Goal: Task Accomplishment & Management: Complete application form

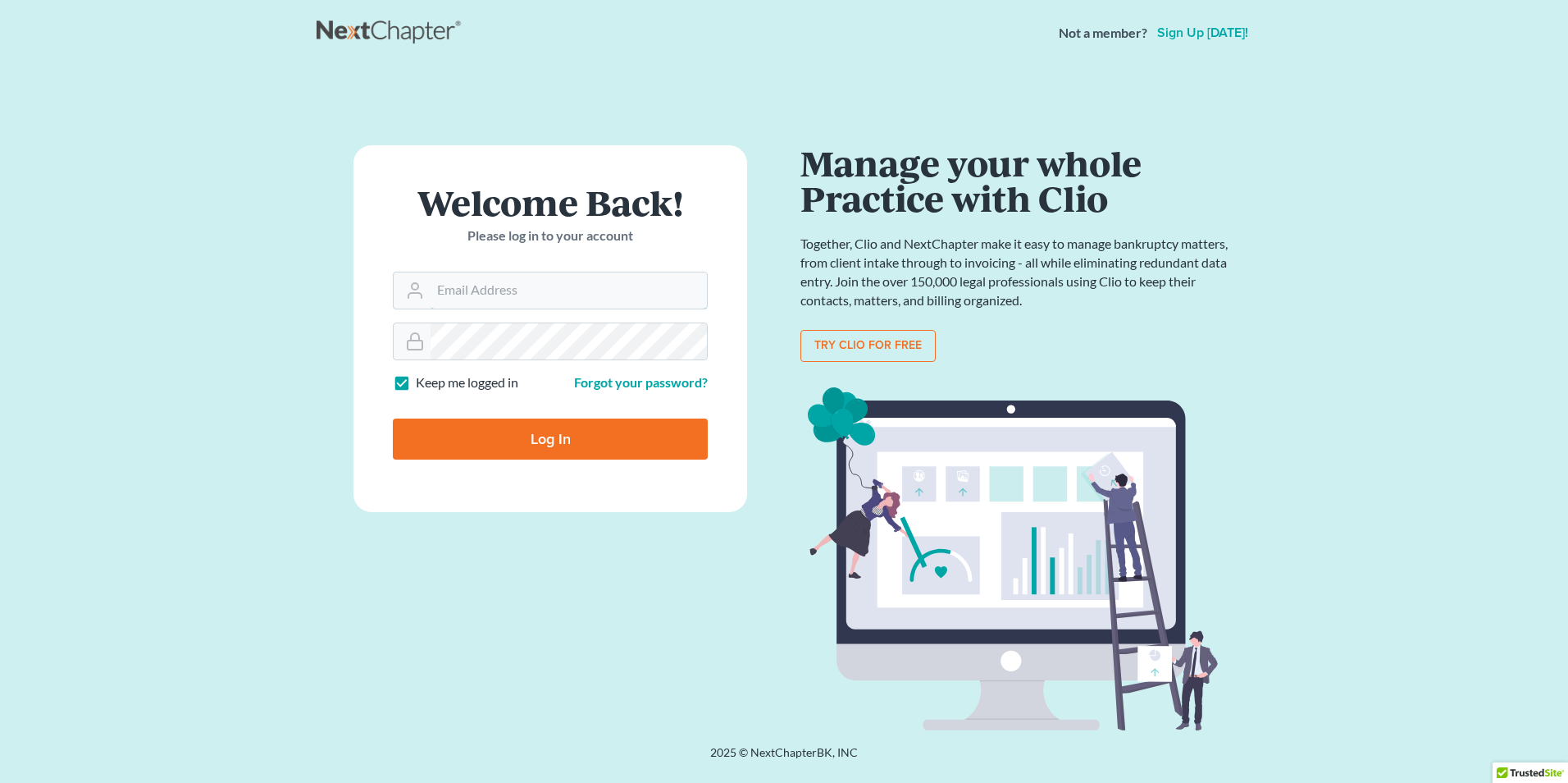
type input "[PERSON_NAME][EMAIL_ADDRESS][DOMAIN_NAME]"
click at [460, 461] on form "Welcome Back! Please log in to your account Email Address andrea@andreahenningl…" at bounding box center [550, 328] width 394 height 367
click at [464, 427] on input "Log In" at bounding box center [550, 439] width 315 height 41
type input "Thinking..."
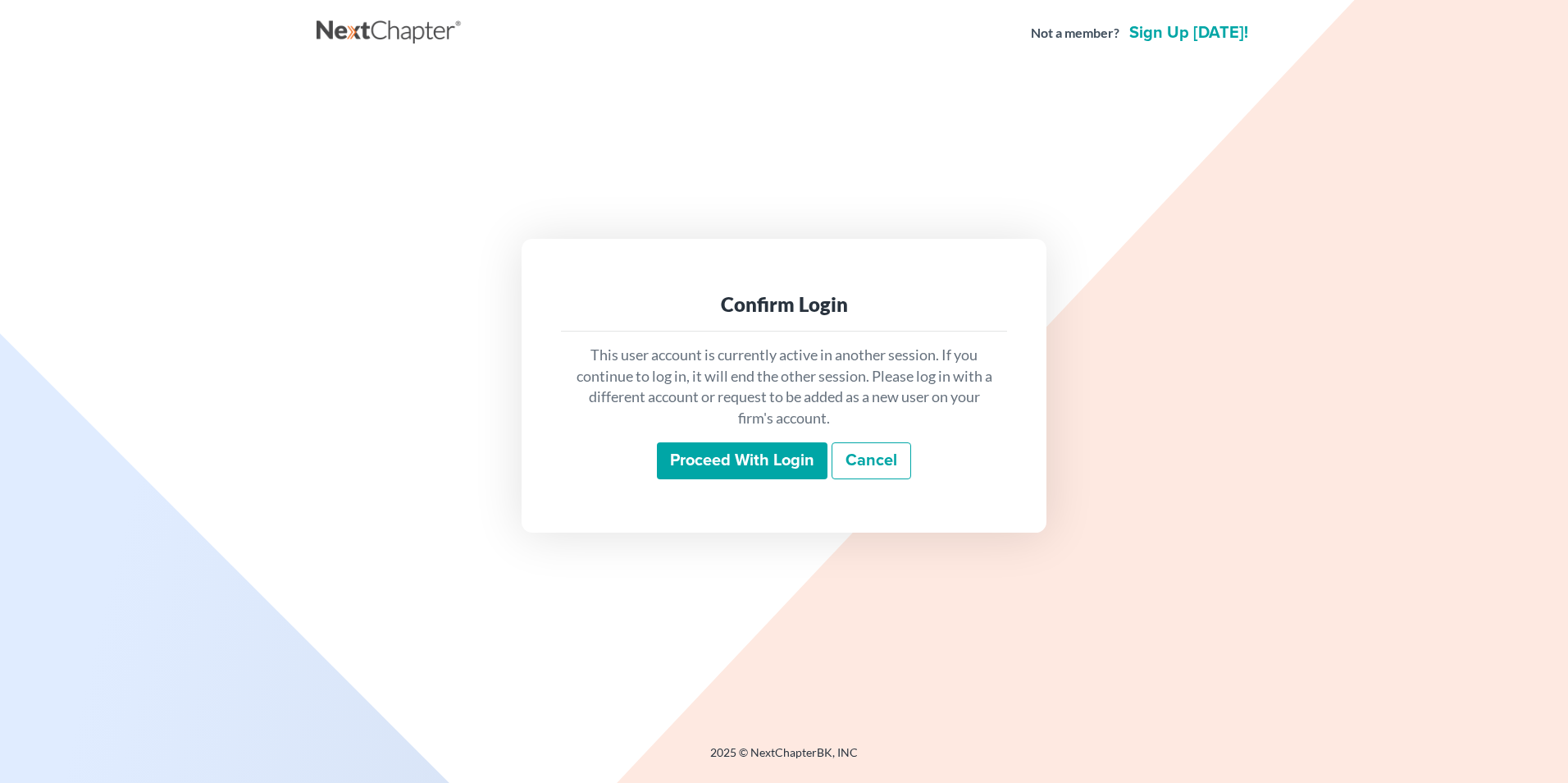
click at [759, 464] on input "Proceed with login" at bounding box center [741, 461] width 170 height 38
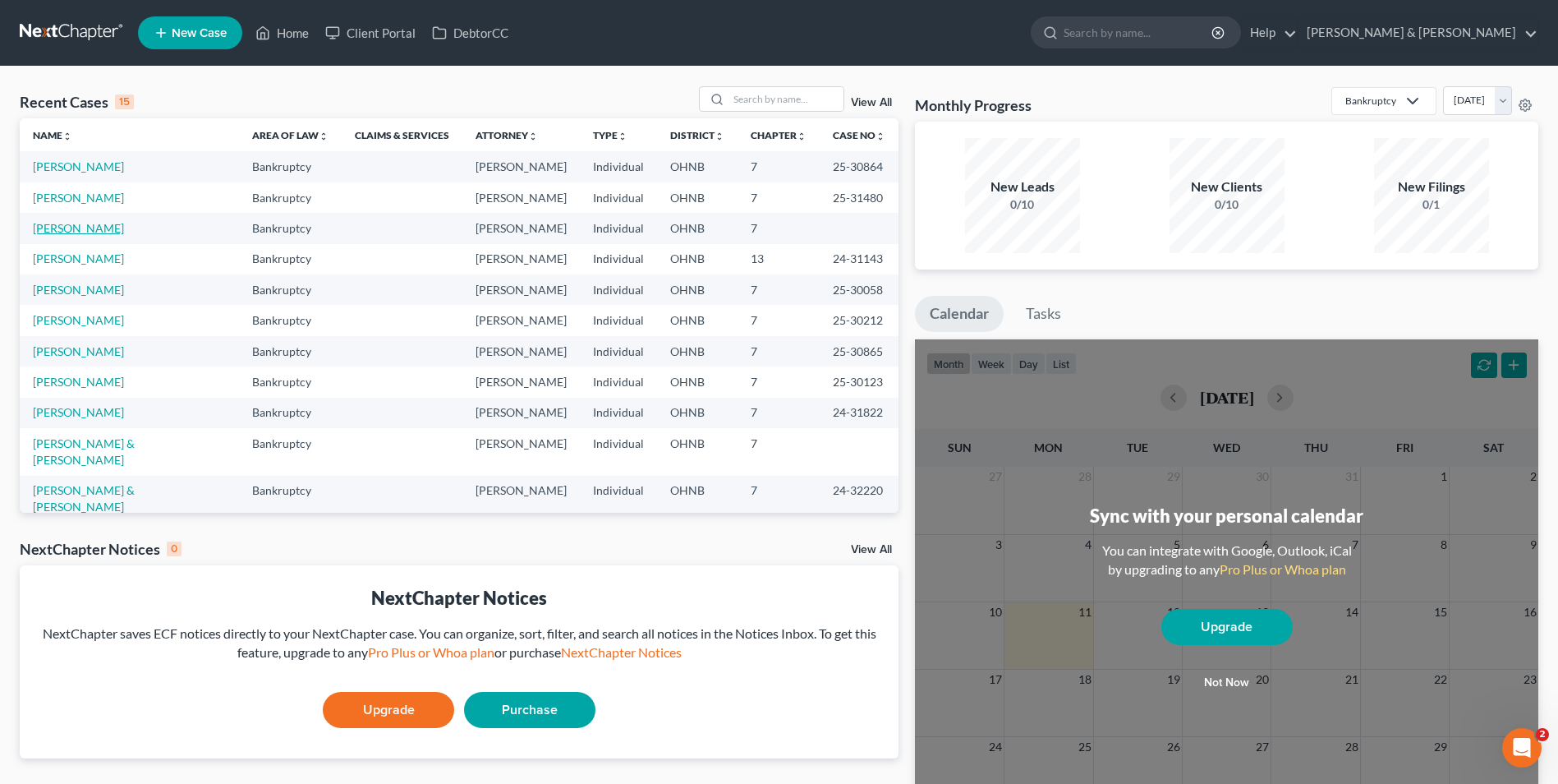
click at [93, 228] on link "[PERSON_NAME]" at bounding box center [78, 228] width 91 height 14
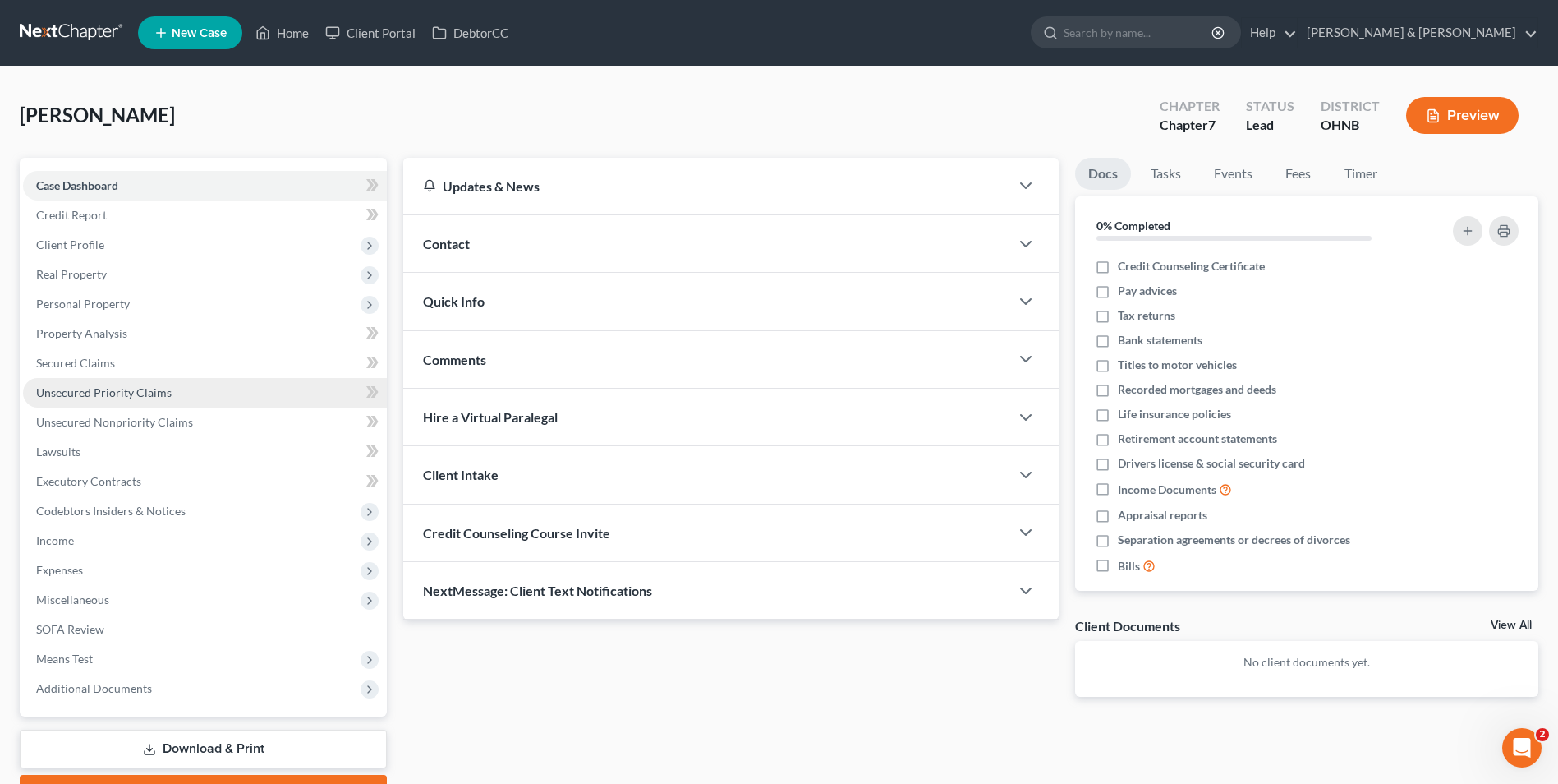
click at [152, 387] on span "Unsecured Priority Claims" at bounding box center [103, 392] width 135 height 14
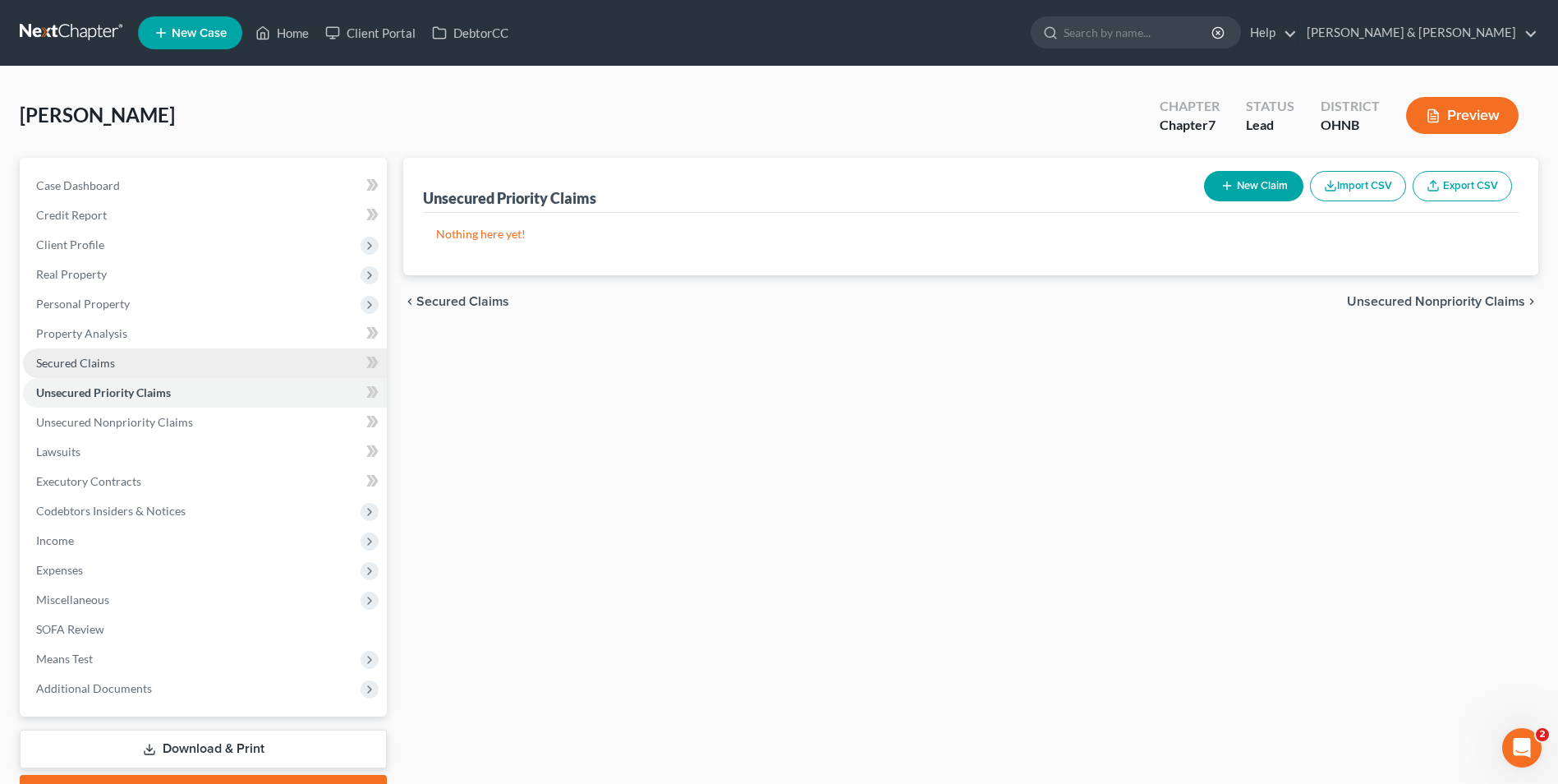
click at [87, 357] on span "Secured Claims" at bounding box center [76, 362] width 79 height 14
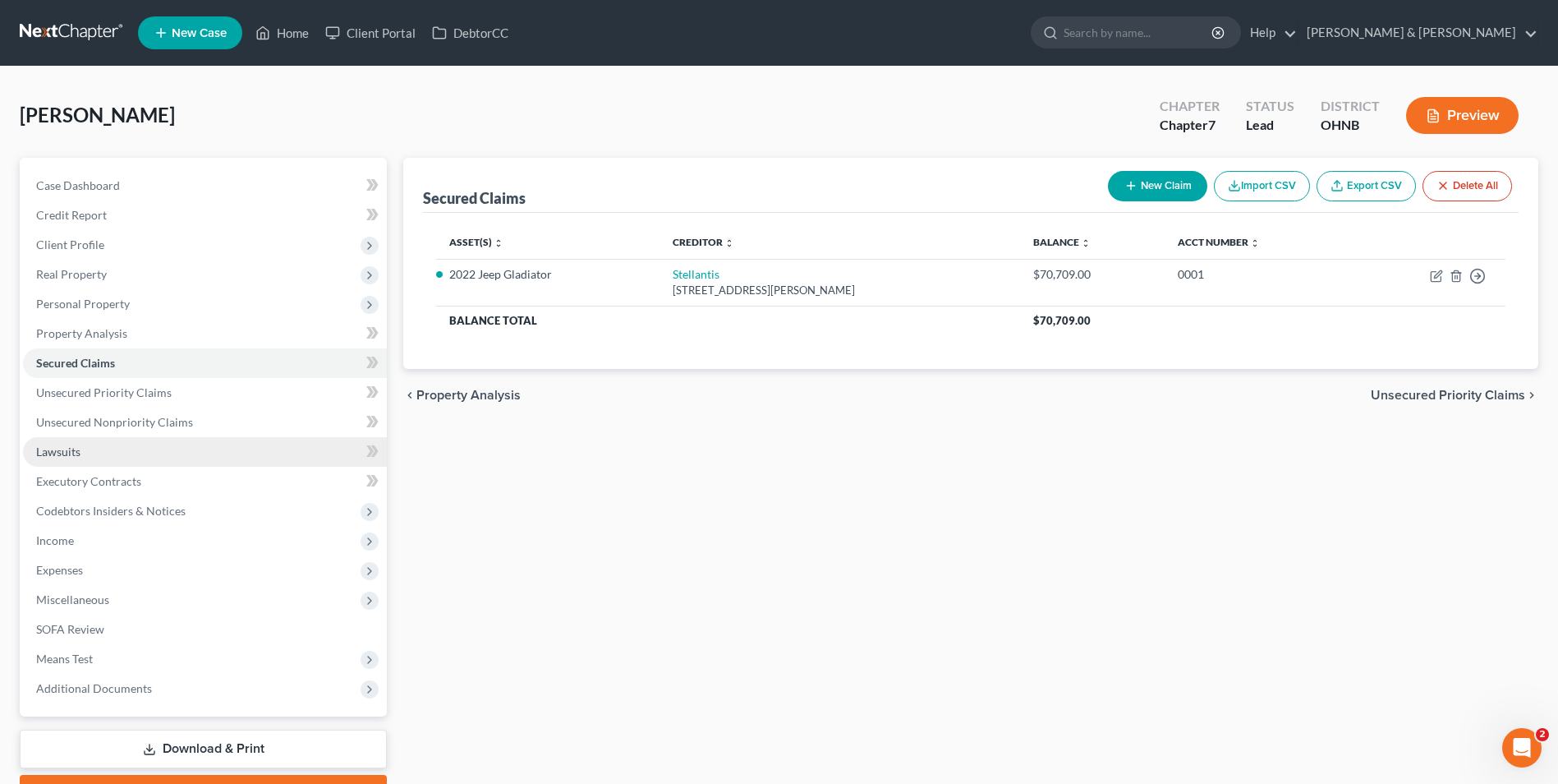
click at [125, 452] on link "Lawsuits" at bounding box center [205, 451] width 364 height 29
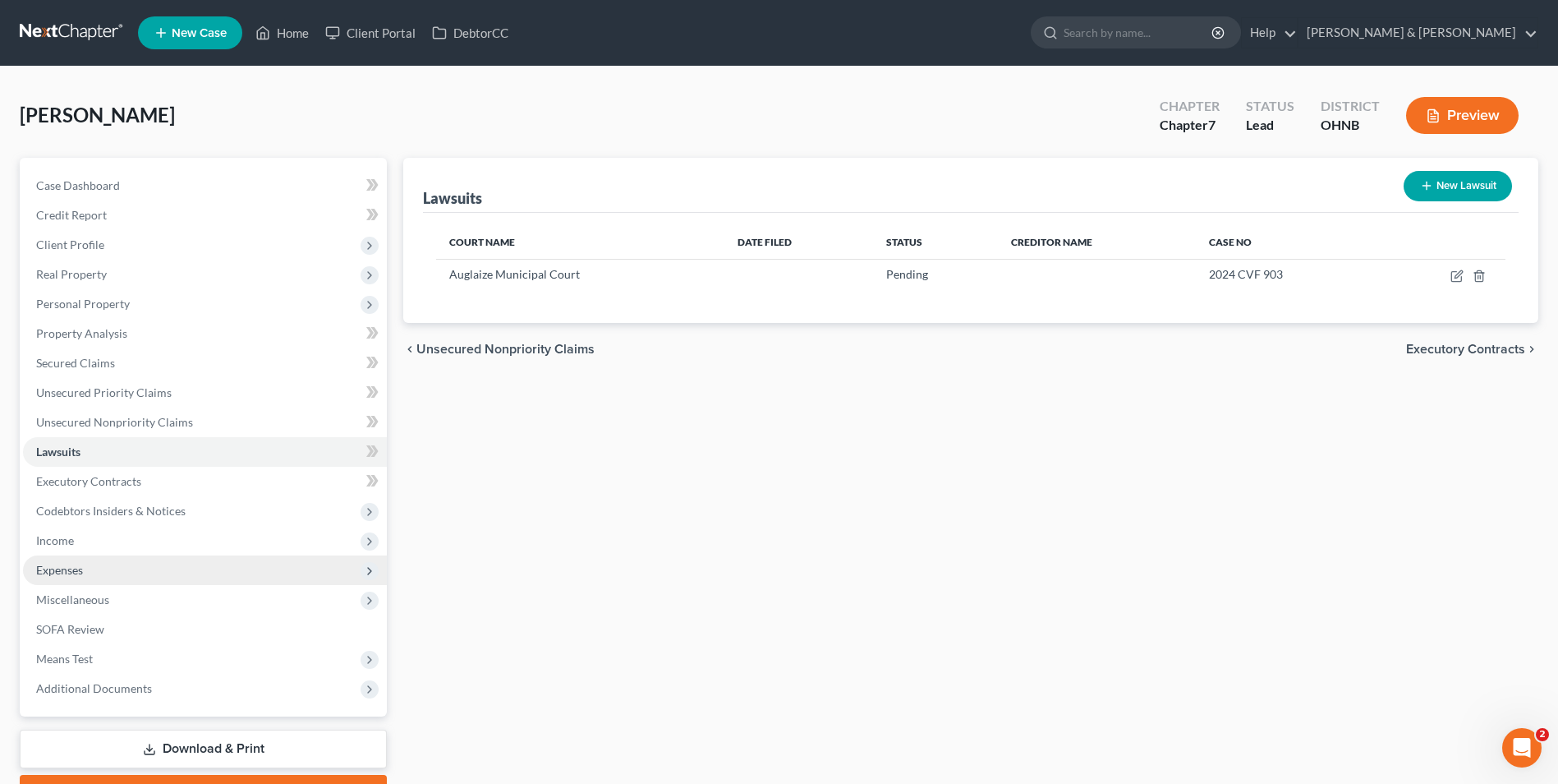
click at [129, 564] on span "Expenses" at bounding box center [205, 570] width 364 height 29
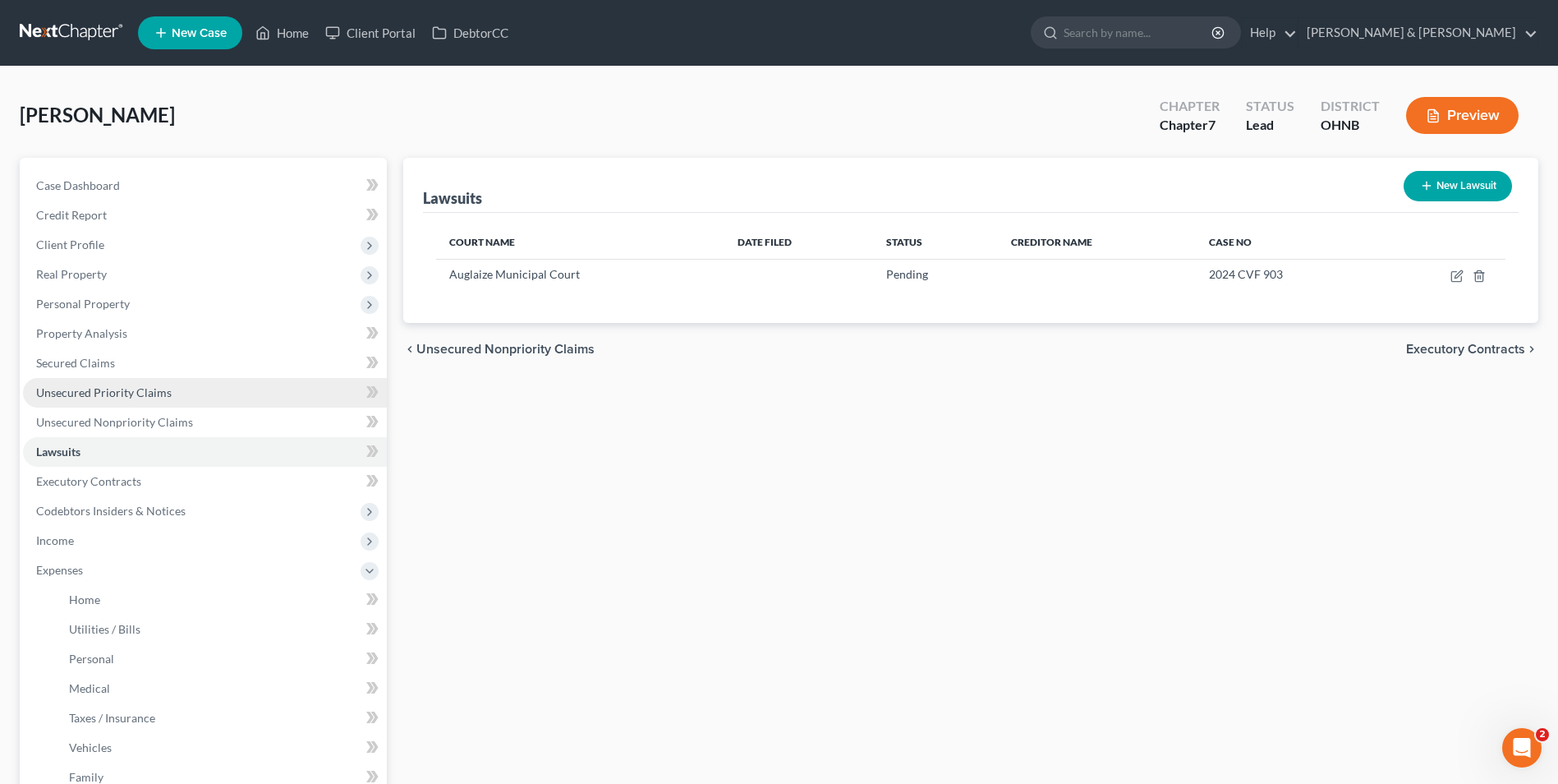
click at [133, 391] on span "Unsecured Priority Claims" at bounding box center [103, 392] width 135 height 14
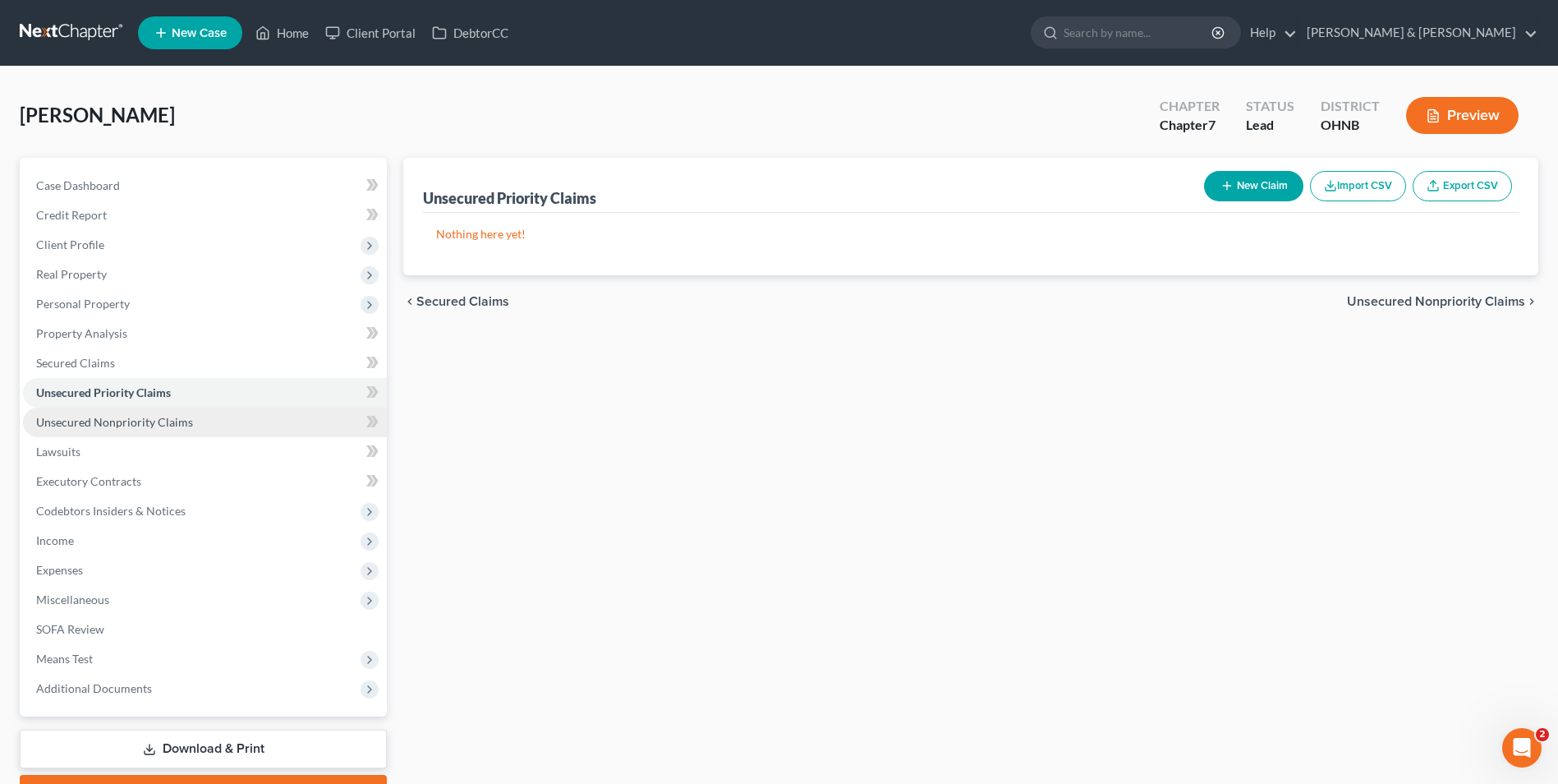
click at [136, 411] on link "Unsecured Nonpriority Claims" at bounding box center [205, 422] width 364 height 29
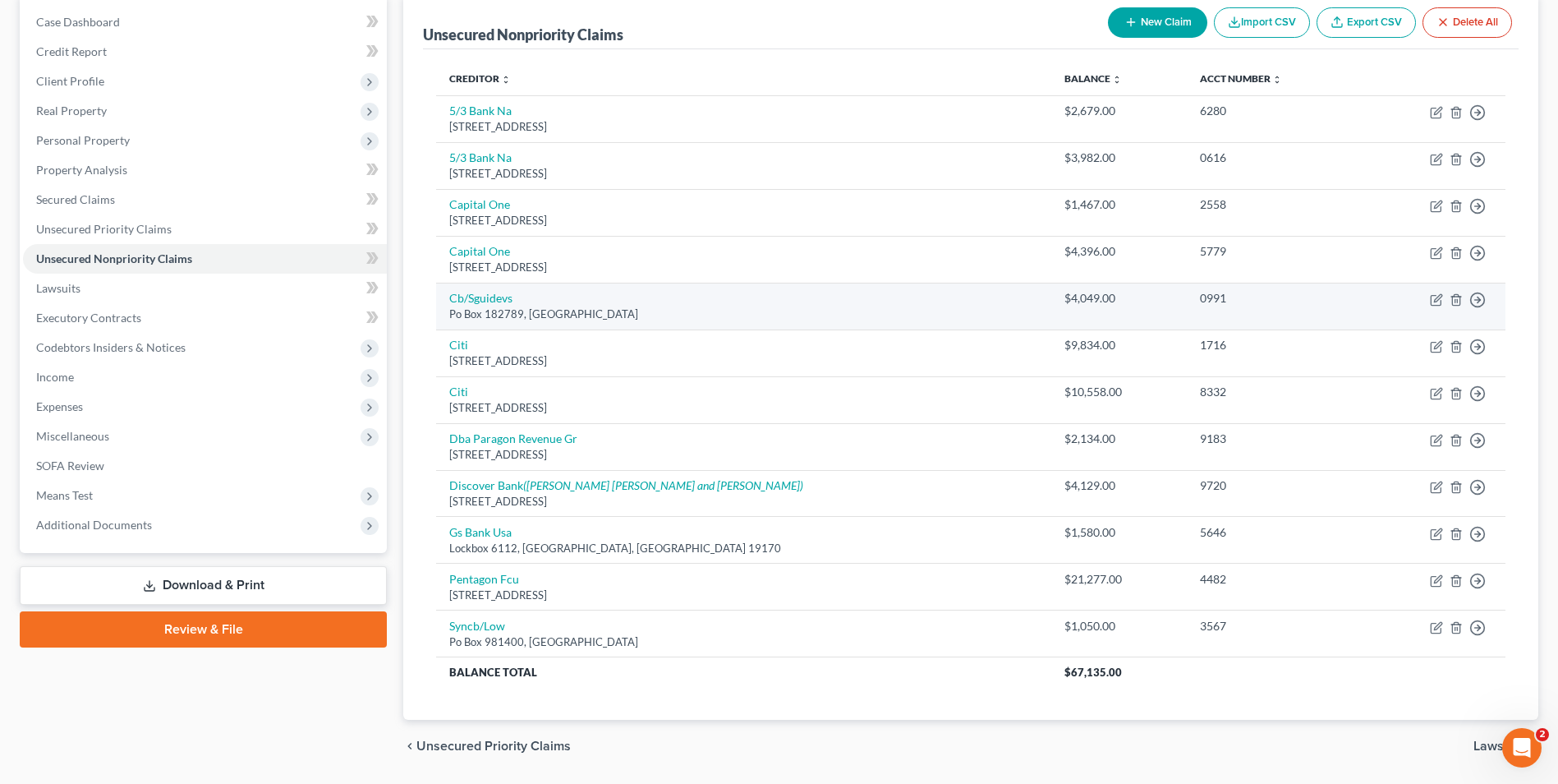
scroll to position [164, 0]
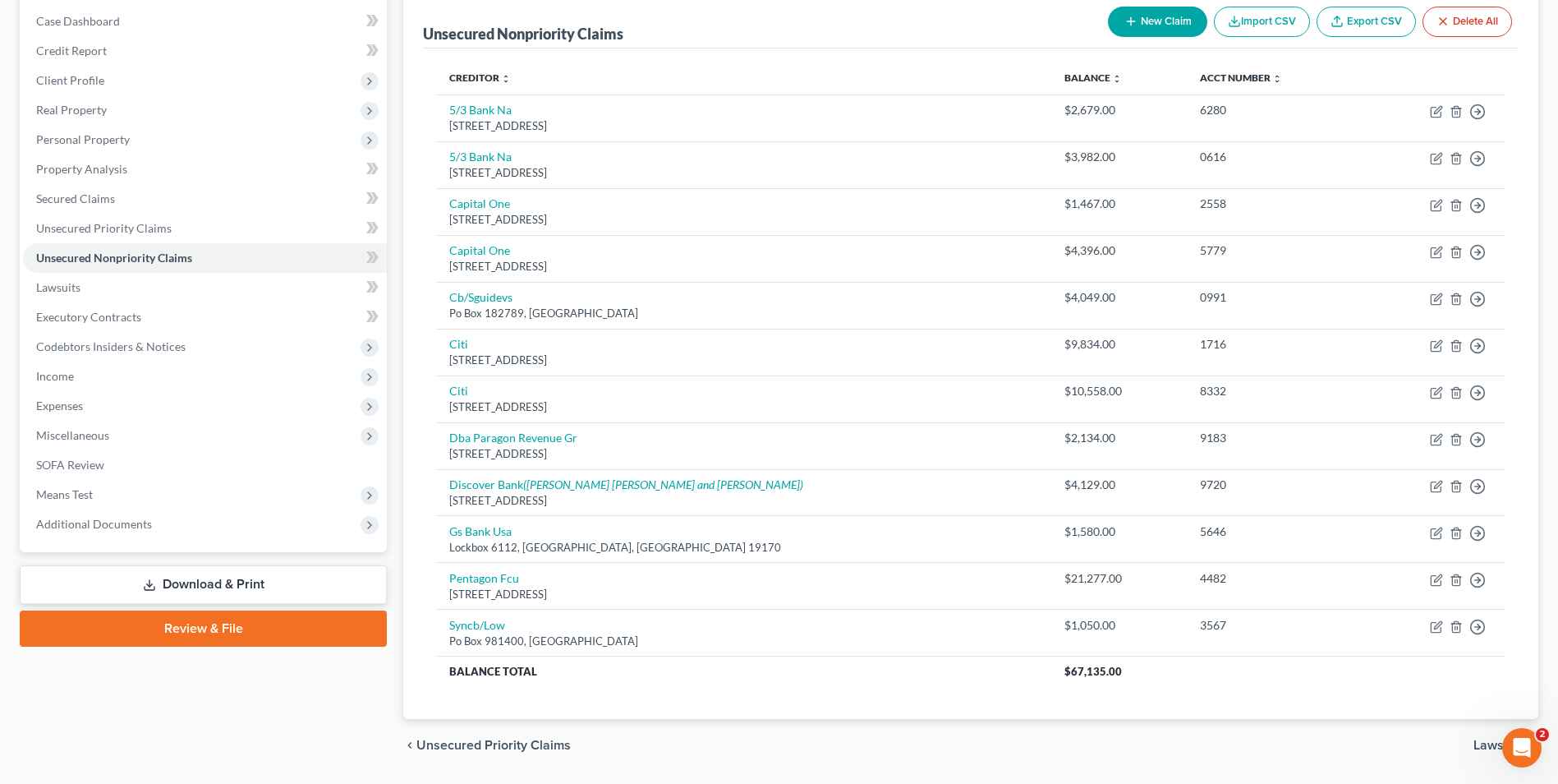
click at [1156, 18] on button "New Claim" at bounding box center [1158, 21] width 100 height 30
select select "0"
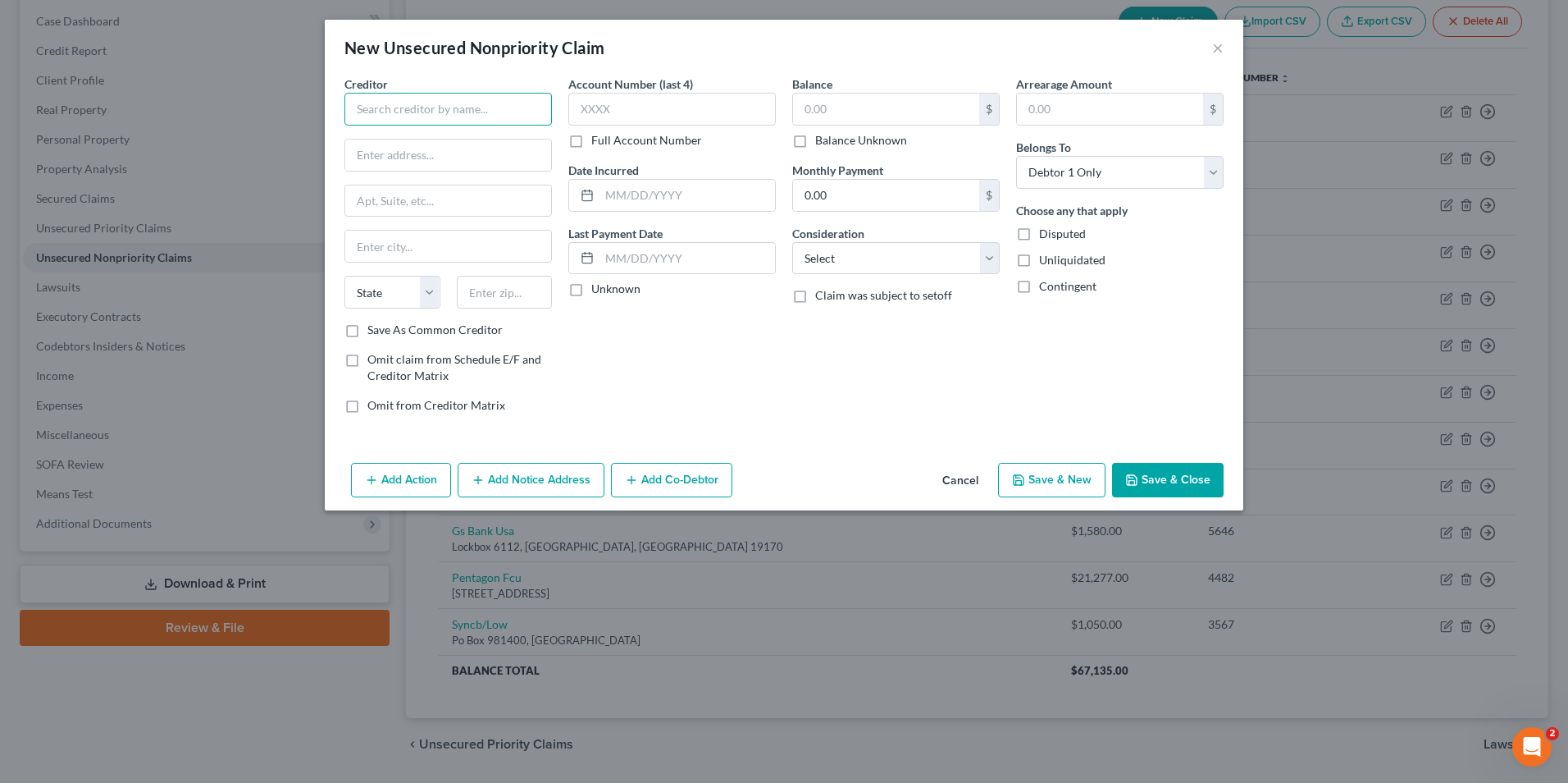
click at [422, 104] on input "text" at bounding box center [449, 109] width 208 height 33
type input "[US_STATE] Health"
click at [451, 165] on input "text" at bounding box center [448, 155] width 206 height 31
type input "PO Box 183221"
click at [435, 254] on input "text" at bounding box center [448, 247] width 206 height 31
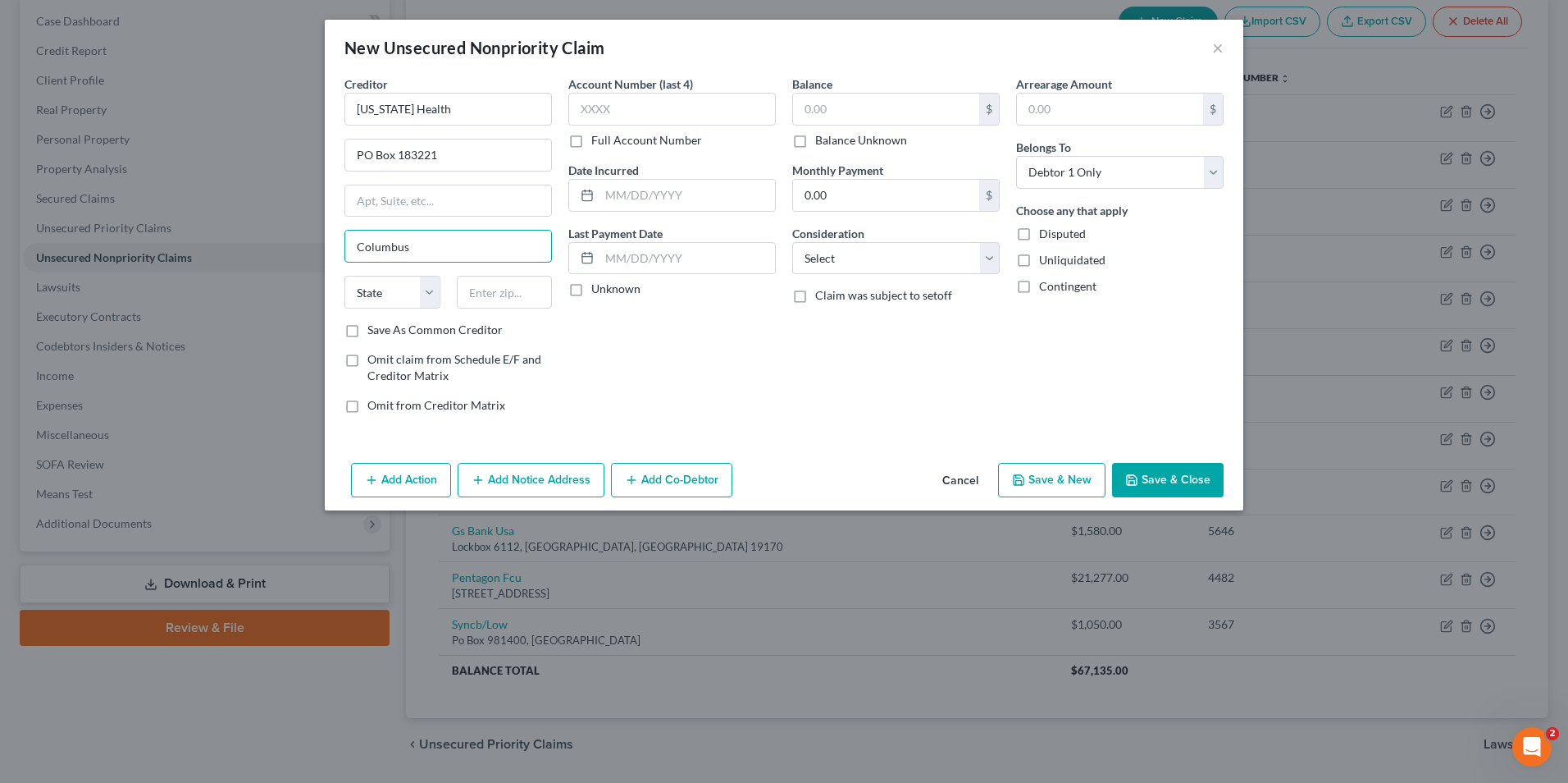
type input "Columbus"
click at [692, 360] on div "Account Number (last 4) Full Account Number Date Incurred Last Payment Date Unk…" at bounding box center [671, 251] width 223 height 351
click at [382, 292] on select "State [US_STATE] AK AR AZ CA CO CT DE DC [GEOGRAPHIC_DATA] [GEOGRAPHIC_DATA] GU…" at bounding box center [393, 293] width 96 height 33
select select "36"
click at [345, 276] on select "State [US_STATE] AK AR AZ CA CO CT DE DC [GEOGRAPHIC_DATA] [GEOGRAPHIC_DATA] GU…" at bounding box center [393, 293] width 96 height 33
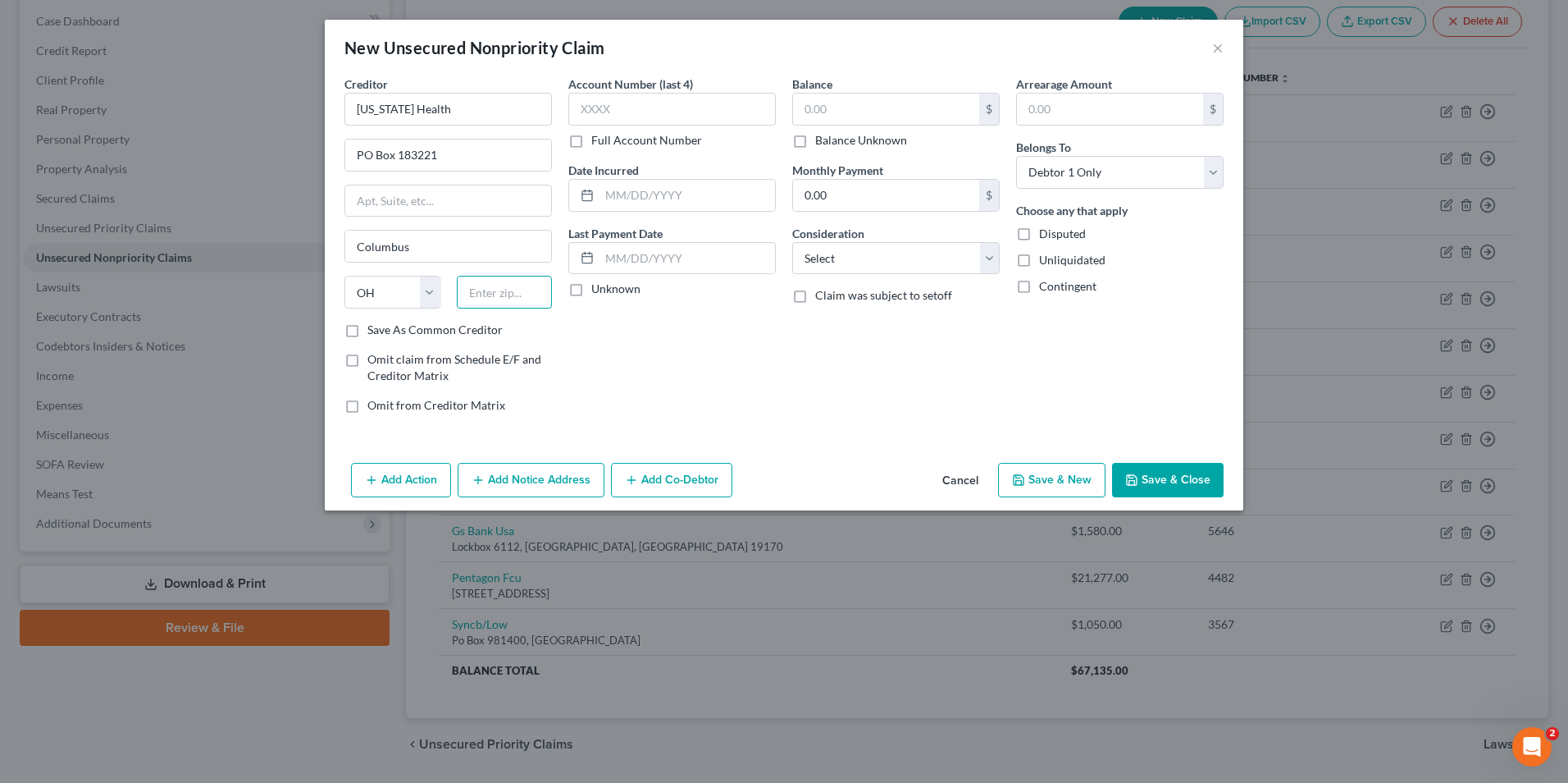
click at [502, 285] on input "text" at bounding box center [505, 293] width 96 height 33
type input "43218"
click at [902, 120] on input "text" at bounding box center [886, 109] width 186 height 31
type input "116.35"
click at [1162, 482] on button "Save & Close" at bounding box center [1167, 479] width 111 height 34
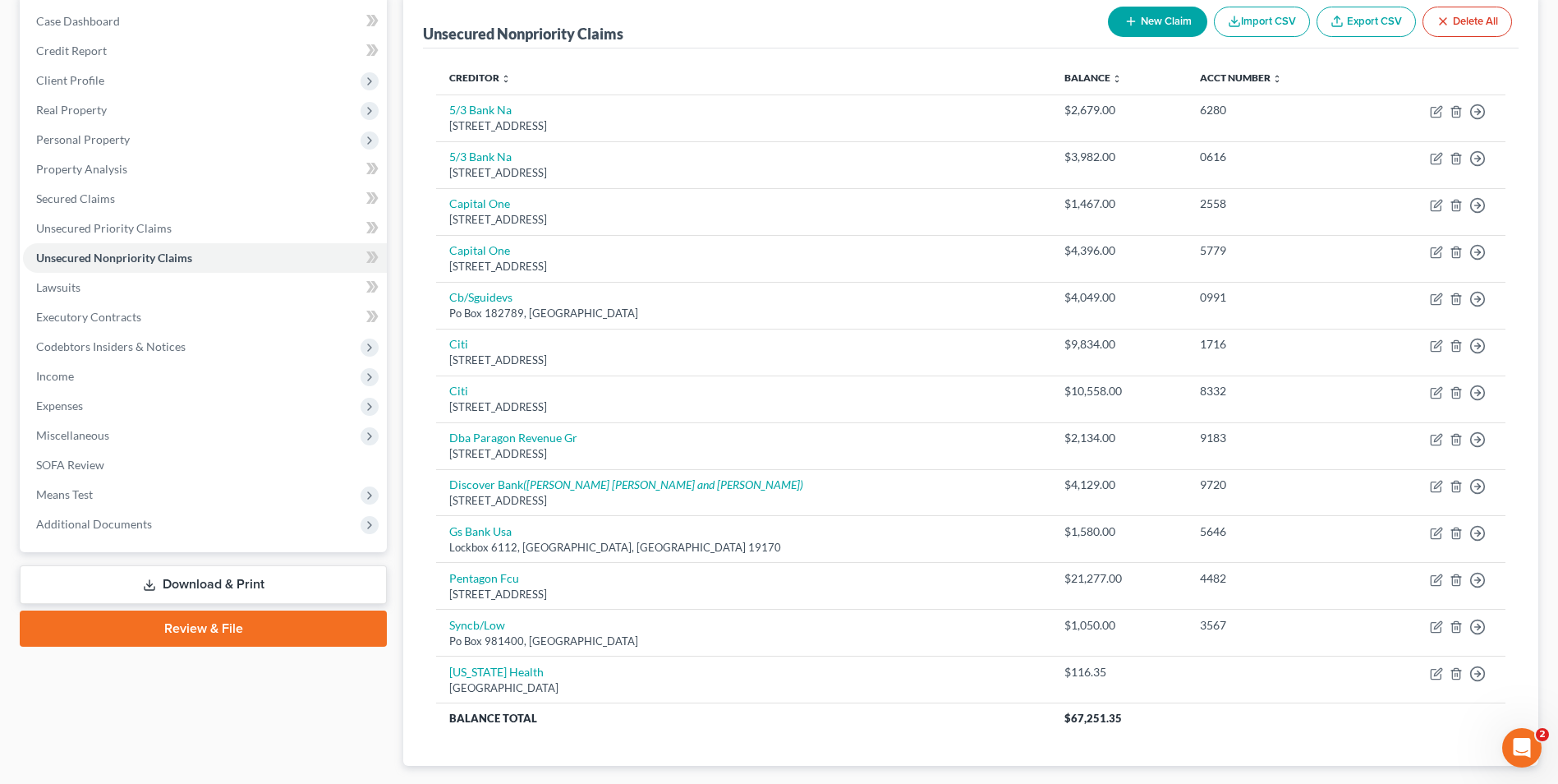
click at [1148, 19] on button "New Claim" at bounding box center [1158, 21] width 100 height 30
select select "0"
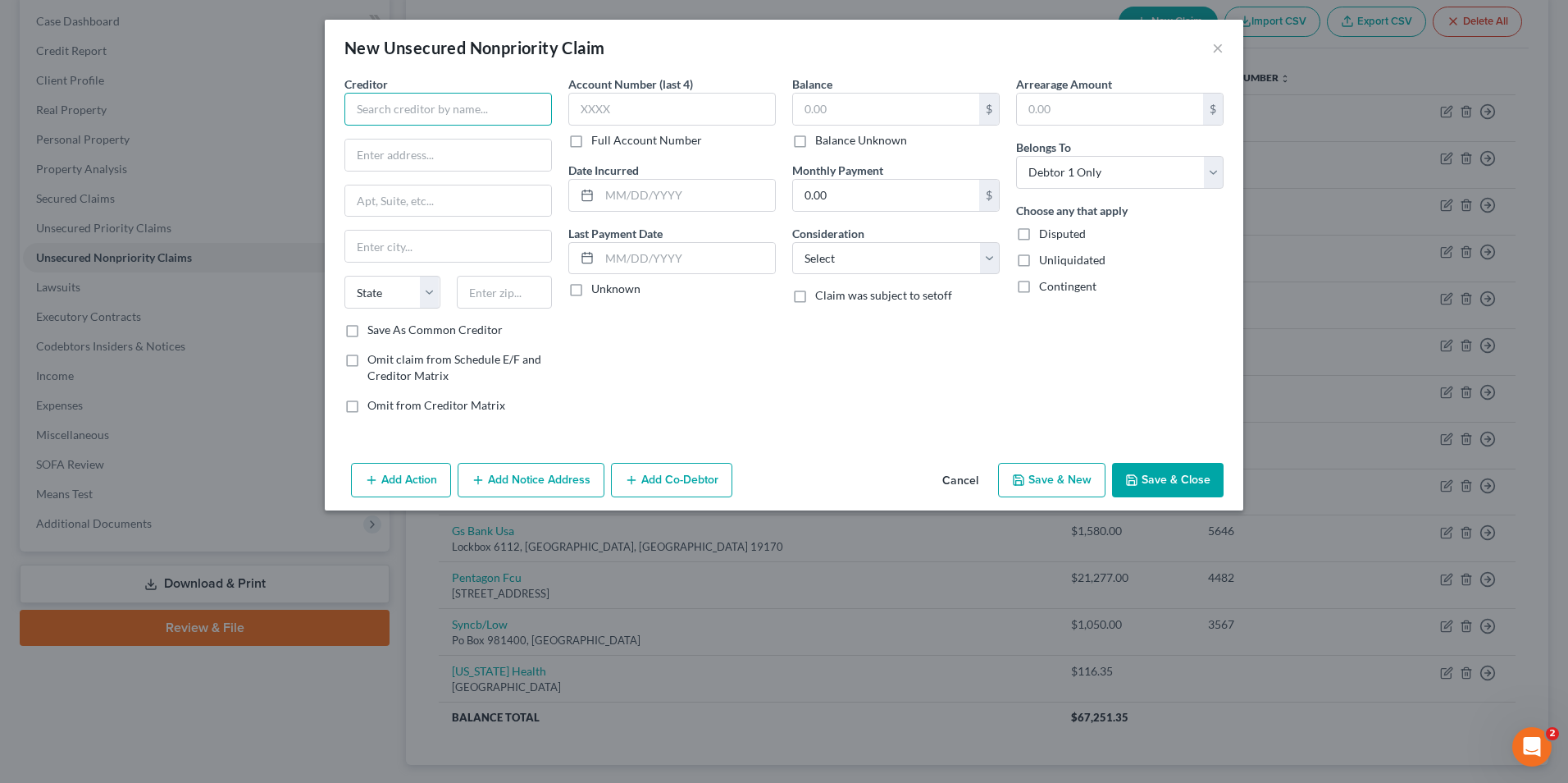
click at [417, 109] on input "text" at bounding box center [449, 109] width 208 height 33
type input "[PERSON_NAME] Family Dental"
click at [373, 164] on input "text" at bounding box center [448, 155] width 206 height 31
type input "[STREET_ADDRESS]"
click at [391, 235] on input "text" at bounding box center [448, 247] width 206 height 31
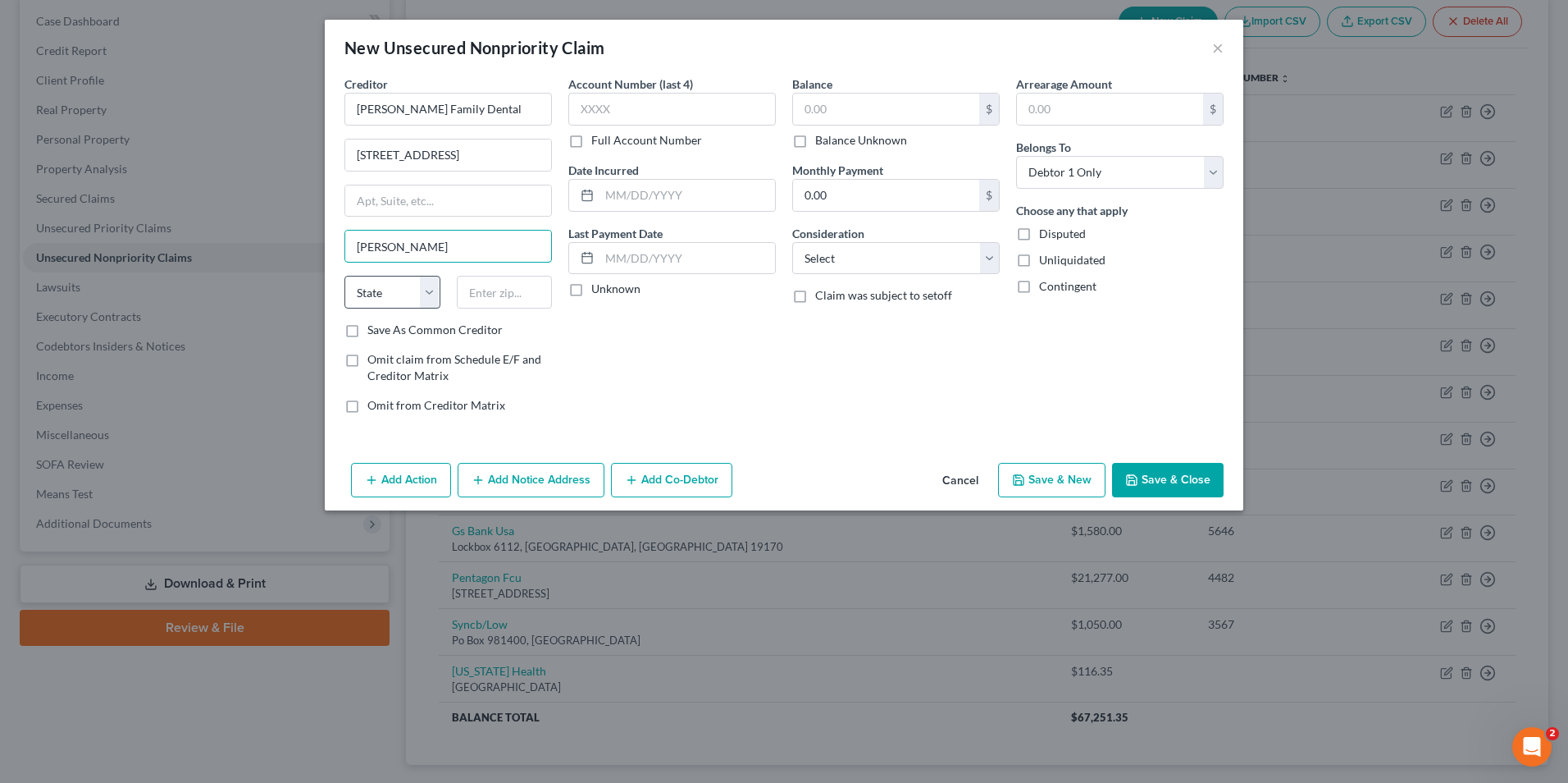
type input "[PERSON_NAME]"
click at [398, 295] on select "State [US_STATE] AK AR AZ CA CO CT DE DC [GEOGRAPHIC_DATA] [GEOGRAPHIC_DATA] GU…" at bounding box center [393, 293] width 96 height 33
select select "36"
click at [345, 276] on select "State [US_STATE] AK AR AZ CA CO CT DE DC [GEOGRAPHIC_DATA] [GEOGRAPHIC_DATA] GU…" at bounding box center [393, 293] width 96 height 33
click at [498, 302] on input "text" at bounding box center [505, 293] width 96 height 33
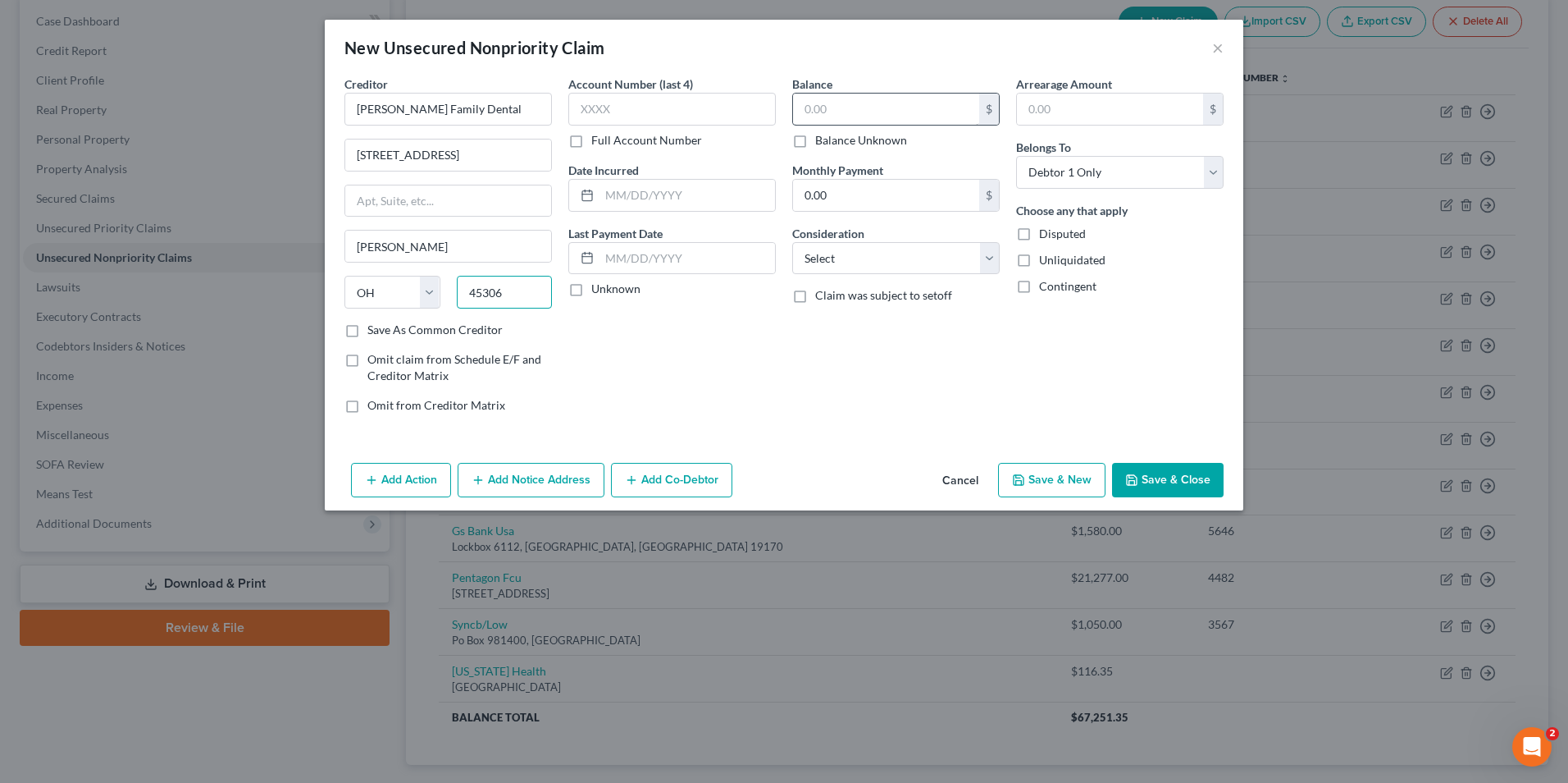
type input "45306"
click at [825, 113] on input "text" at bounding box center [886, 109] width 186 height 31
type input "80.20"
click at [1197, 473] on button "Save & Close" at bounding box center [1167, 479] width 111 height 34
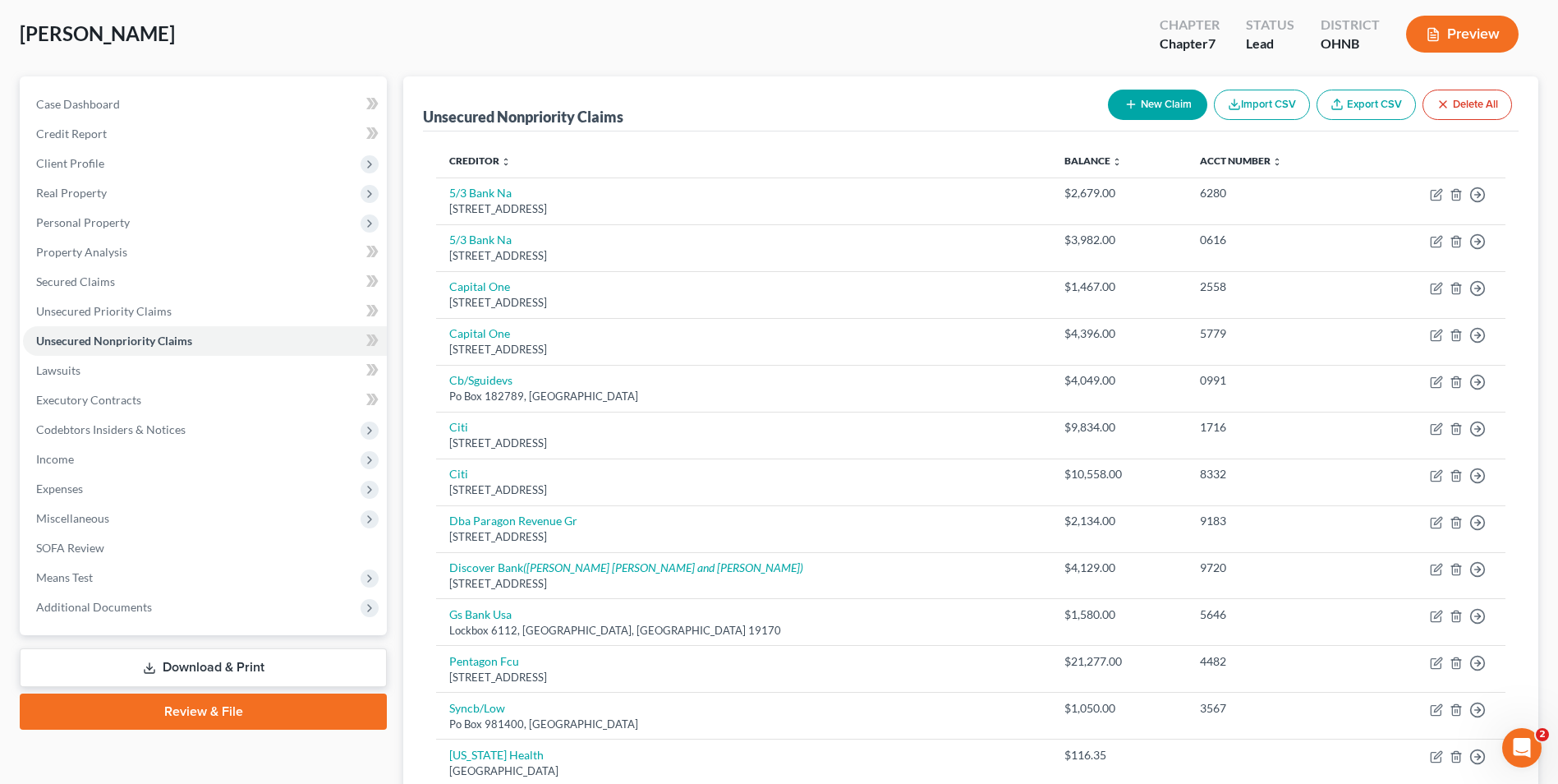
scroll to position [62, 0]
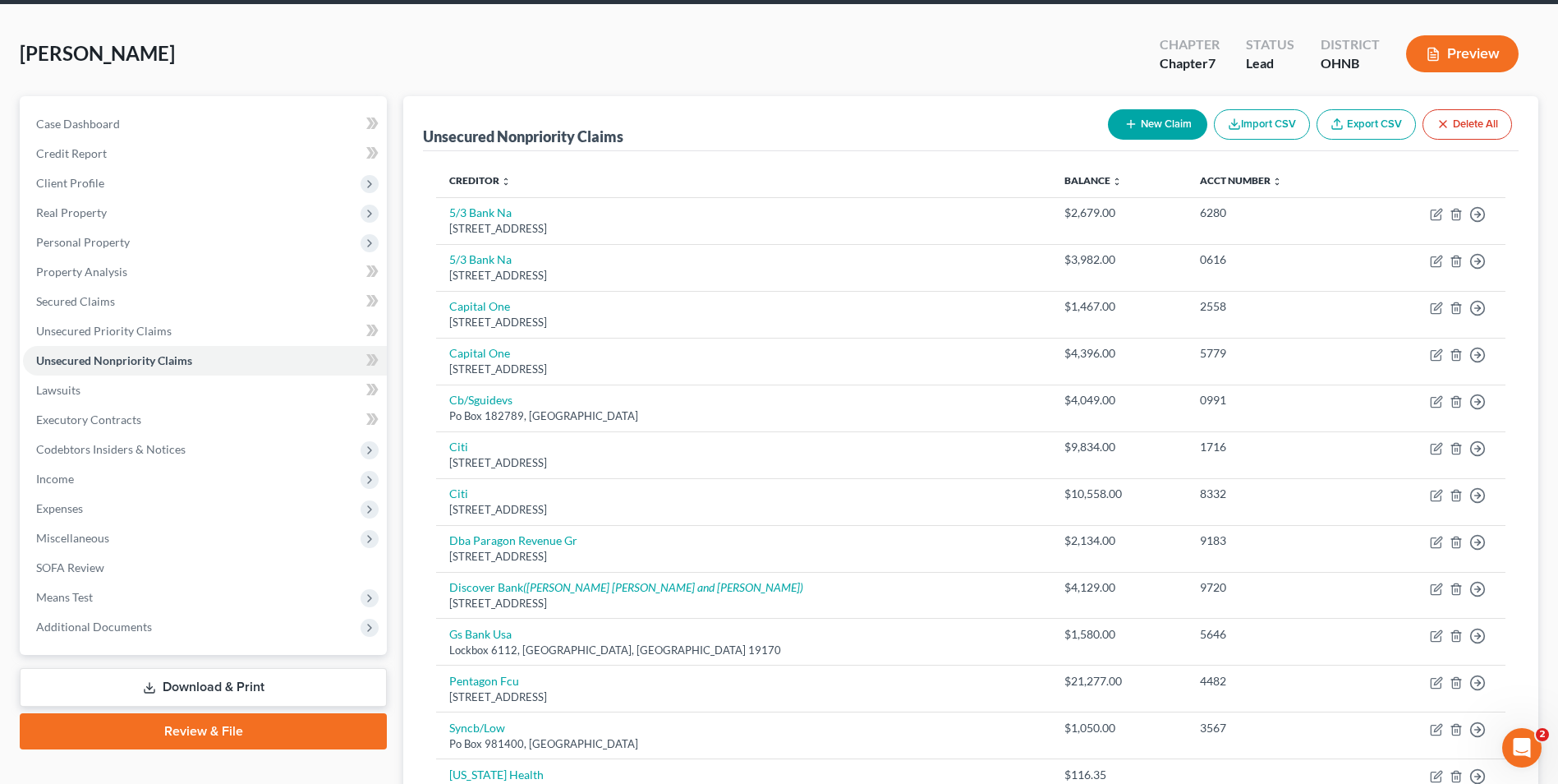
click at [1180, 123] on button "New Claim" at bounding box center [1158, 124] width 100 height 30
select select "0"
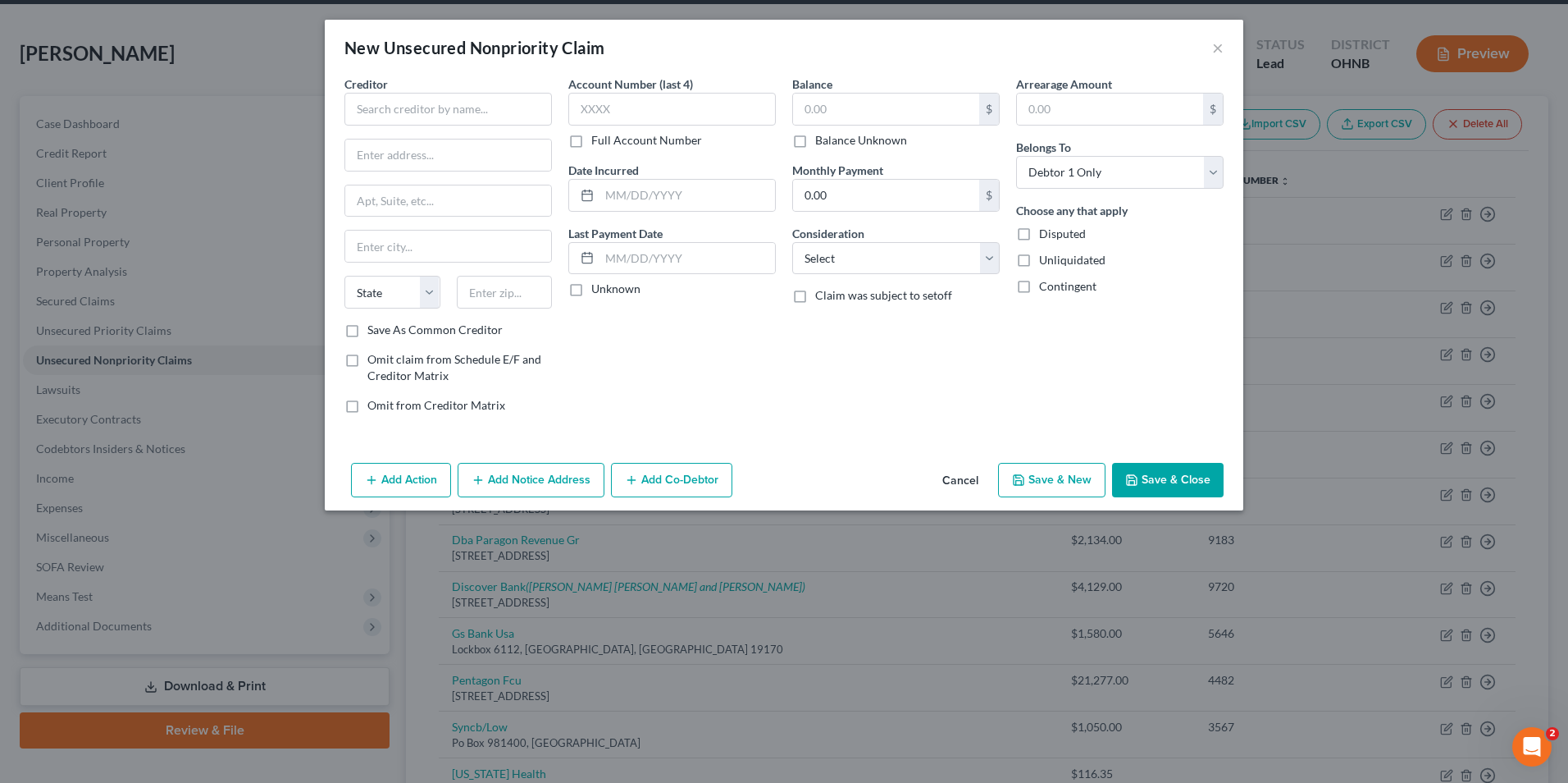
click at [448, 128] on div "Creditor * State [US_STATE] AK AR AZ CA CO [GEOGRAPHIC_DATA] DE DC [GEOGRAPHIC_…" at bounding box center [449, 199] width 208 height 247
click at [511, 109] on input "text" at bounding box center [449, 109] width 208 height 33
click at [466, 161] on input "text" at bounding box center [448, 155] width 206 height 31
click at [458, 109] on input "Delta Dental Plan Of [US_STATE]" at bounding box center [449, 109] width 208 height 33
type input "Delta Dental Plan of [US_STATE]"
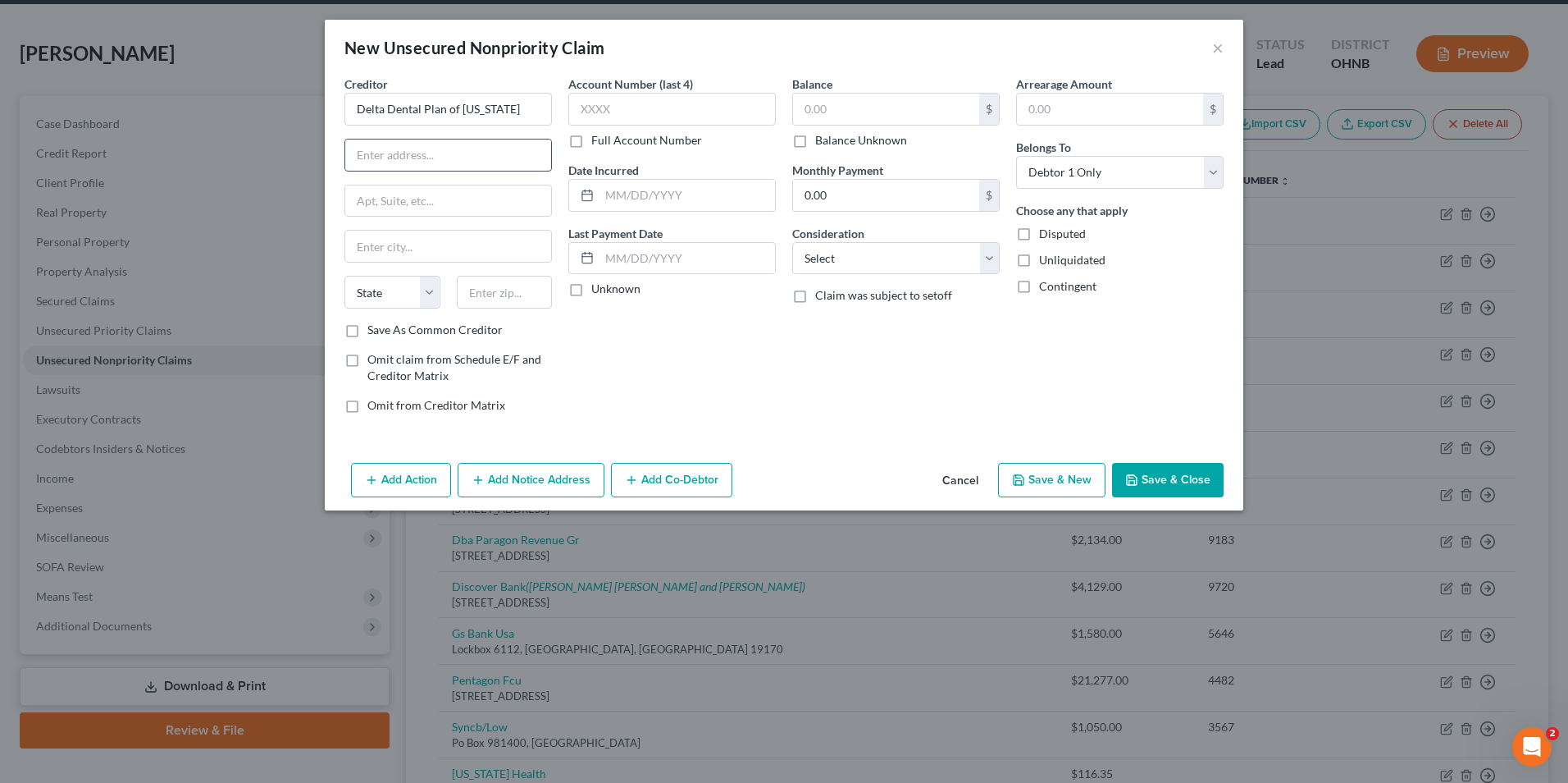
click at [395, 157] on input "text" at bounding box center [448, 155] width 206 height 31
type input "PO Box 30416"
click at [457, 237] on input "text" at bounding box center [448, 247] width 206 height 31
type input "Lansing"
click at [391, 295] on select "State [US_STATE] AK AR AZ CA CO CT DE DC [GEOGRAPHIC_DATA] [GEOGRAPHIC_DATA] GU…" at bounding box center [393, 293] width 96 height 33
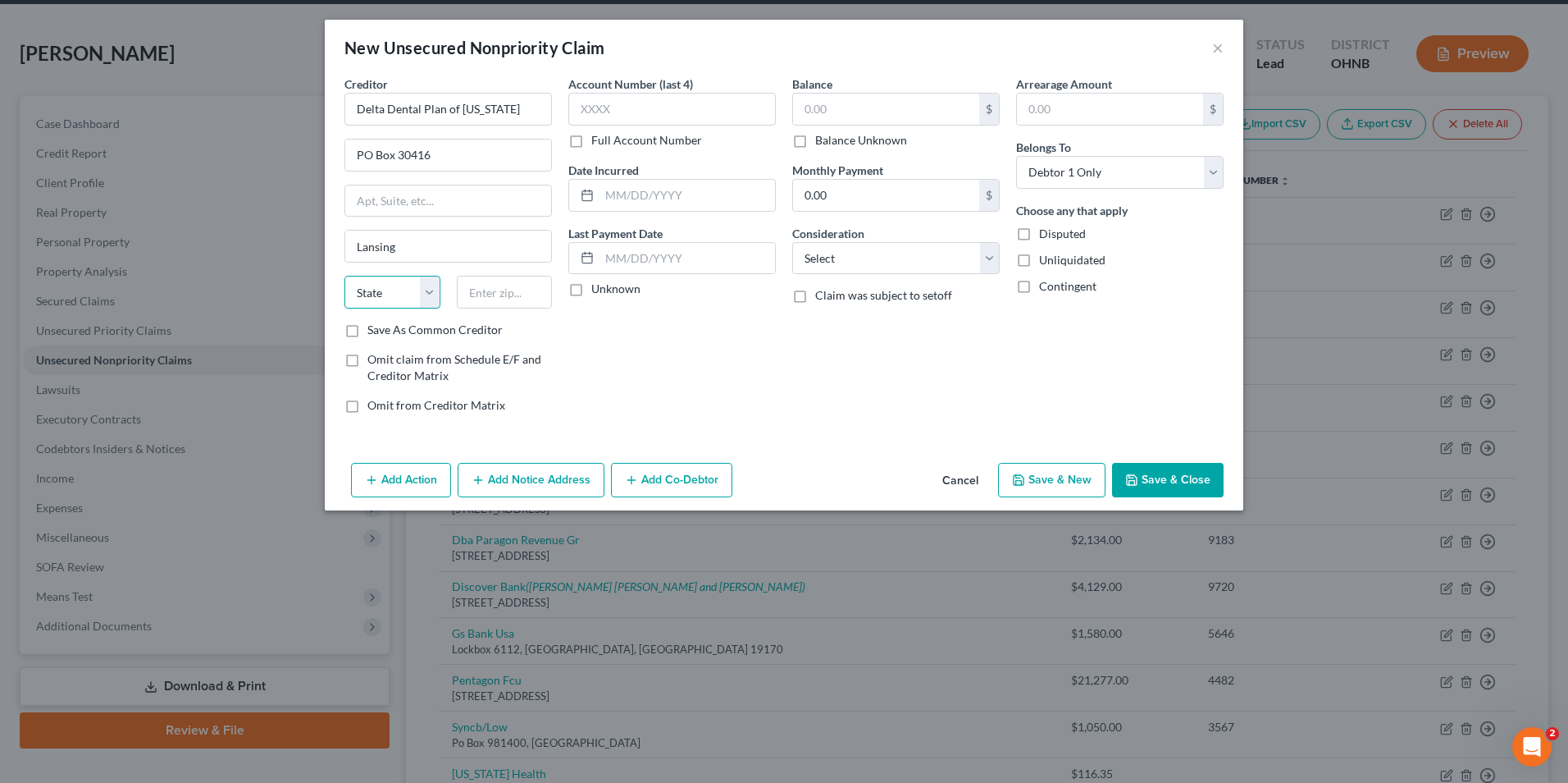
select select "23"
click at [345, 276] on select "State [US_STATE] AK AR AZ CA CO CT DE DC [GEOGRAPHIC_DATA] [GEOGRAPHIC_DATA] GU…" at bounding box center [393, 293] width 96 height 33
click at [515, 290] on input "text" at bounding box center [505, 293] width 96 height 33
type input "48909"
click at [844, 109] on input "text" at bounding box center [886, 109] width 186 height 31
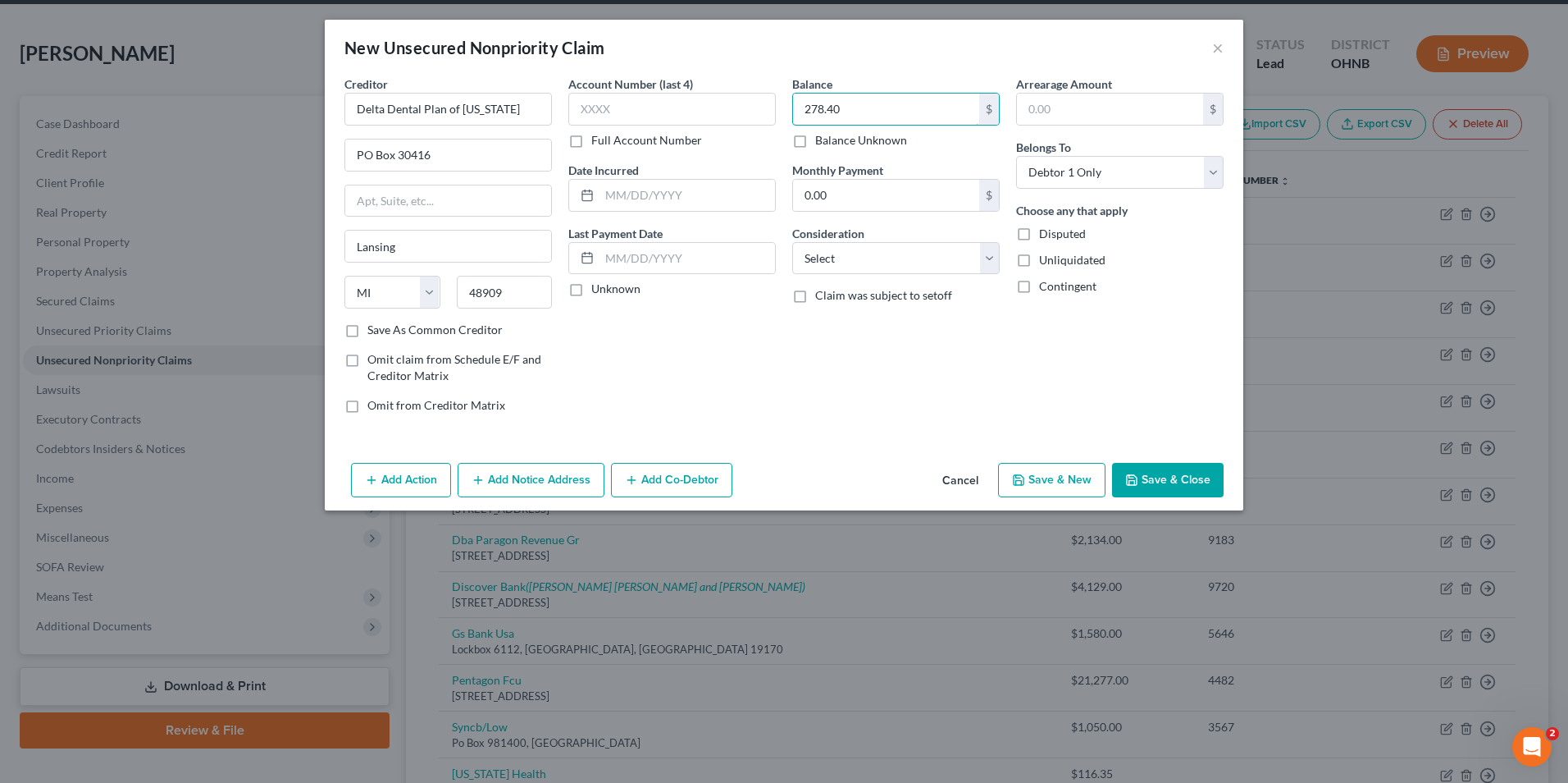
type input "278.40"
click at [1172, 478] on button "Save & Close" at bounding box center [1167, 479] width 111 height 34
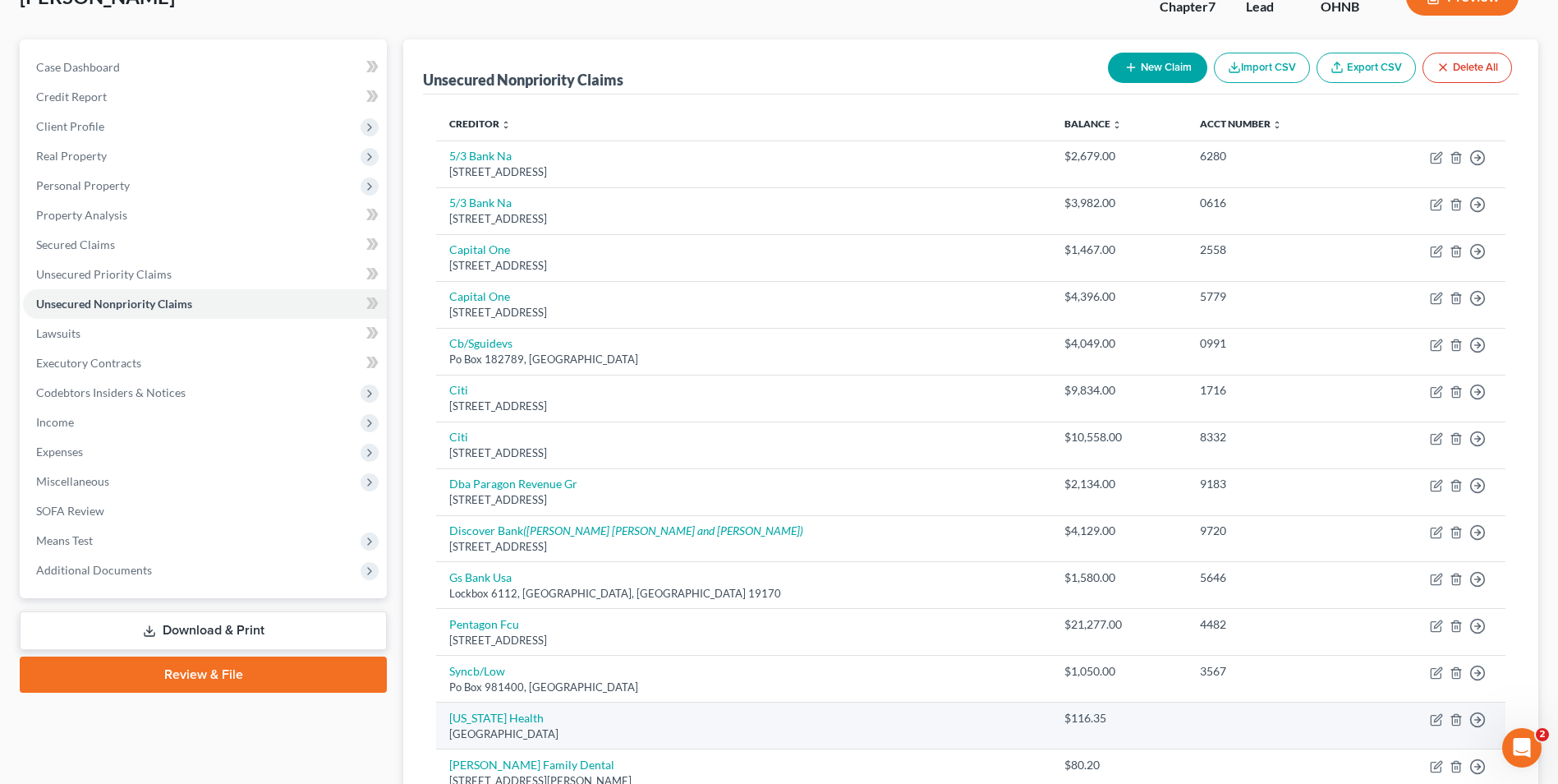
scroll to position [0, 0]
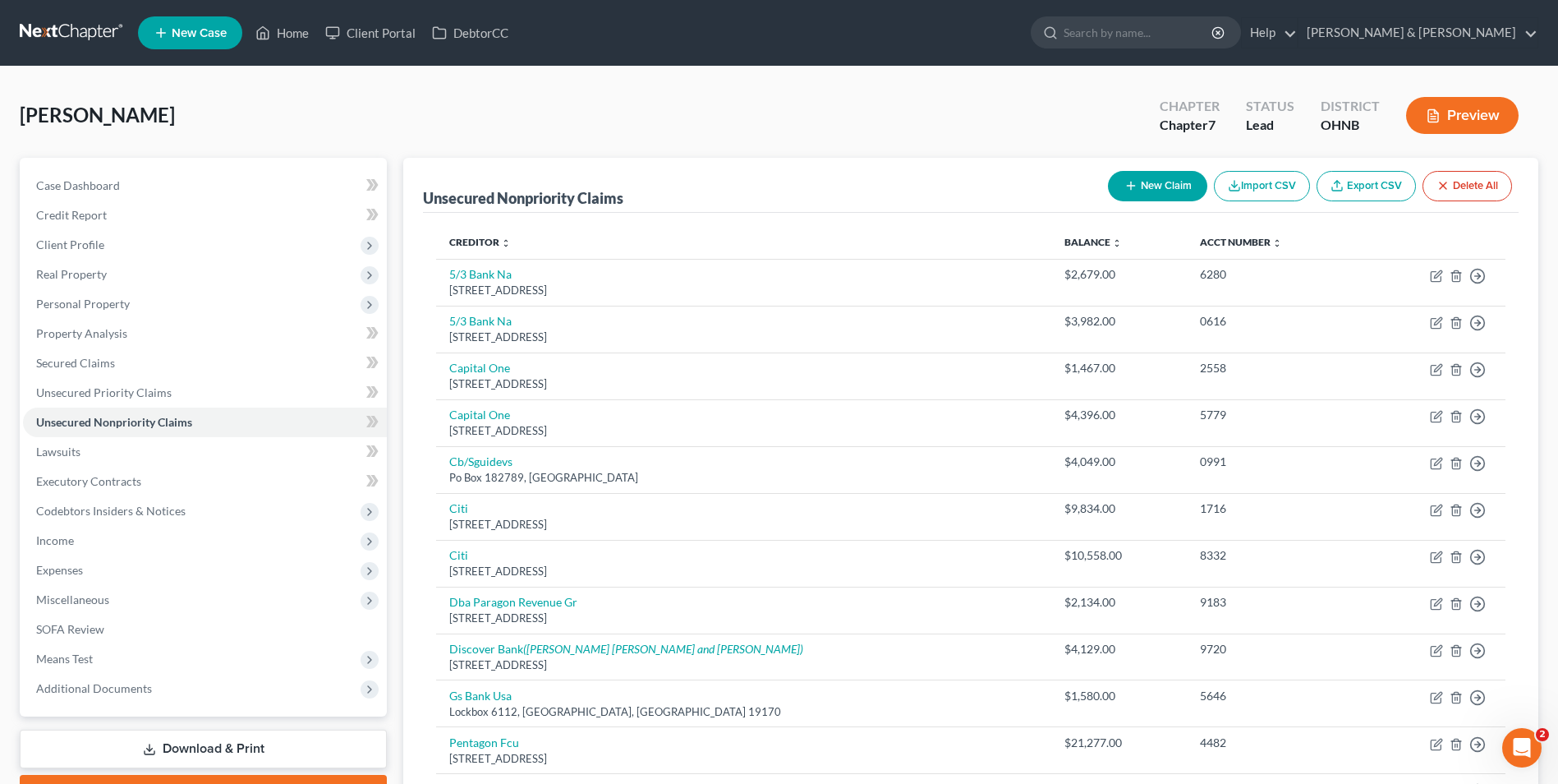
click at [1142, 190] on button "New Claim" at bounding box center [1158, 185] width 100 height 30
select select "0"
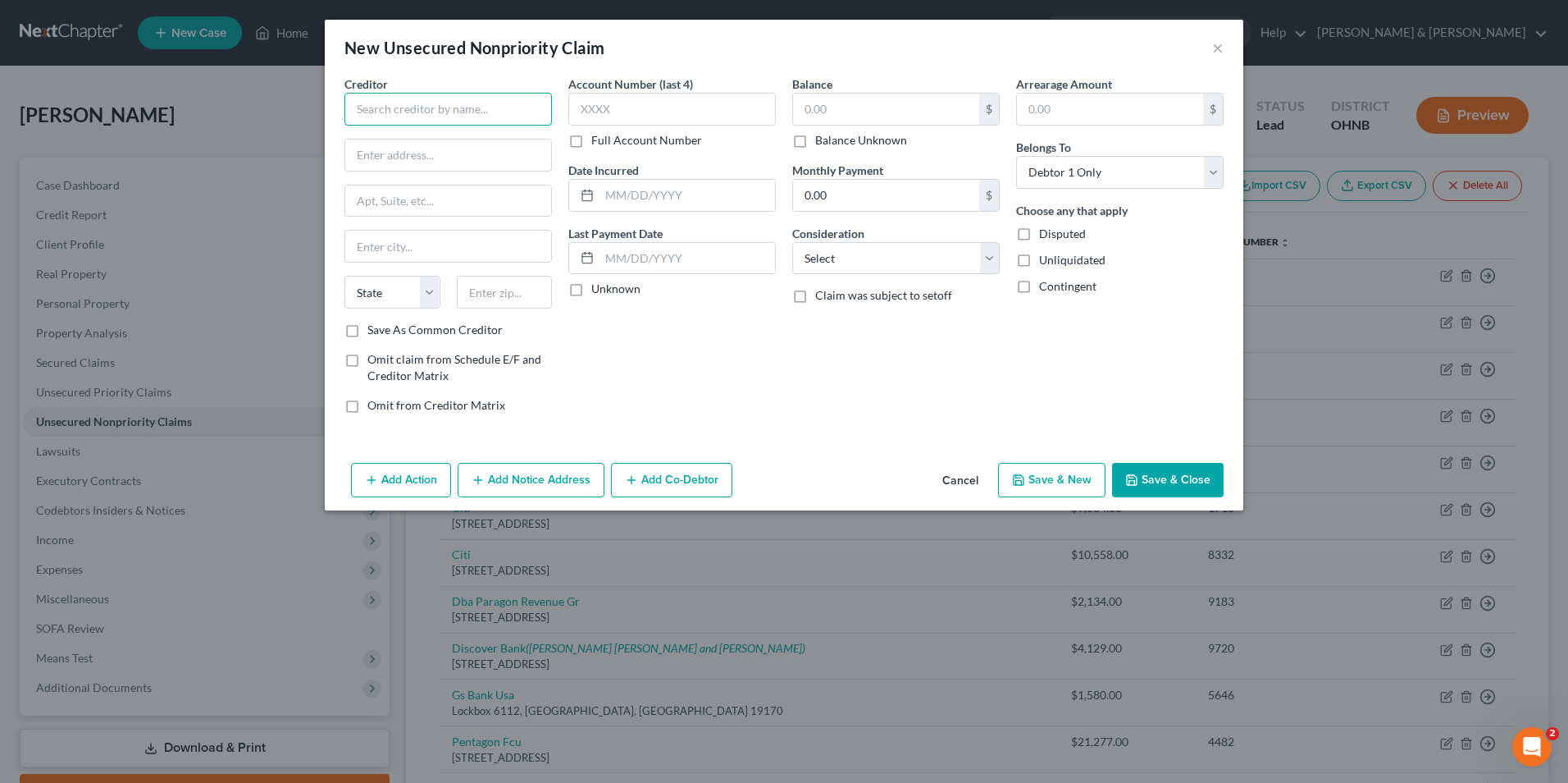
click at [427, 102] on input "text" at bounding box center [449, 109] width 208 height 33
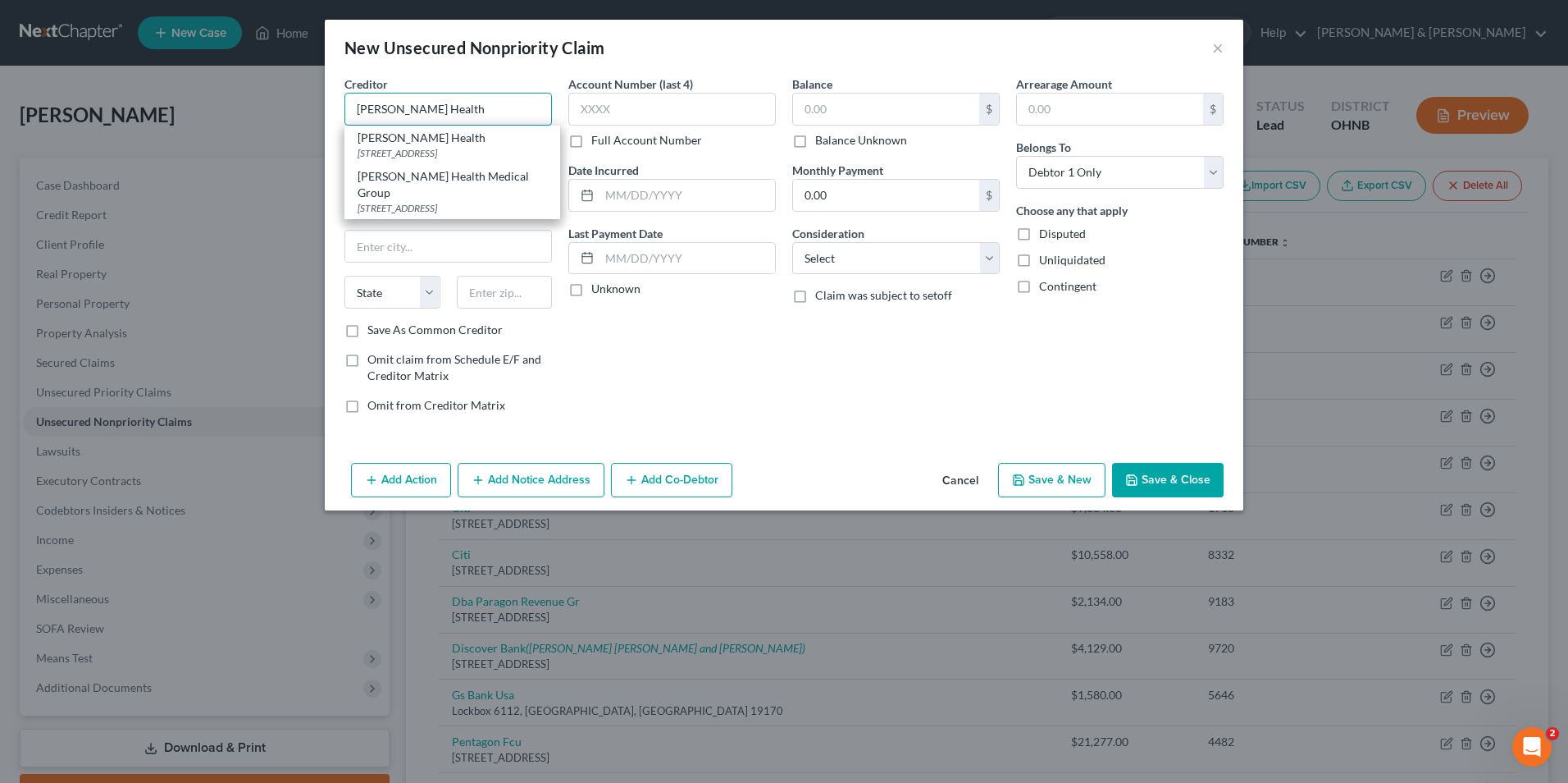
type input "[PERSON_NAME] Health"
click at [627, 354] on div "Account Number (last 4) Full Account Number Date Incurred Last Payment Date Unk…" at bounding box center [671, 251] width 223 height 351
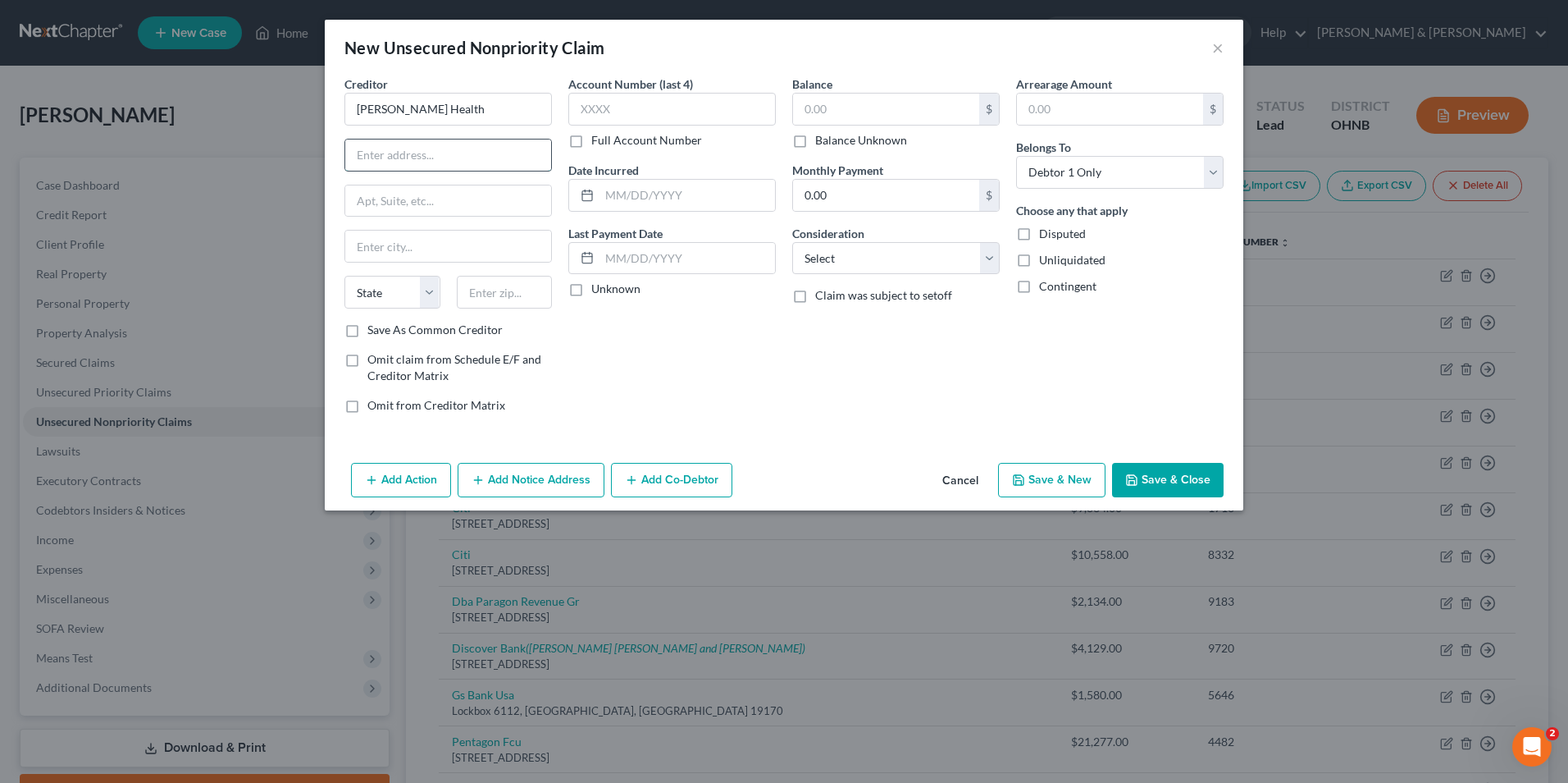
click at [490, 149] on input "text" at bounding box center [448, 155] width 206 height 31
type input "PO Box 740405"
click at [457, 244] on input "text" at bounding box center [448, 247] width 206 height 31
type input "[GEOGRAPHIC_DATA]"
click at [383, 293] on select "State [US_STATE] AK AR AZ CA CO CT DE DC [GEOGRAPHIC_DATA] [GEOGRAPHIC_DATA] GU…" at bounding box center [393, 293] width 96 height 33
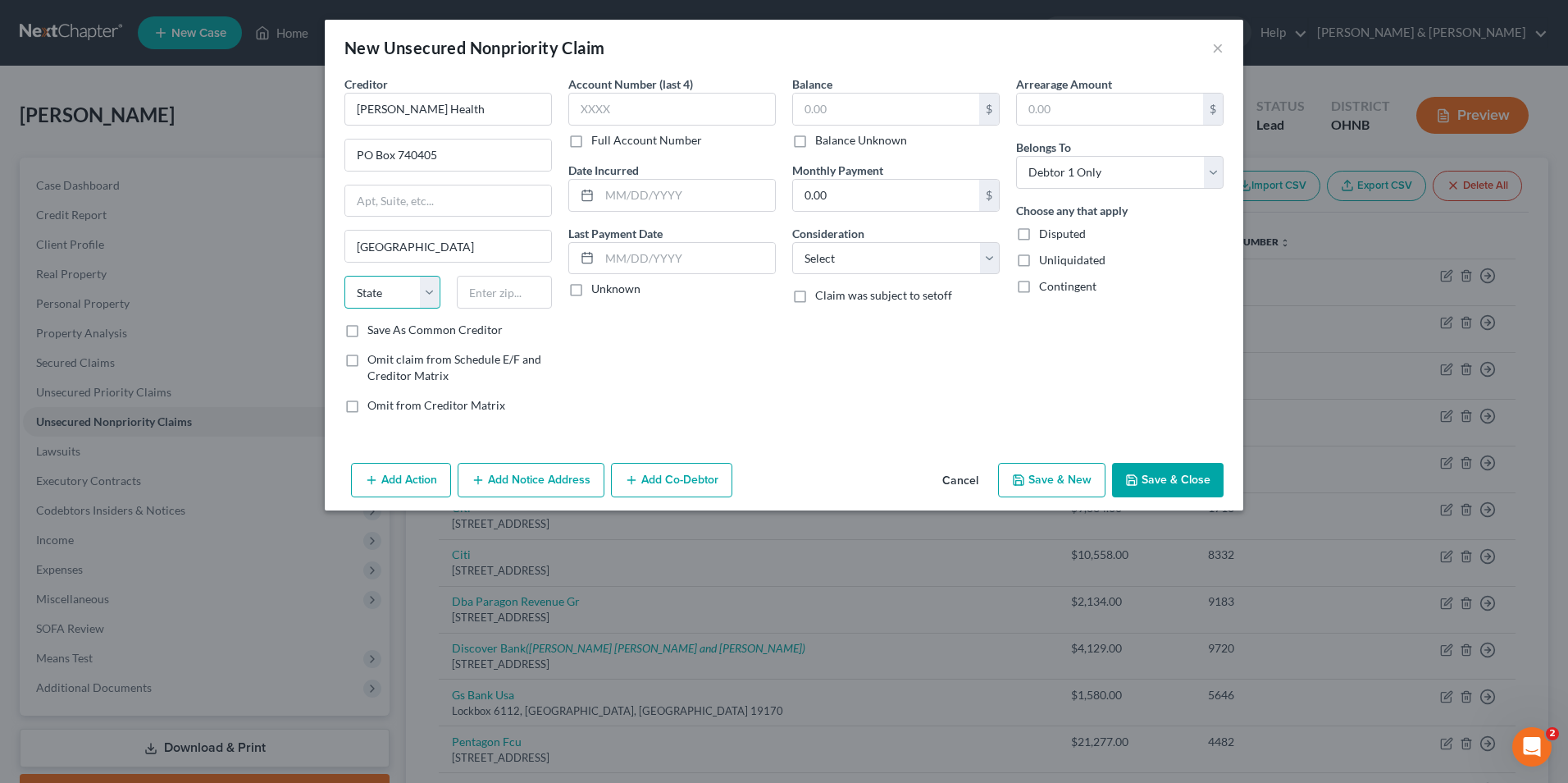
select select "36"
click at [345, 276] on select "State [US_STATE] AK AR AZ CA CO CT DE DC [GEOGRAPHIC_DATA] [GEOGRAPHIC_DATA] GU…" at bounding box center [393, 293] width 96 height 33
click at [513, 291] on input "text" at bounding box center [505, 293] width 96 height 33
type input "45274"
click at [860, 111] on input "text" at bounding box center [886, 109] width 186 height 31
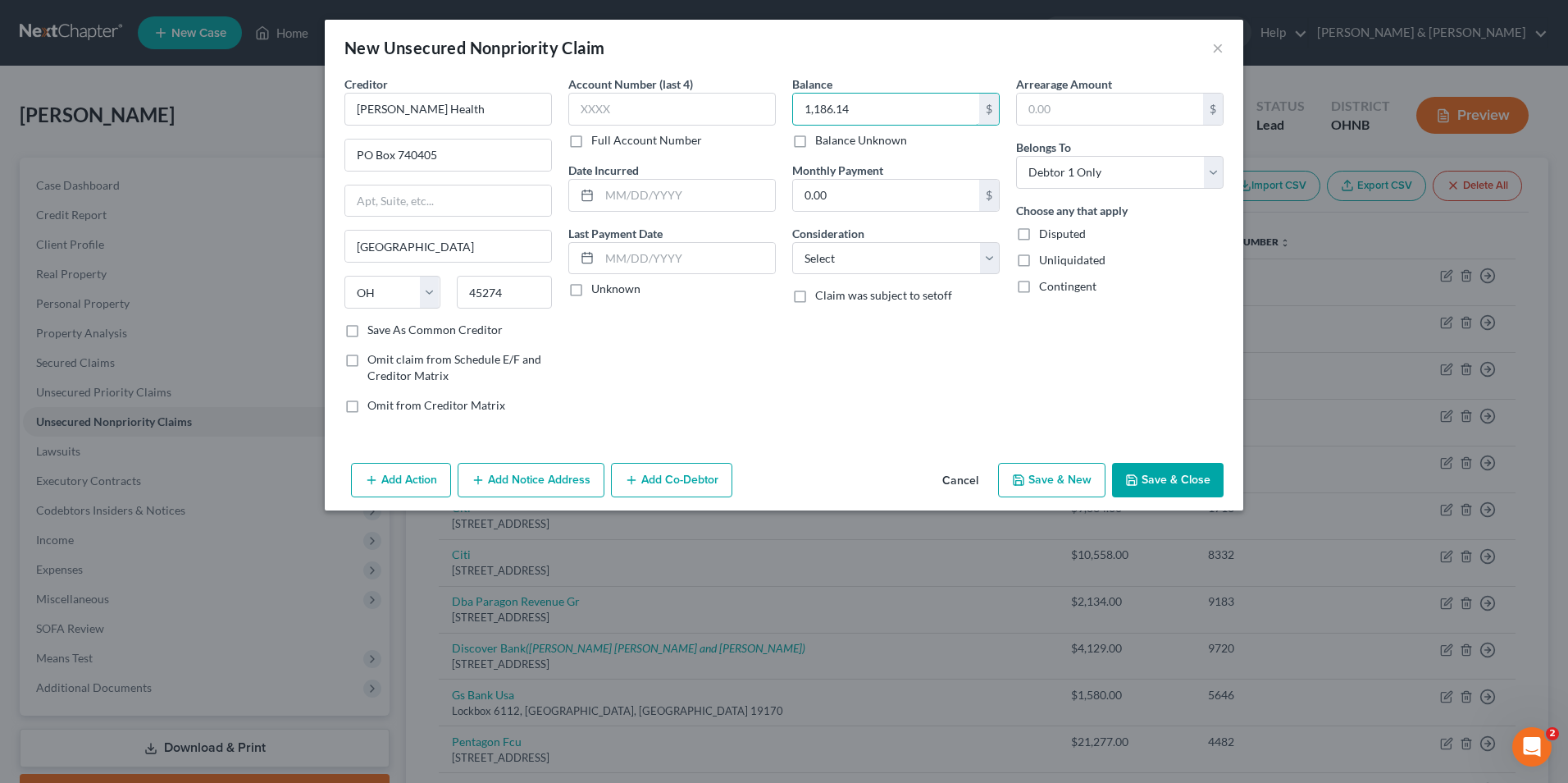
type input "1,186.14"
click at [1159, 473] on button "Save & Close" at bounding box center [1167, 479] width 111 height 34
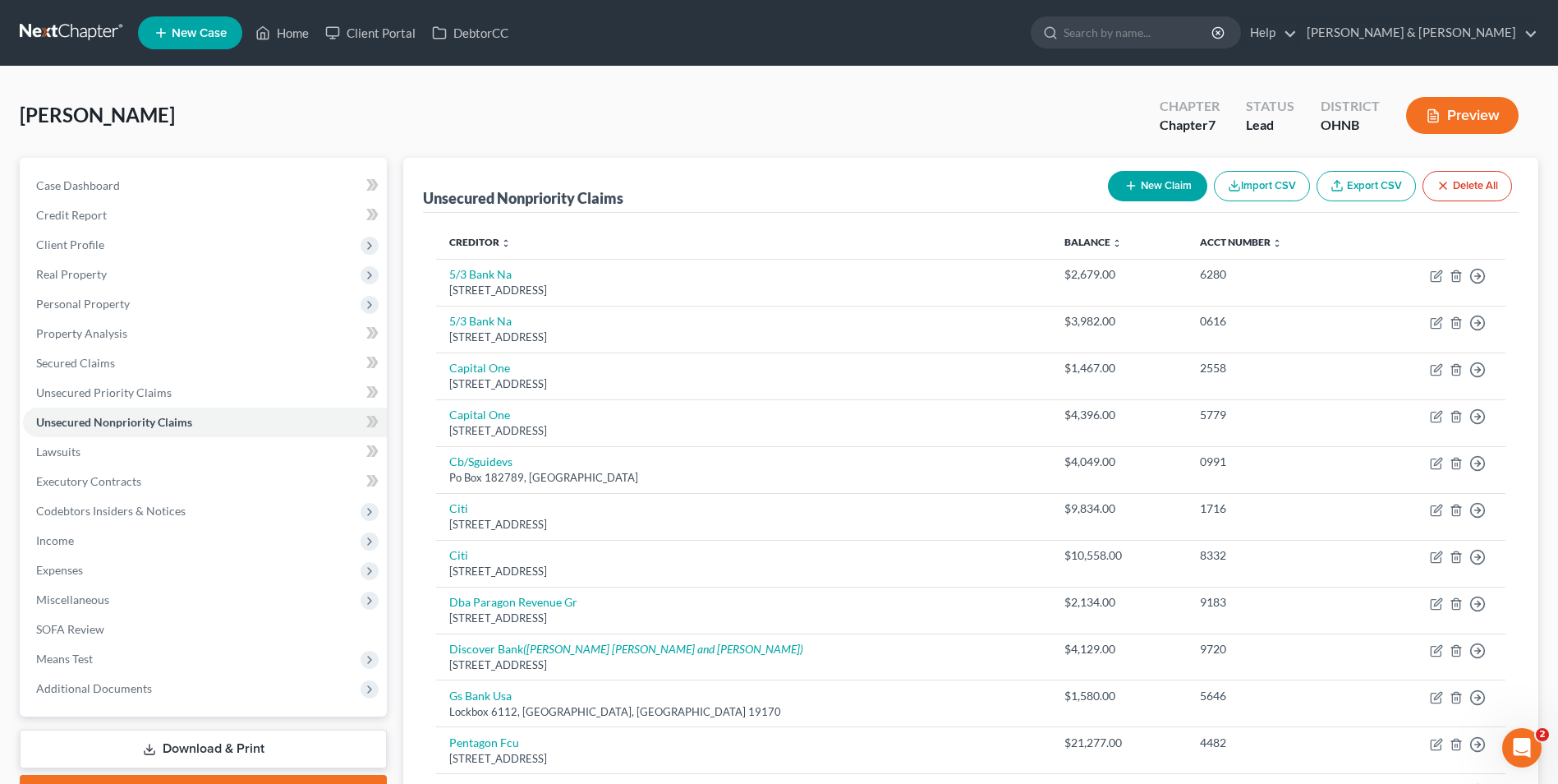
click at [1169, 186] on button "New Claim" at bounding box center [1158, 185] width 100 height 30
select select "0"
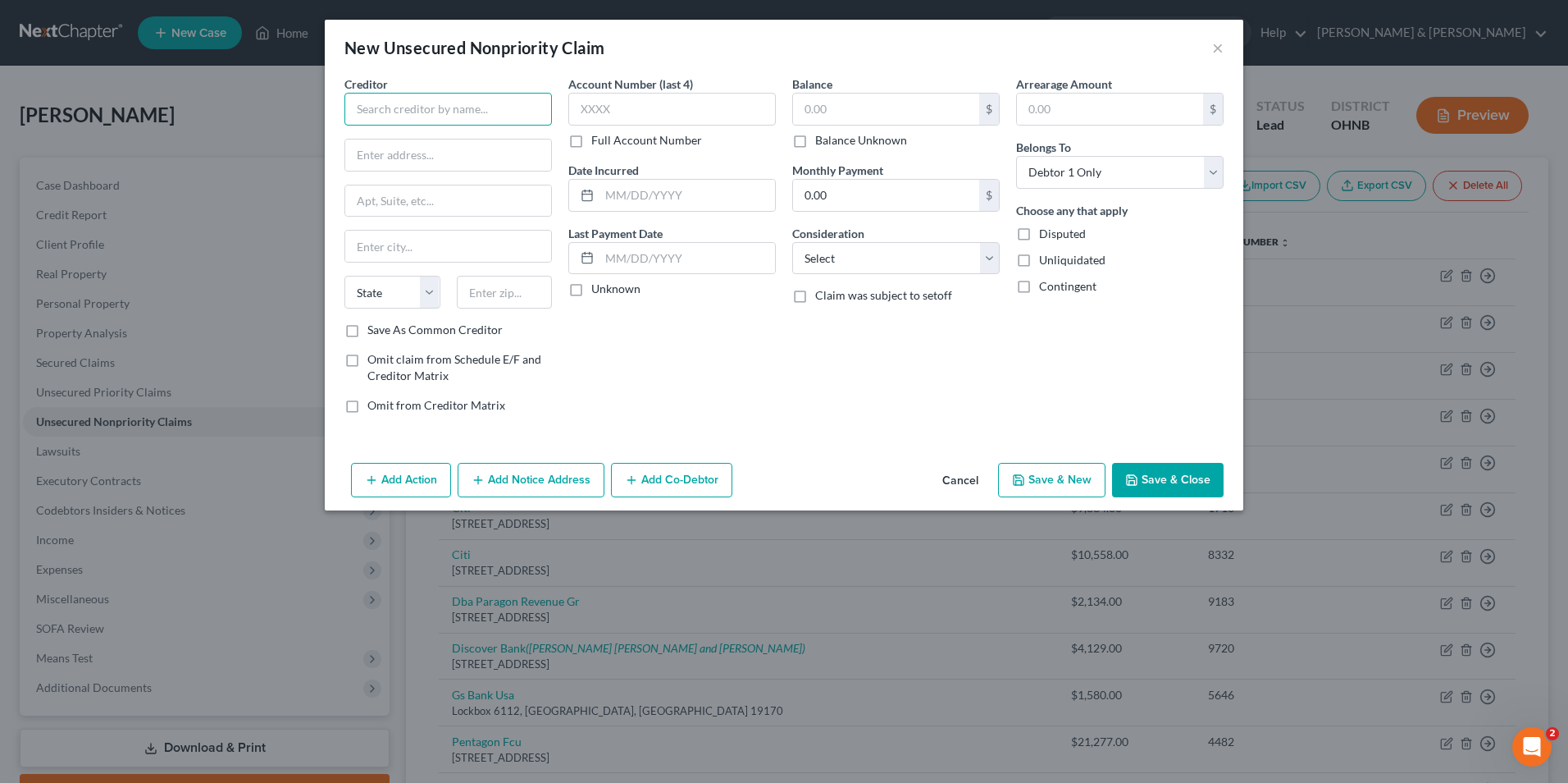
click at [498, 107] on input "text" at bounding box center [449, 109] width 208 height 33
type input "Eyecare Associates"
click at [485, 158] on input "text" at bounding box center [448, 155] width 206 height 31
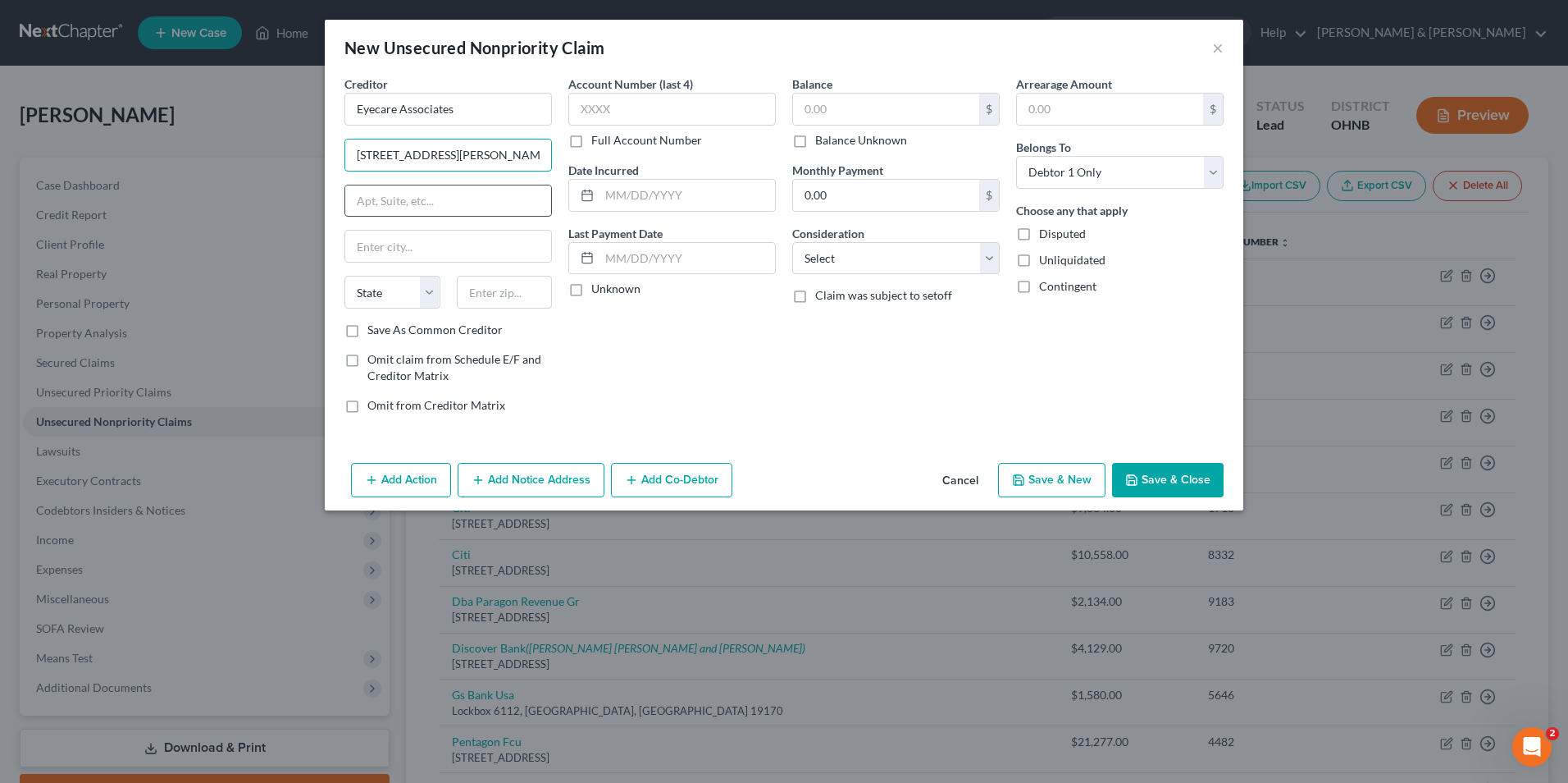
type input "[STREET_ADDRESS][PERSON_NAME]"
click at [461, 202] on input "text" at bounding box center [448, 202] width 206 height 31
type input "Suite 100"
click at [427, 254] on input "text" at bounding box center [448, 247] width 206 height 31
type input "[GEOGRAPHIC_DATA]"
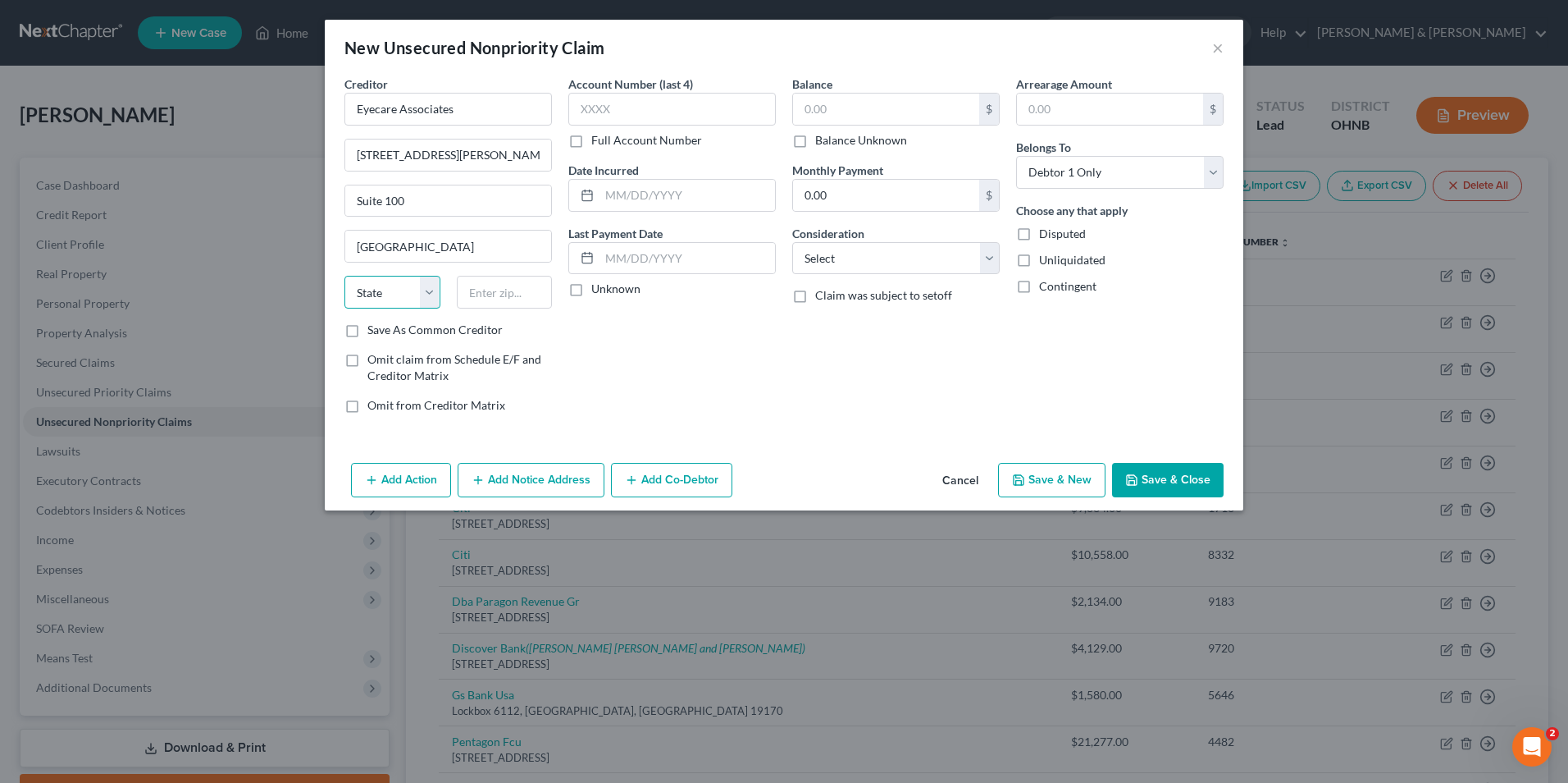
click at [410, 284] on select "State [US_STATE] AK AR AZ CA CO CT DE DC [GEOGRAPHIC_DATA] [GEOGRAPHIC_DATA] GU…" at bounding box center [393, 293] width 96 height 33
select select "36"
click at [345, 276] on select "State [US_STATE] AK AR AZ CA CO CT DE DC [GEOGRAPHIC_DATA] [GEOGRAPHIC_DATA] GU…" at bounding box center [393, 293] width 96 height 33
click at [512, 300] on input "text" at bounding box center [505, 293] width 96 height 33
type input "458052"
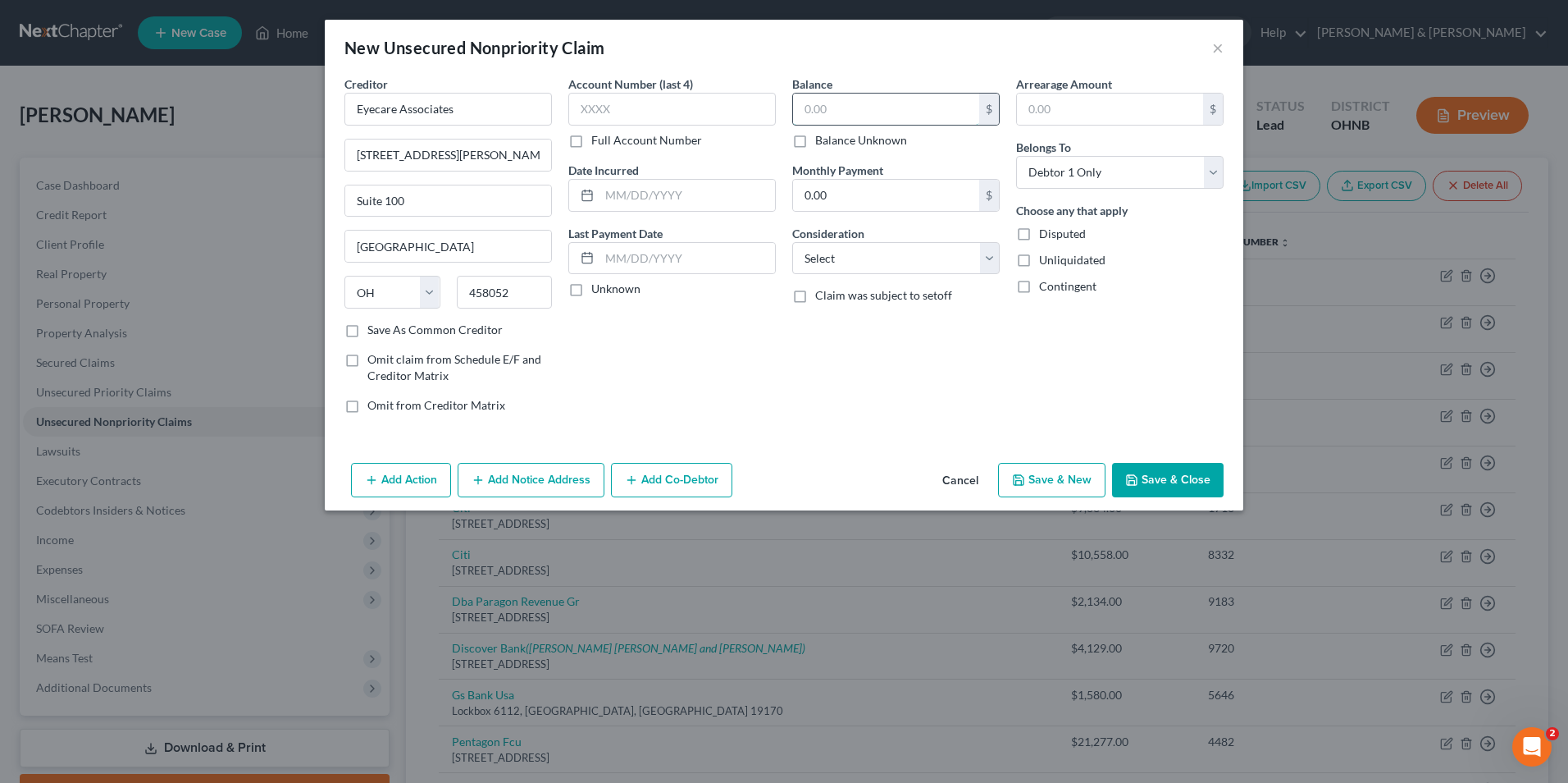
click at [855, 108] on input "text" at bounding box center [886, 109] width 186 height 31
type input "255.50"
click at [1143, 480] on button "Save & Close" at bounding box center [1167, 479] width 111 height 34
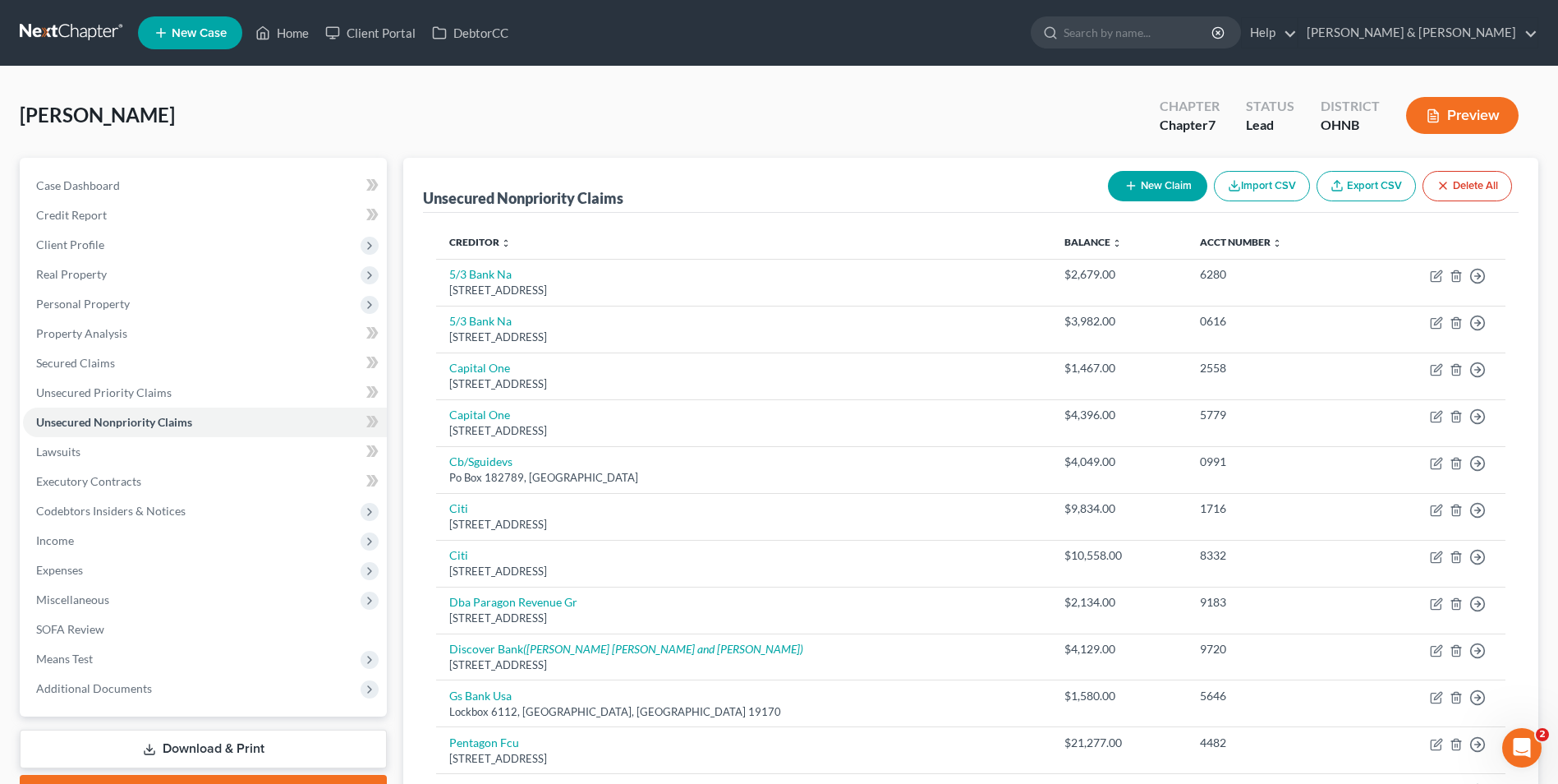
click at [1158, 182] on button "New Claim" at bounding box center [1158, 185] width 100 height 30
select select "0"
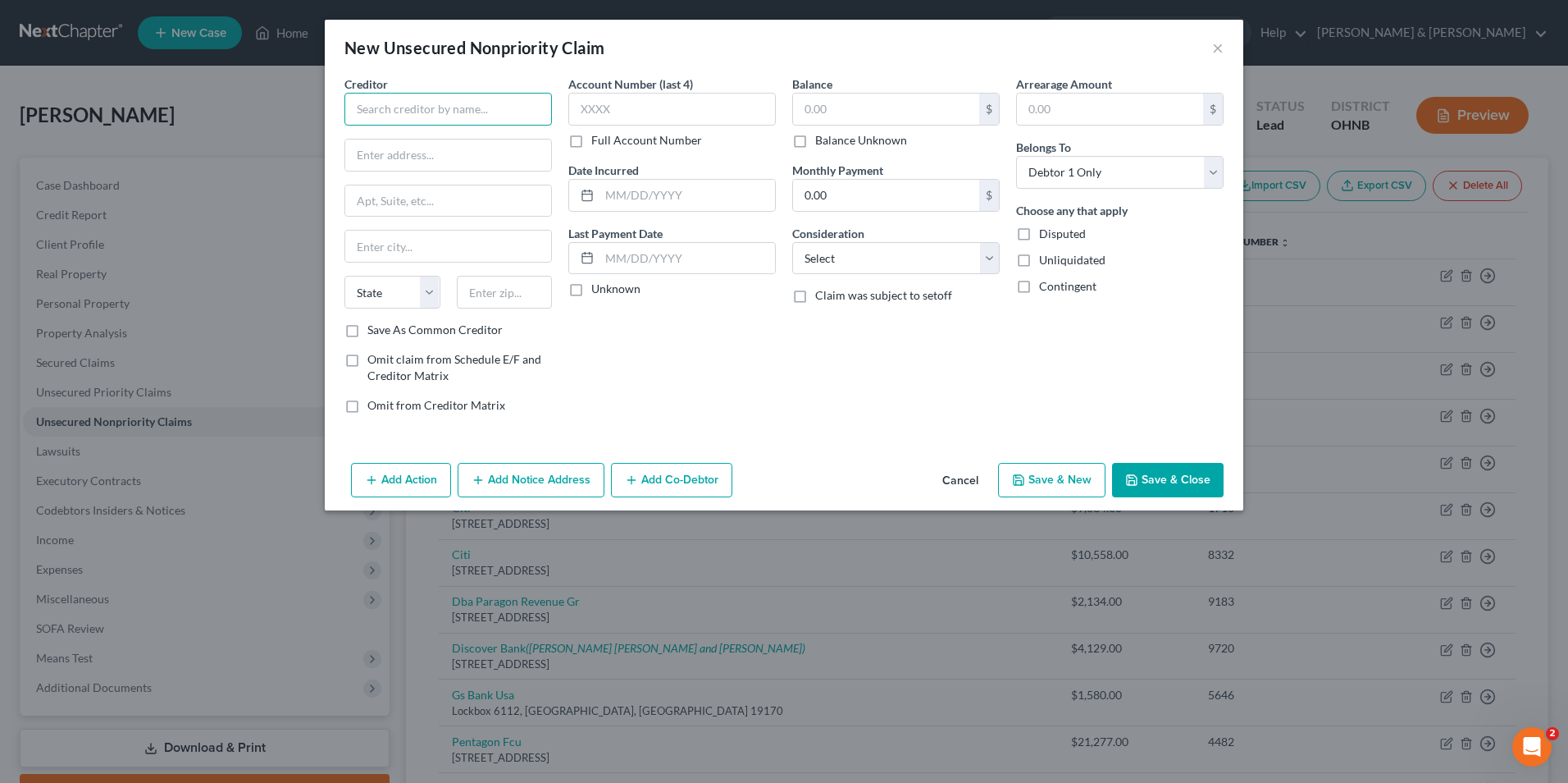
click at [420, 102] on input "text" at bounding box center [449, 109] width 208 height 33
type input "4Patriots"
click at [425, 155] on input "text" at bounding box center [448, 155] width 206 height 31
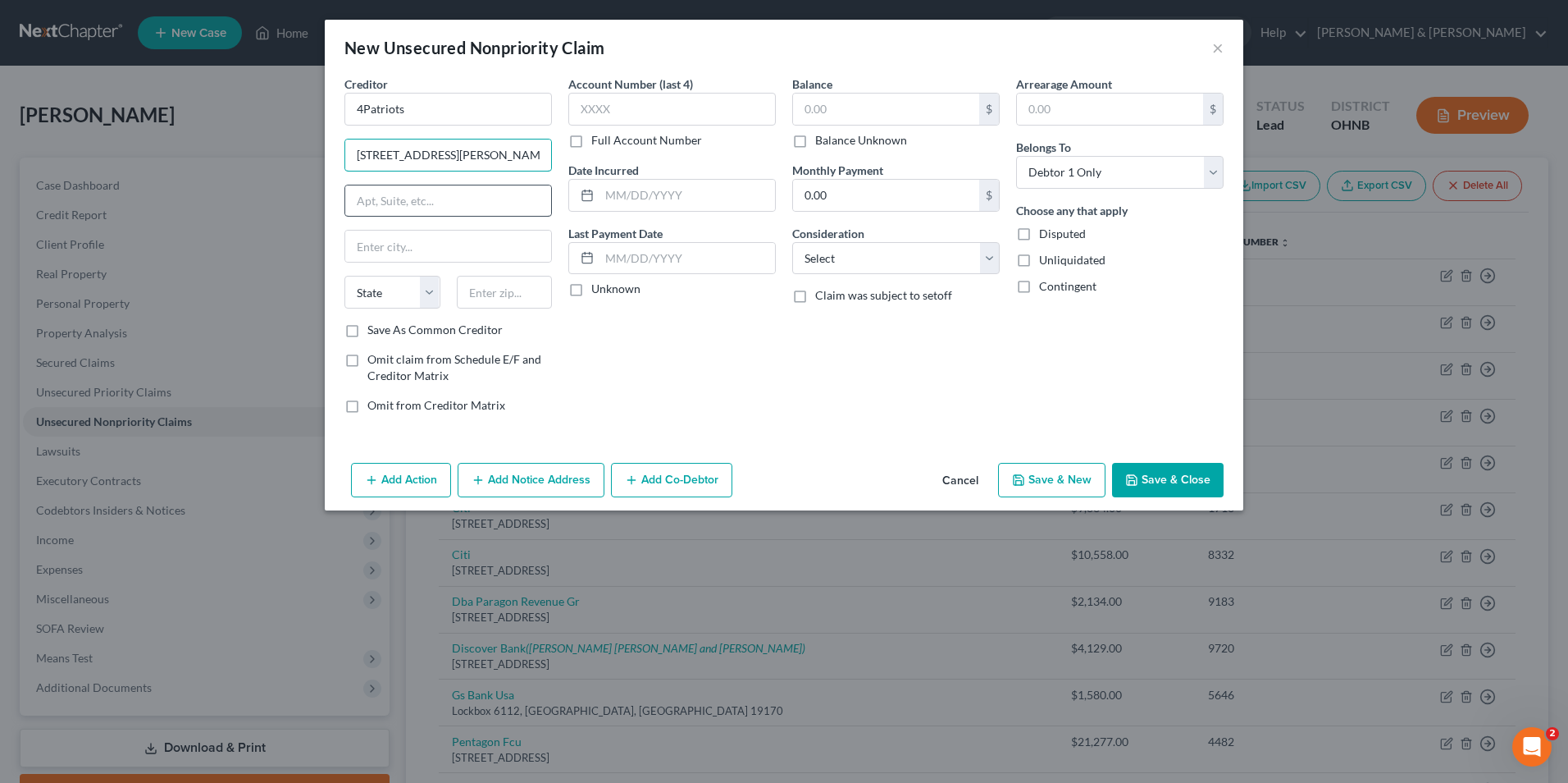
type input "[STREET_ADDRESS][PERSON_NAME][PERSON_NAME]"
click at [393, 205] on input "text" at bounding box center [448, 202] width 206 height 31
type input "Suite 300"
click at [453, 246] on input "text" at bounding box center [448, 247] width 206 height 31
type input "[GEOGRAPHIC_DATA]"
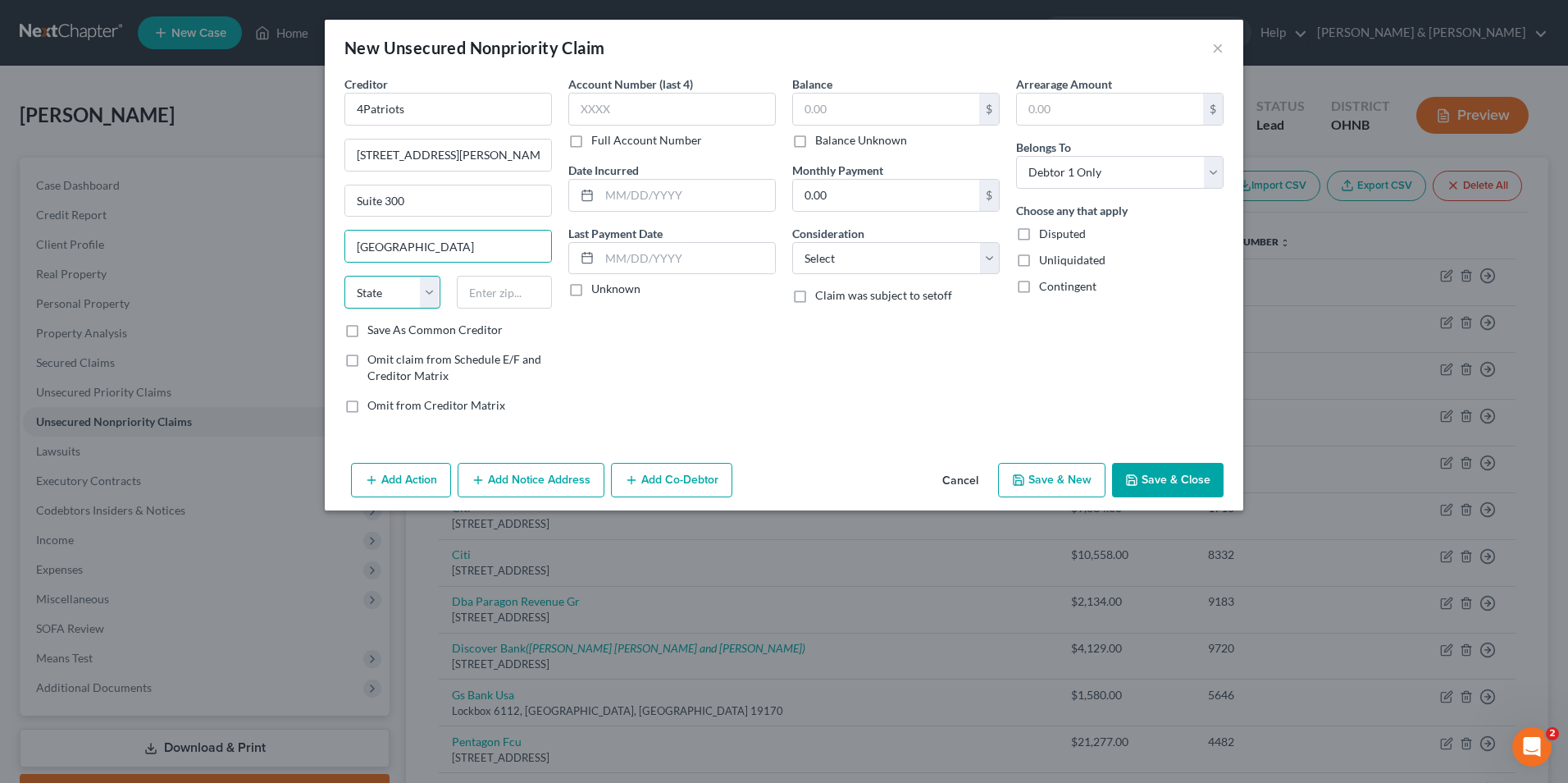
click at [413, 305] on select "State [US_STATE] AK AR AZ CA CO CT DE DC [GEOGRAPHIC_DATA] [GEOGRAPHIC_DATA] GU…" at bounding box center [393, 293] width 96 height 33
select select "44"
click at [345, 276] on select "State [US_STATE] AK AR AZ CA CO CT DE DC [GEOGRAPHIC_DATA] [GEOGRAPHIC_DATA] GU…" at bounding box center [393, 293] width 96 height 33
click at [506, 311] on div "State [US_STATE] AK AR AZ CA CO CT DE DC [GEOGRAPHIC_DATA] [GEOGRAPHIC_DATA] GU…" at bounding box center [448, 299] width 223 height 46
click at [501, 287] on input "text" at bounding box center [505, 293] width 96 height 33
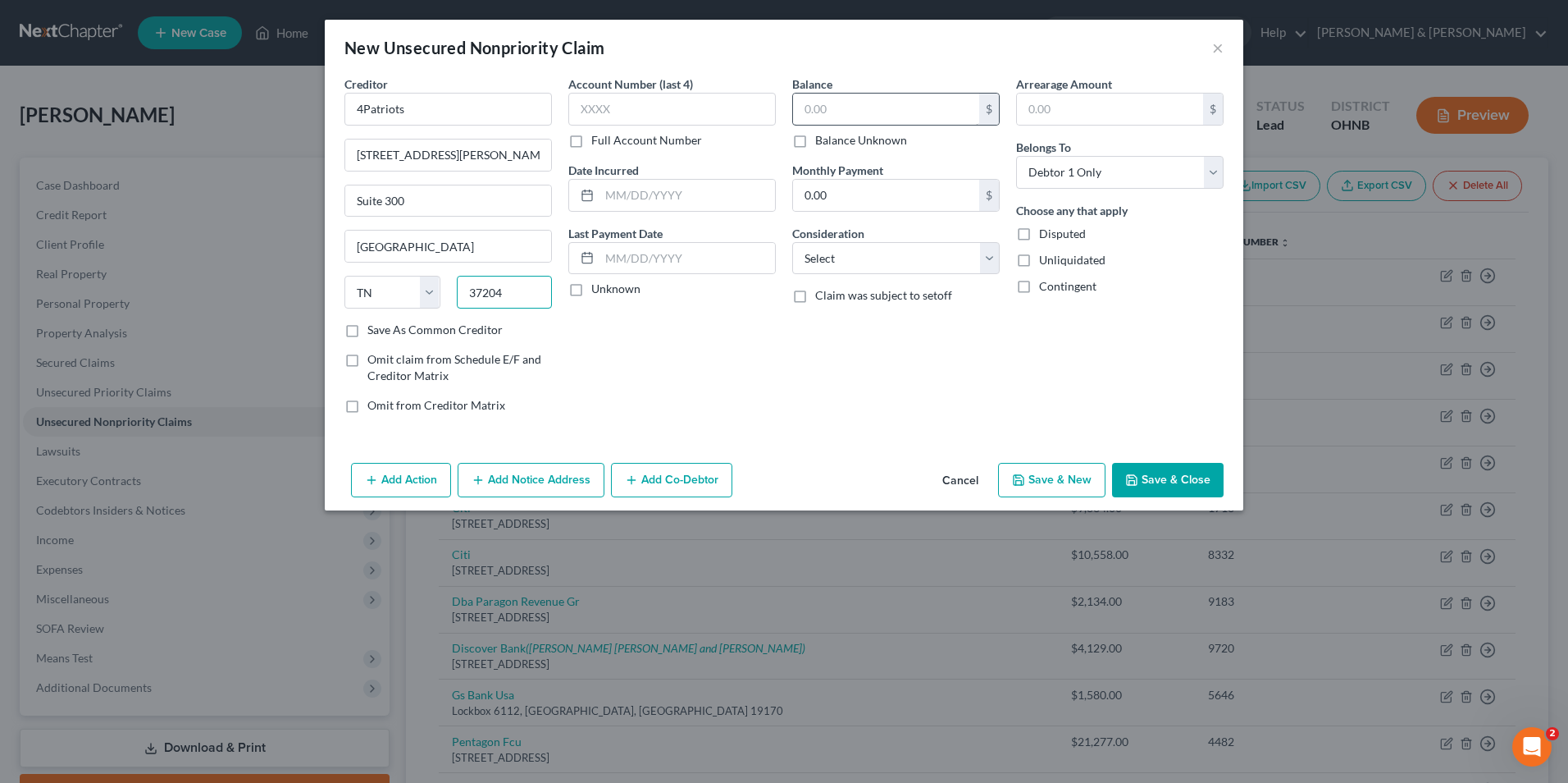
type input "37204"
click at [836, 109] on input "text" at bounding box center [886, 109] width 186 height 31
type input "189.84"
click at [1187, 476] on button "Save & Close" at bounding box center [1167, 479] width 111 height 34
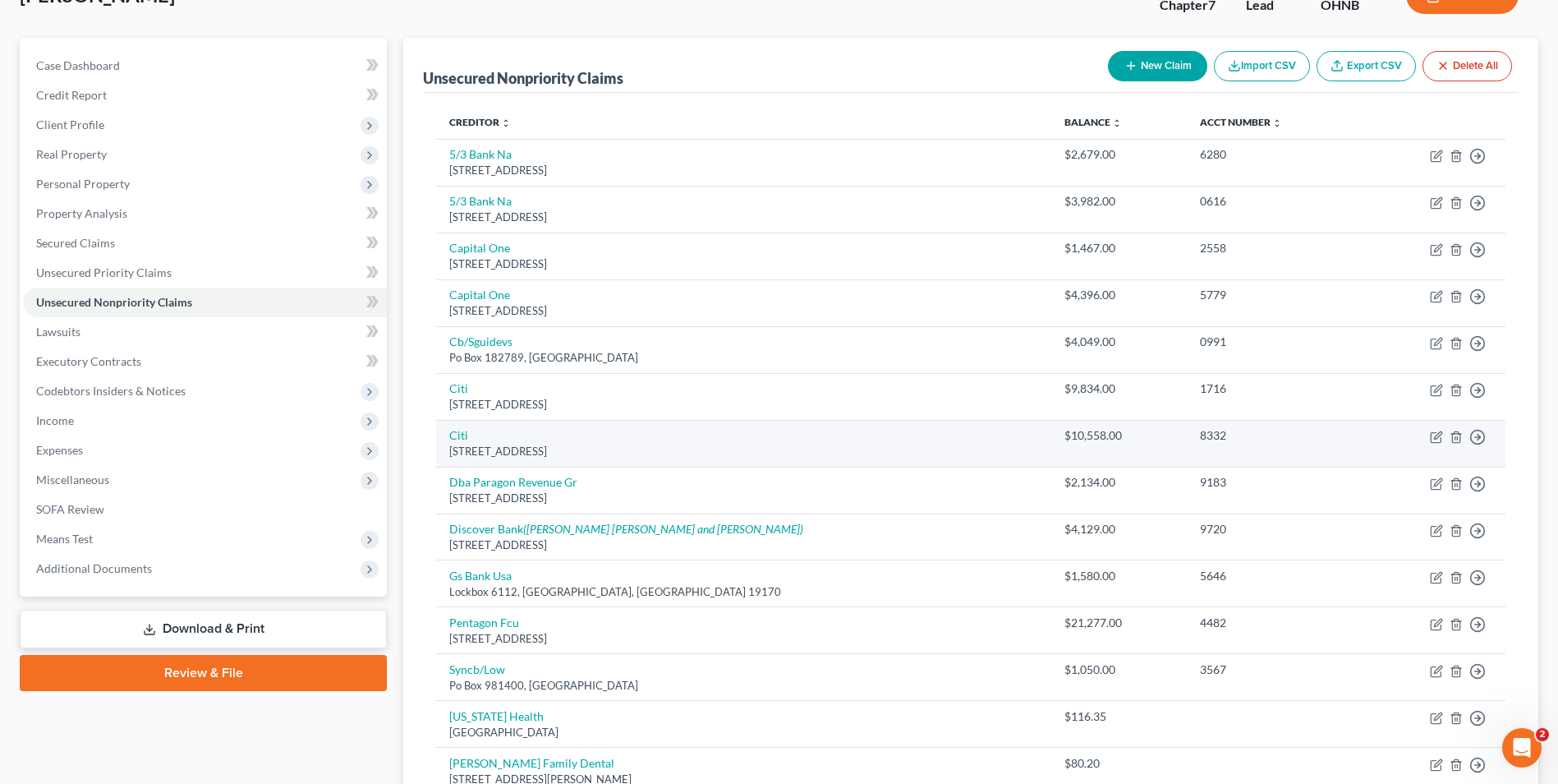
scroll to position [82, 0]
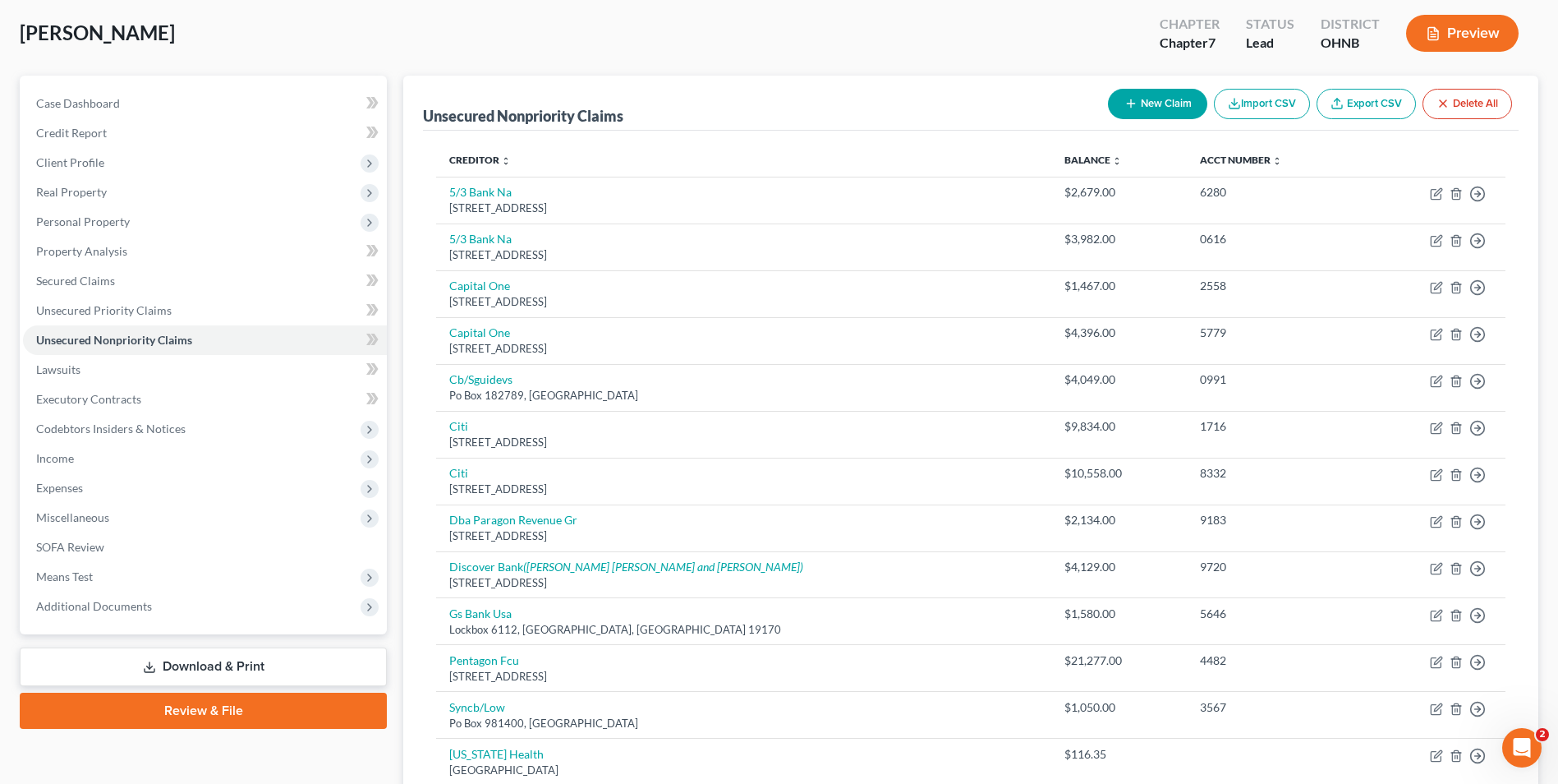
click at [1133, 90] on button "New Claim" at bounding box center [1158, 103] width 100 height 30
select select "0"
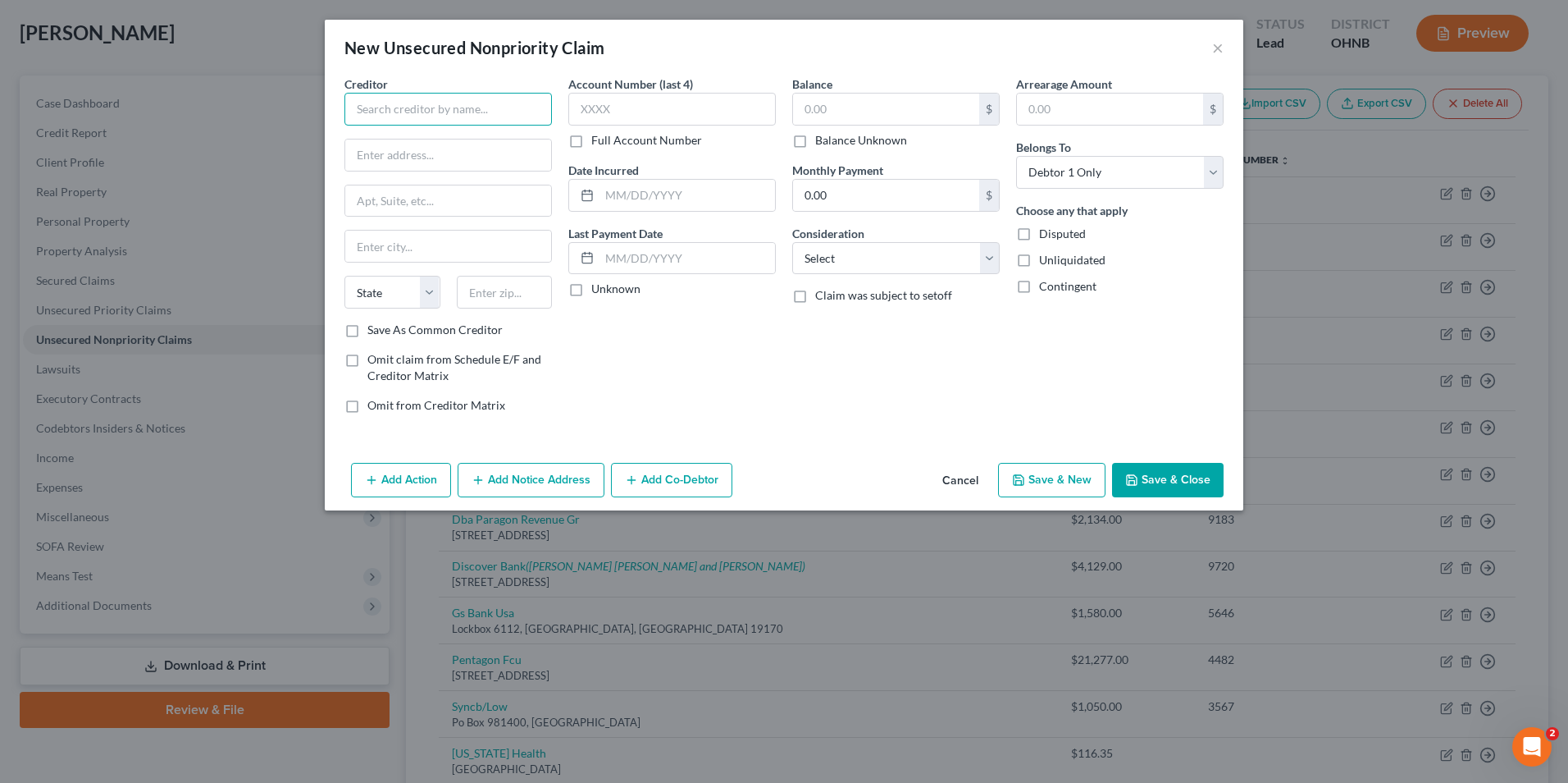
click at [488, 114] on input "text" at bounding box center [449, 109] width 208 height 33
type input "Recoveri LLC"
click at [382, 156] on input "text" at bounding box center [448, 155] width 206 height 31
type input "Dept. 2216"
click at [406, 200] on input "text" at bounding box center [448, 202] width 206 height 31
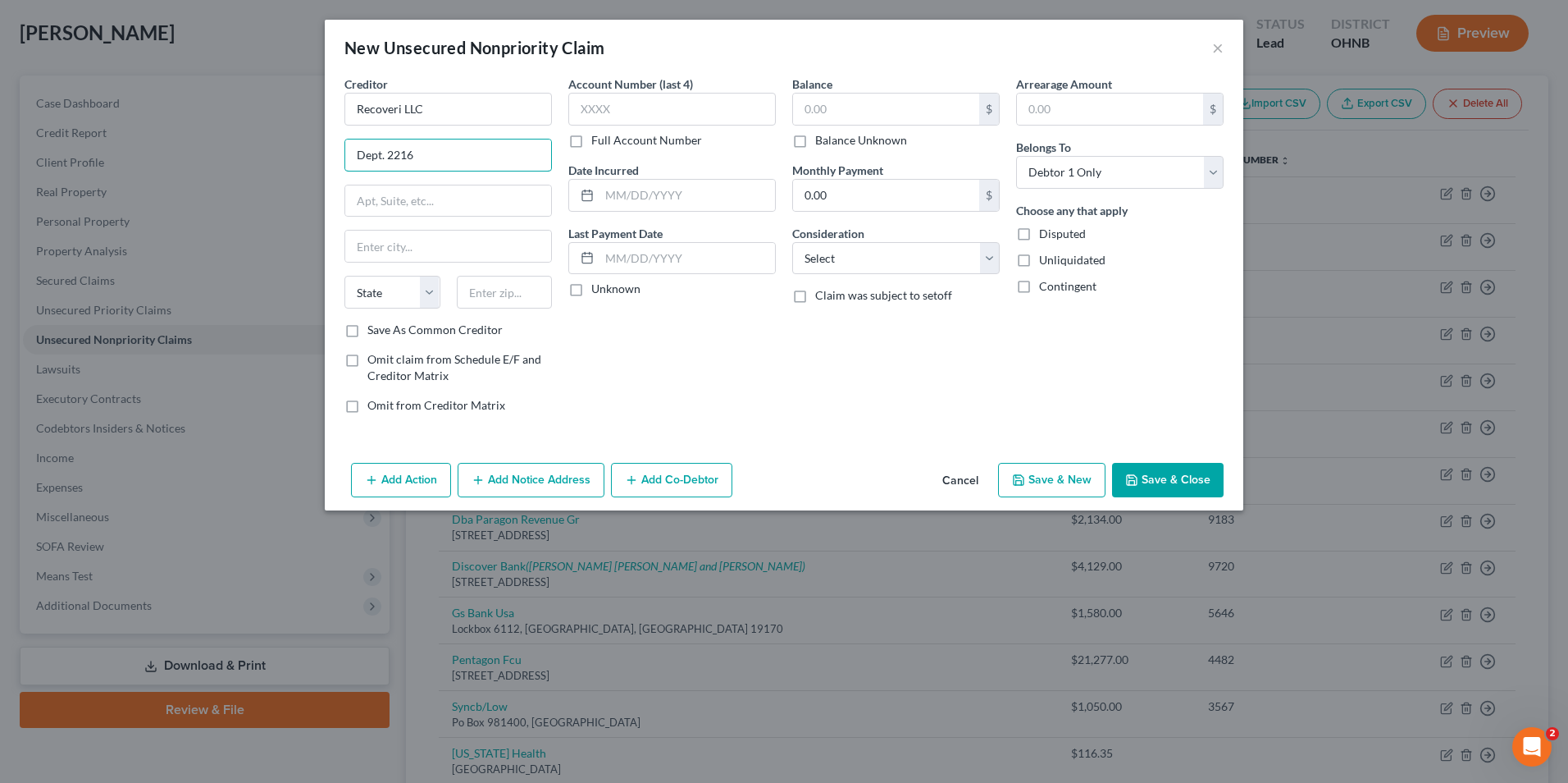
drag, startPoint x: 464, startPoint y: 161, endPoint x: 300, endPoint y: 159, distance: 164.0
click at [300, 159] on div "New Unsecured Nonpriority Claim × Creditor * Recoveri LLC Dept. [GEOGRAPHIC_DAT…" at bounding box center [784, 391] width 1568 height 783
click at [380, 193] on input "text" at bounding box center [448, 202] width 206 height 31
paste input "Dept. 2216"
type input "Dept. 2216"
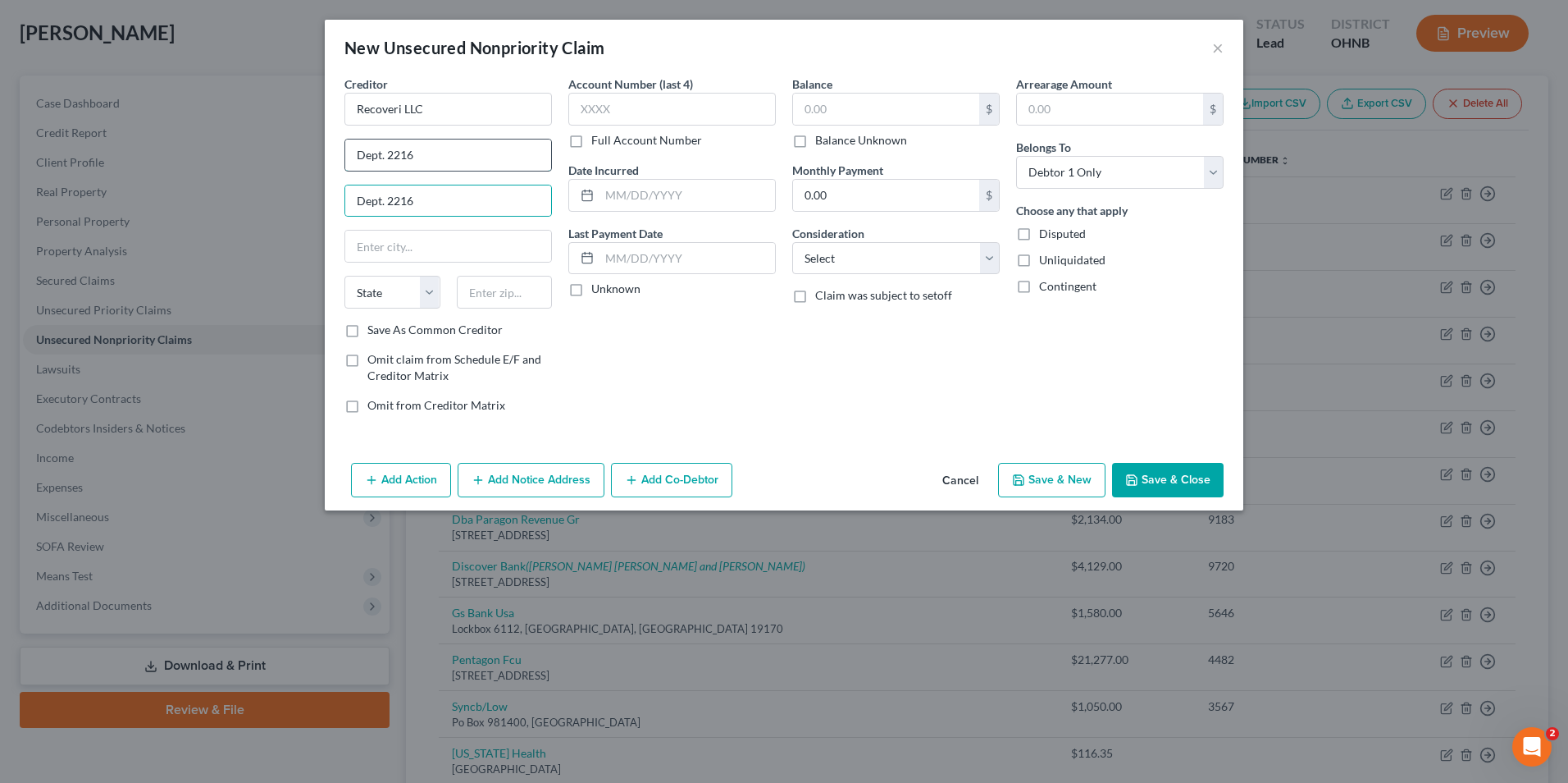
click at [405, 155] on input "Dept. 2216" at bounding box center [448, 155] width 206 height 31
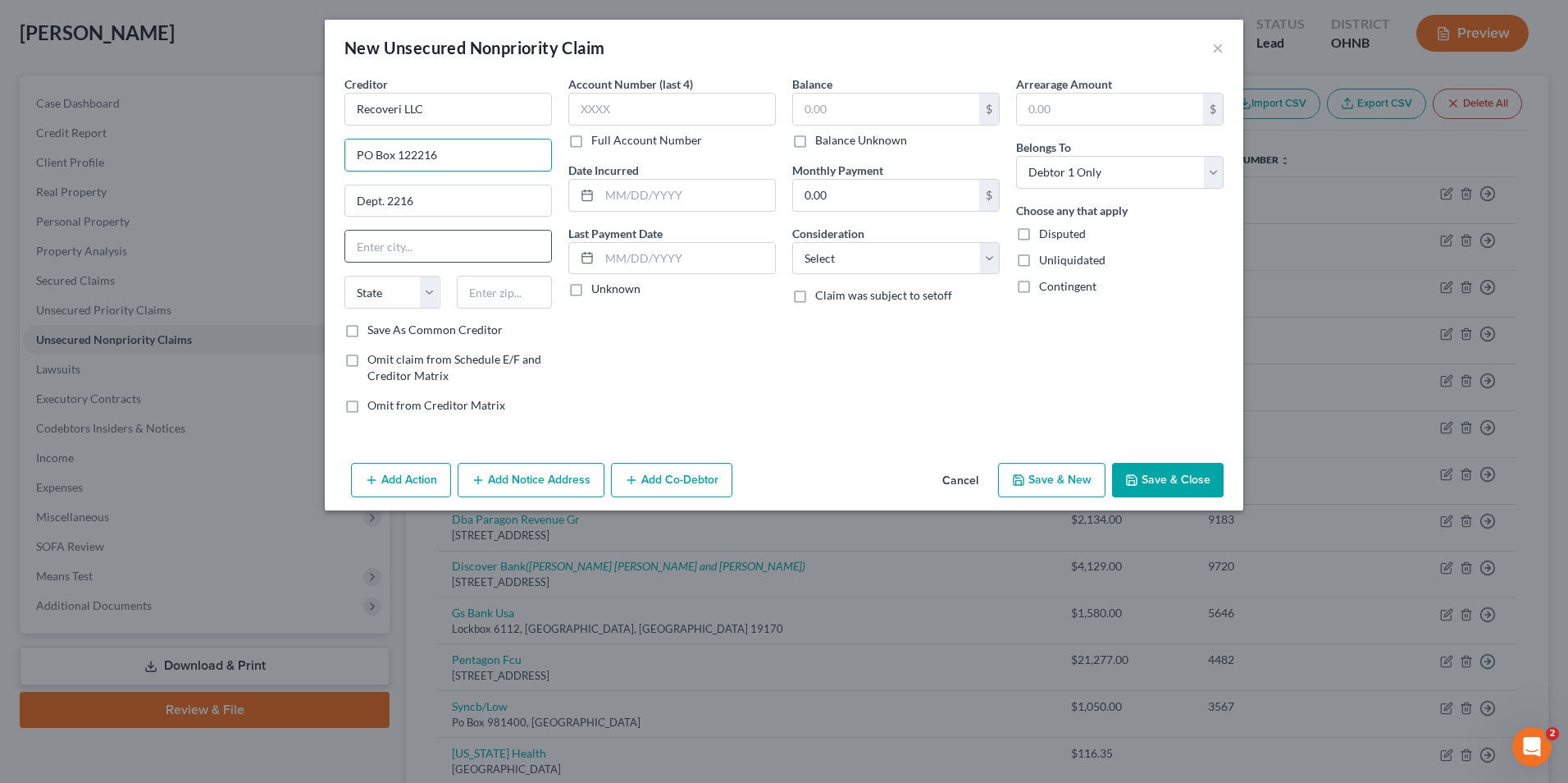
type input "PO Box 122216"
click at [456, 247] on input "text" at bounding box center [448, 247] width 206 height 31
type input "[GEOGRAPHIC_DATA]"
click at [382, 274] on div "Creditor * Recoveri LLC PO Box 122216 Dept. [GEOGRAPHIC_DATA] [US_STATE][GEOGRA…" at bounding box center [449, 199] width 208 height 247
click at [383, 291] on select "State [US_STATE] AK AR AZ CA CO CT DE DC [GEOGRAPHIC_DATA] [GEOGRAPHIC_DATA] GU…" at bounding box center [393, 293] width 96 height 33
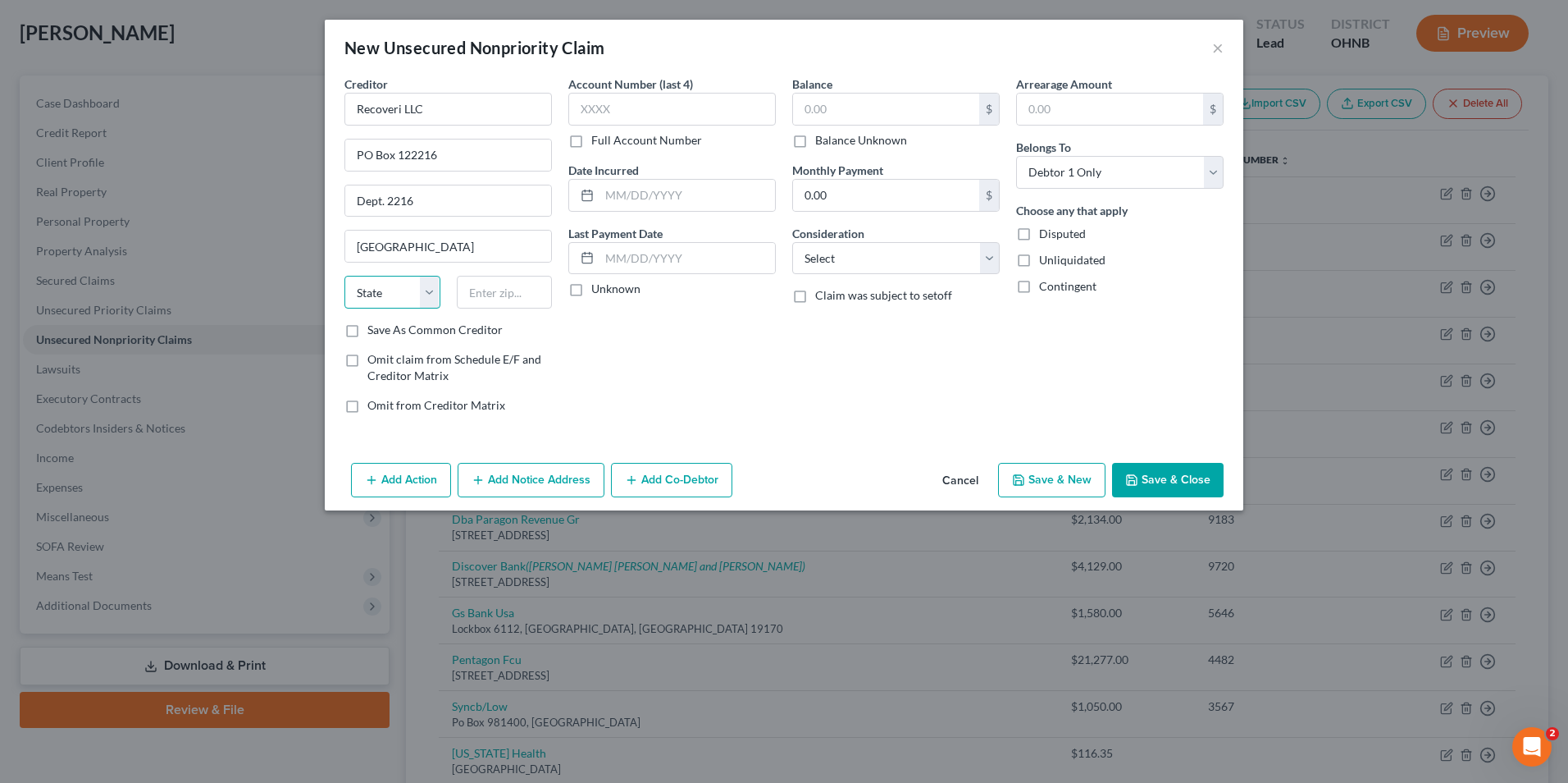
select select "45"
click at [345, 276] on select "State [US_STATE] AK AR AZ CA CO CT DE DC [GEOGRAPHIC_DATA] [GEOGRAPHIC_DATA] GU…" at bounding box center [393, 293] width 96 height 33
click at [527, 293] on input "text" at bounding box center [505, 293] width 96 height 33
type input "75312"
click at [890, 97] on input "text" at bounding box center [886, 109] width 186 height 31
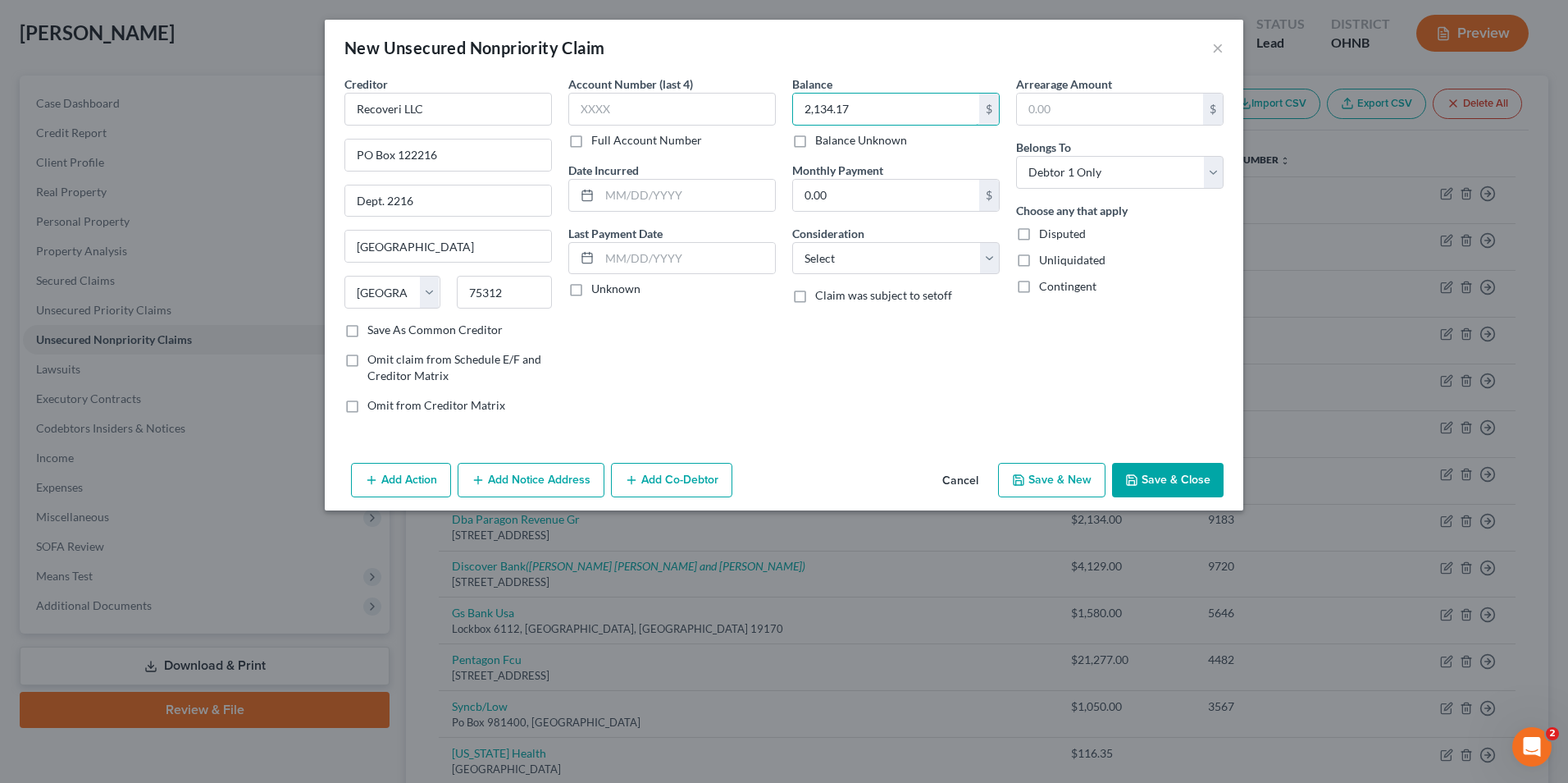
type input "2,134.17"
click at [1170, 476] on button "Save & Close" at bounding box center [1167, 479] width 111 height 34
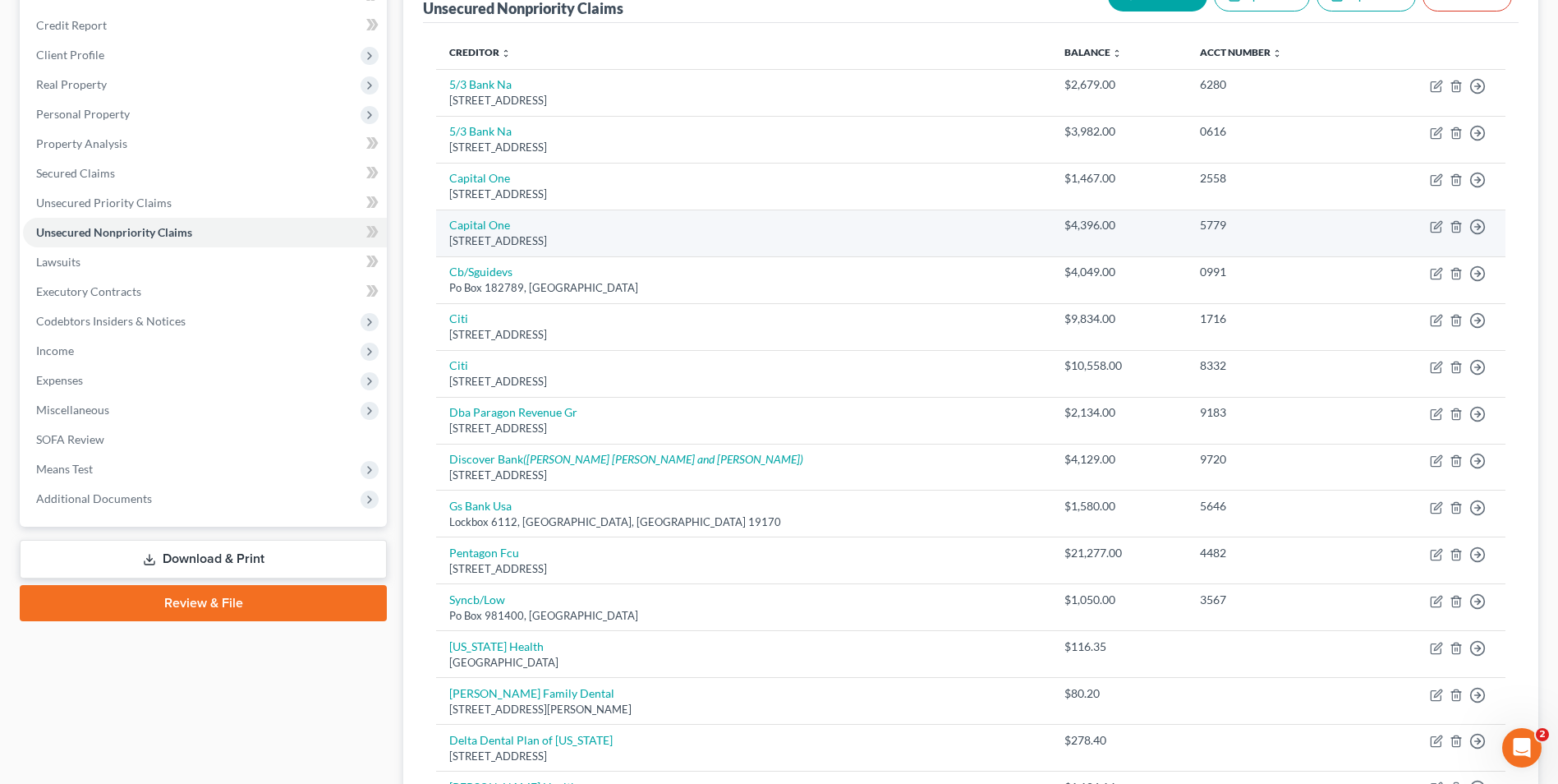
scroll to position [164, 0]
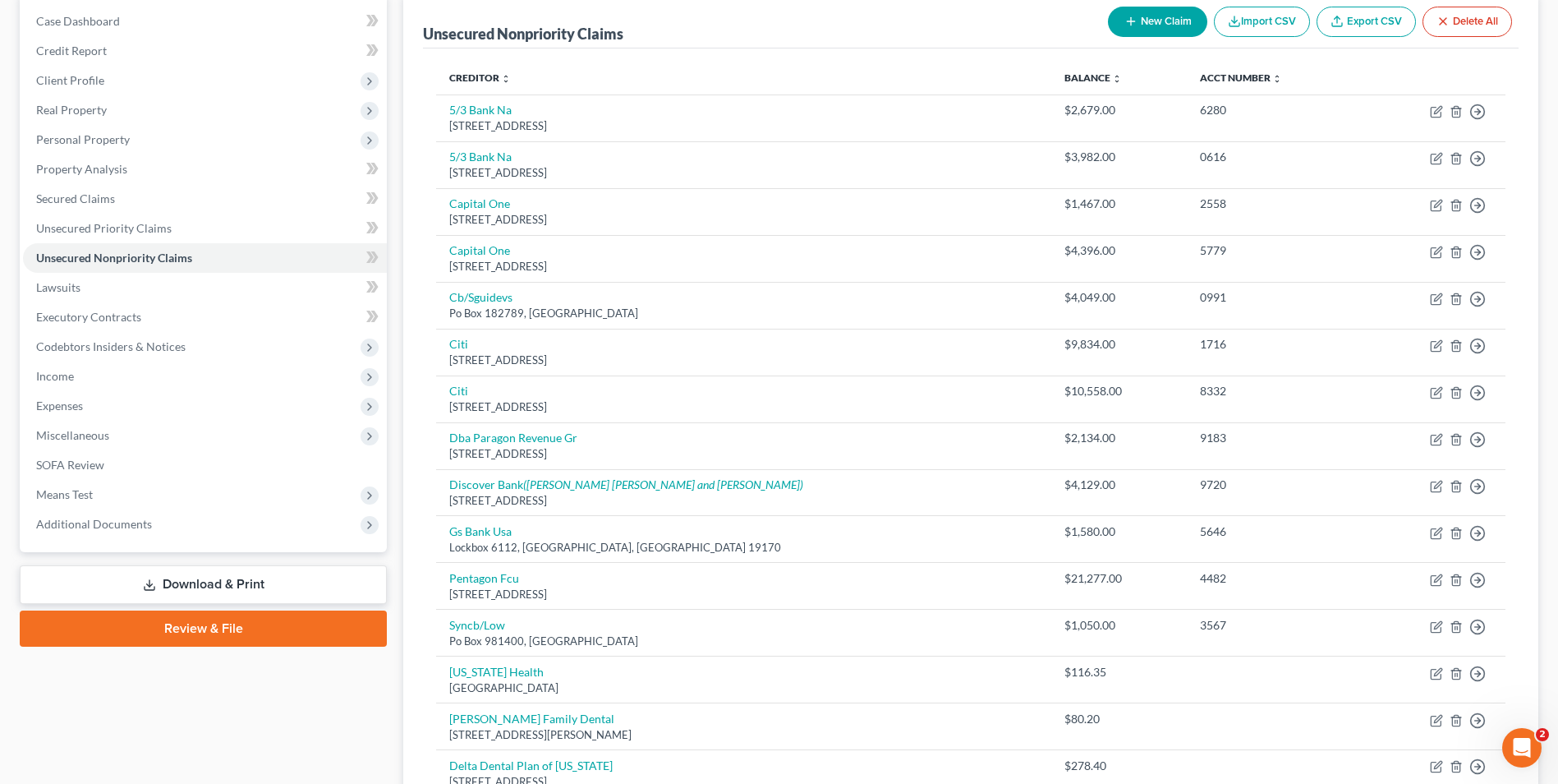
click at [1129, 11] on button "New Claim" at bounding box center [1158, 21] width 100 height 30
select select "0"
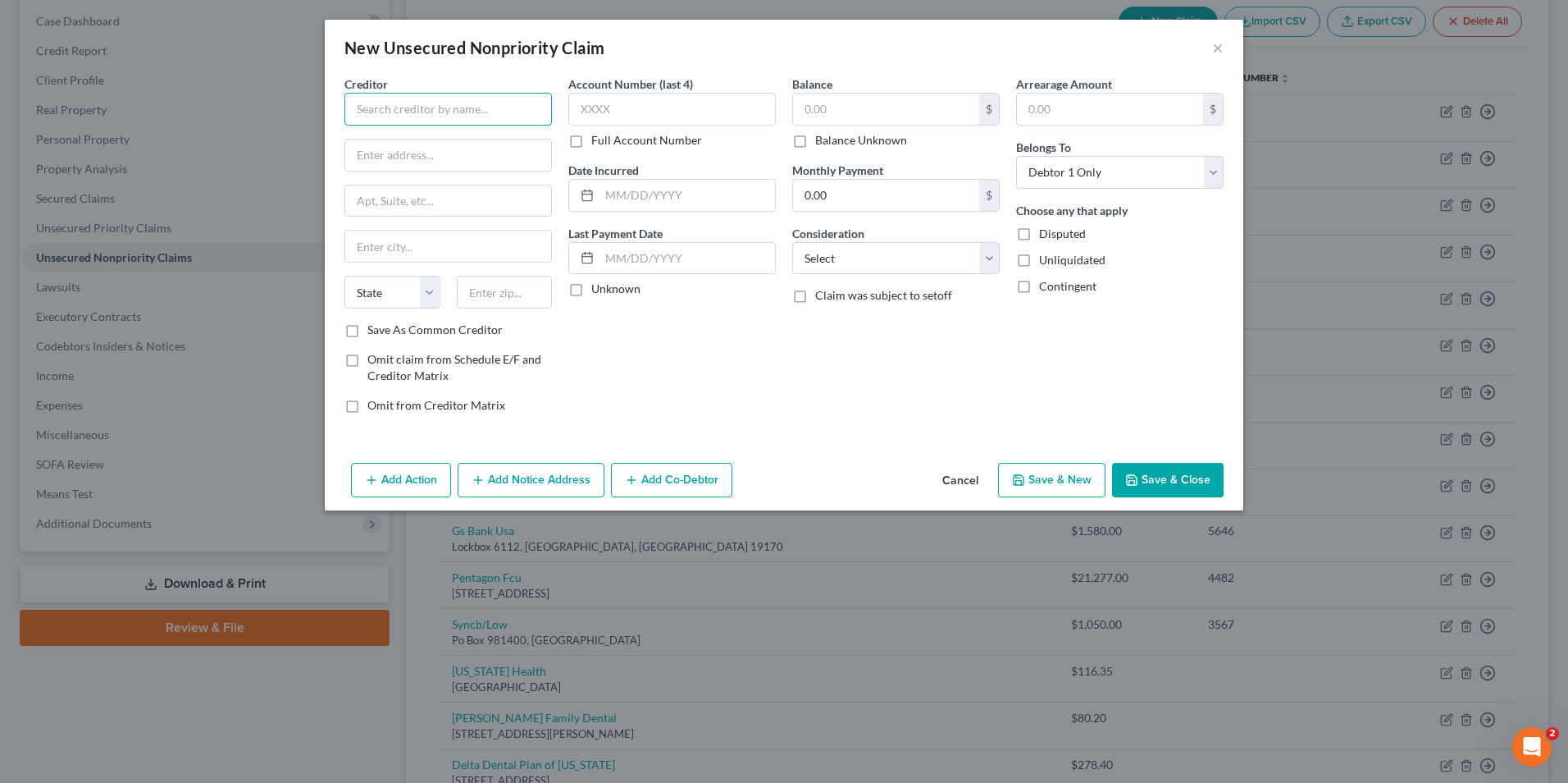
click at [446, 120] on input "text" at bounding box center [449, 109] width 208 height 33
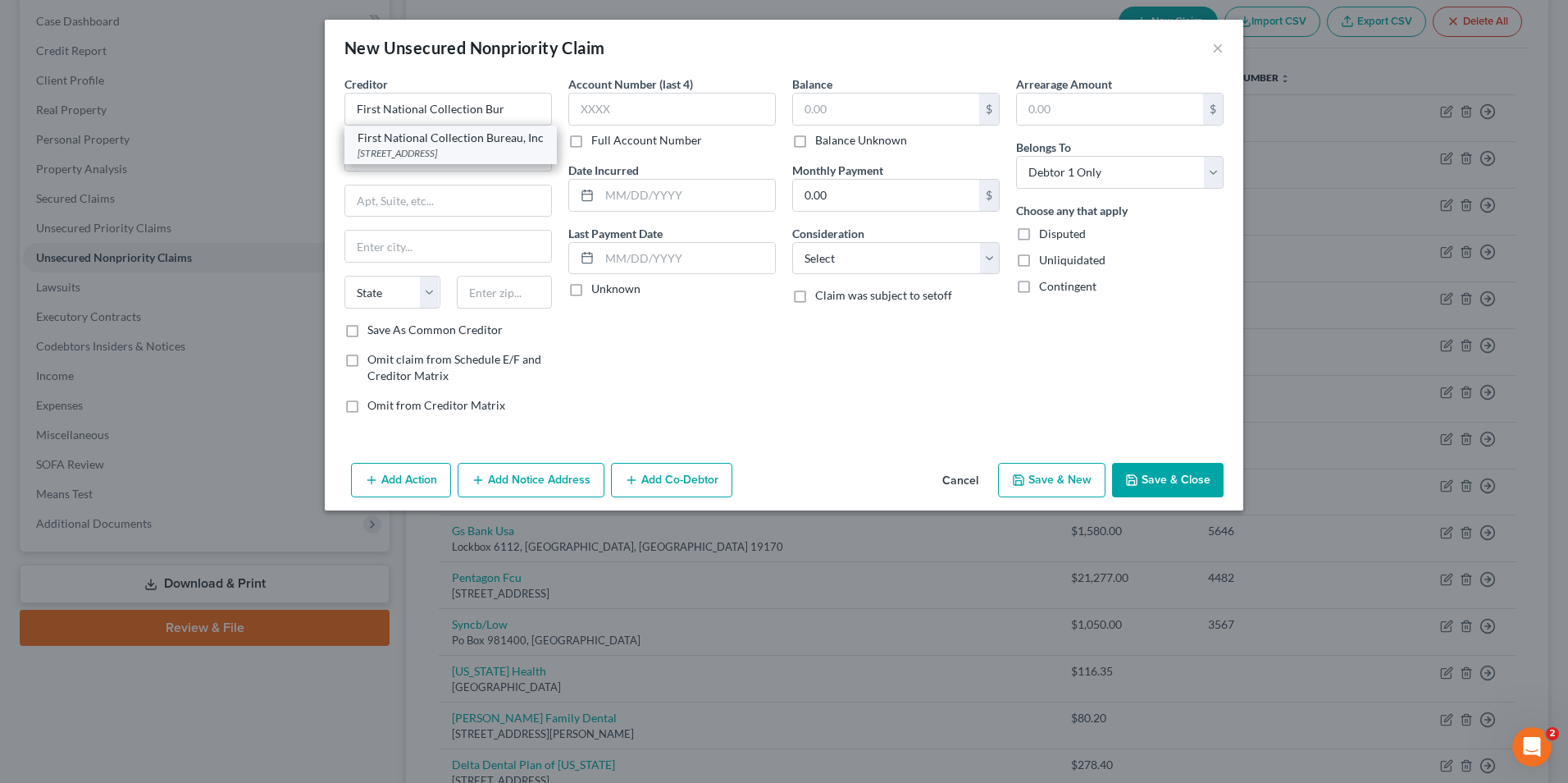
click at [444, 146] on div "First National Collection Bureau, Inc" at bounding box center [451, 138] width 186 height 17
type input "First National Collection Bureau, Inc"
type input "[STREET_ADDRESS]"
type input "Reno"
select select "31"
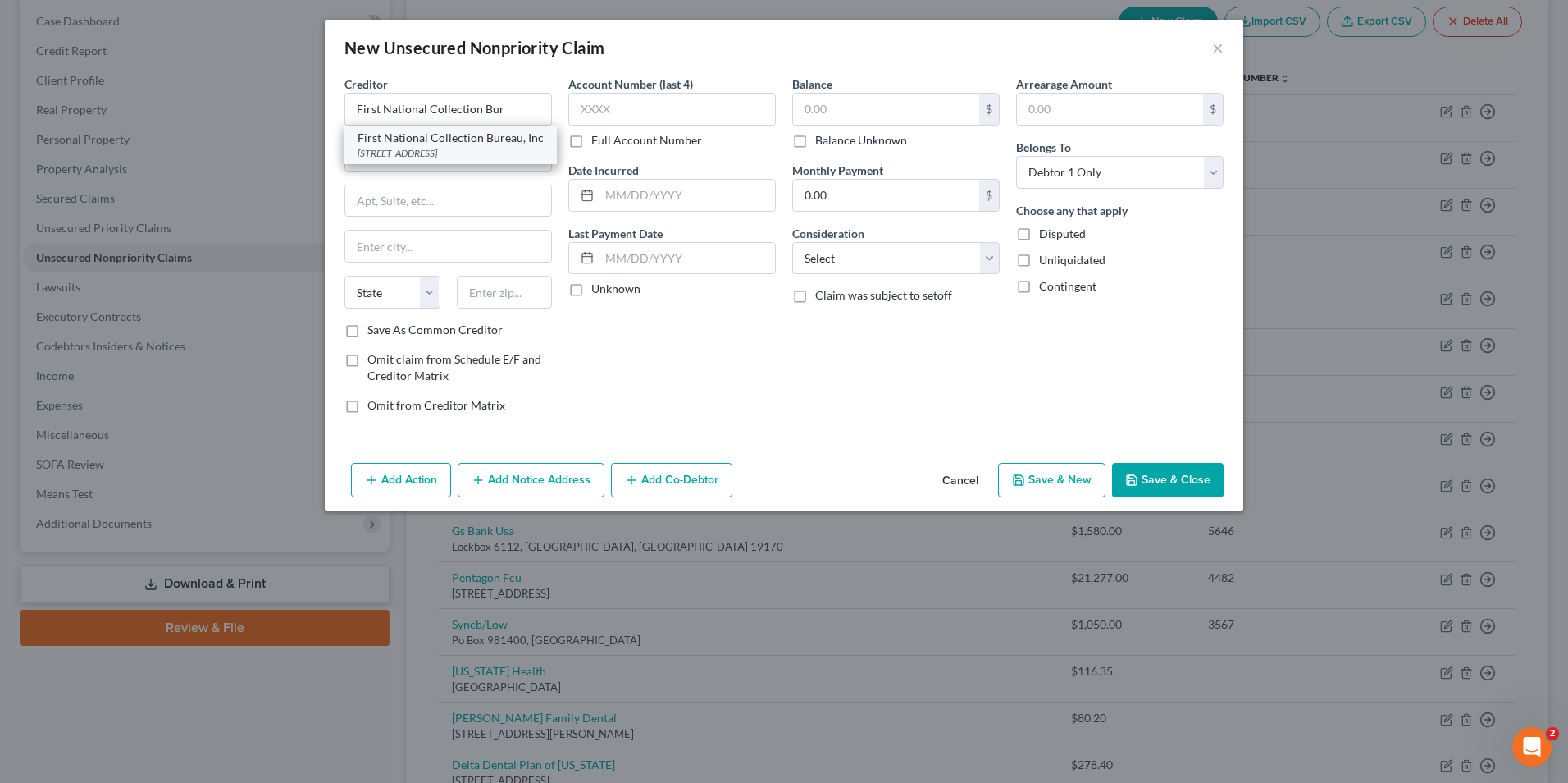
type input "89501"
click at [864, 114] on input "text" at bounding box center [886, 109] width 186 height 31
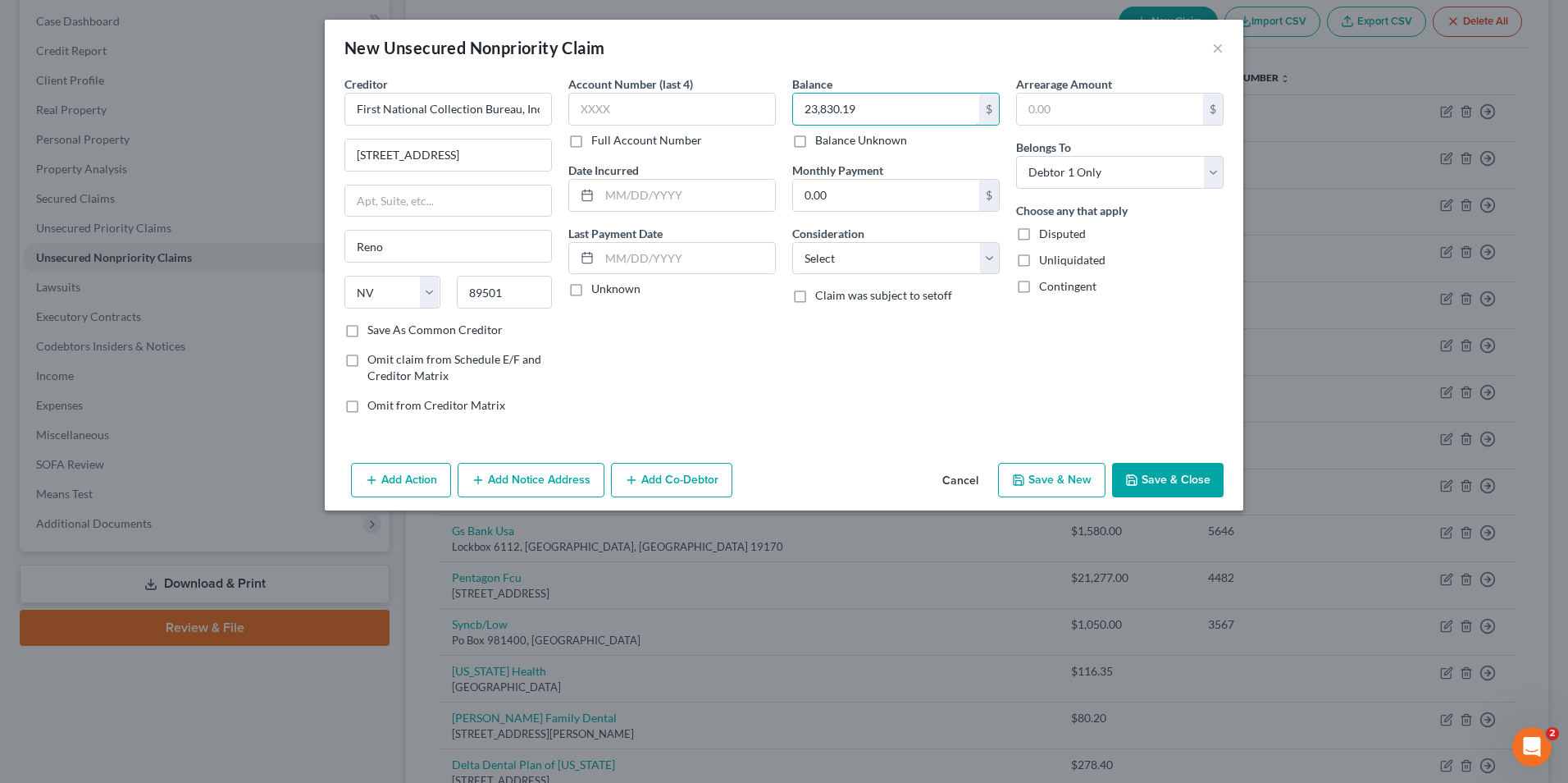
type input "23,830.19"
click at [1165, 477] on button "Save & Close" at bounding box center [1167, 479] width 111 height 34
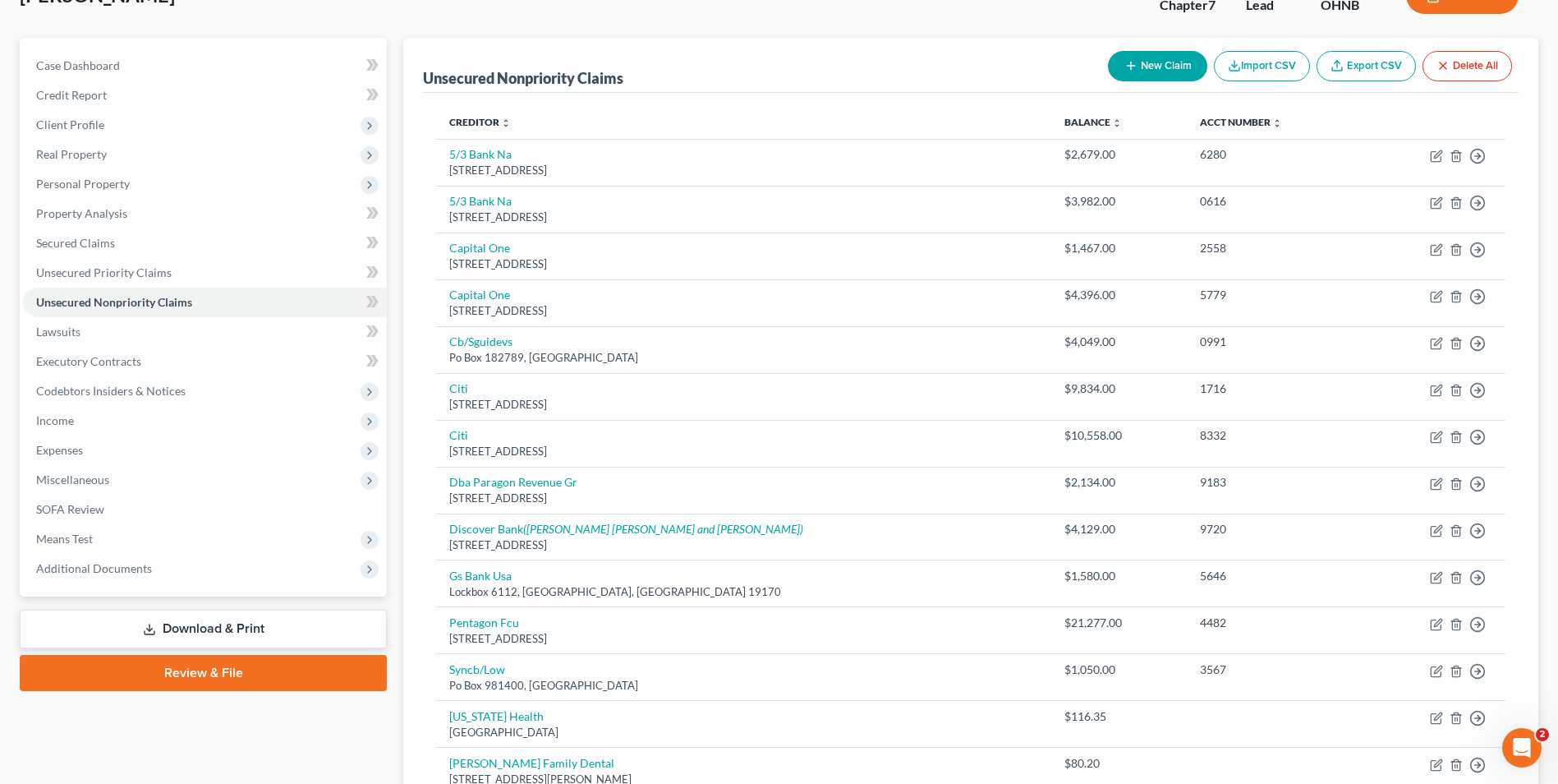
scroll to position [82, 0]
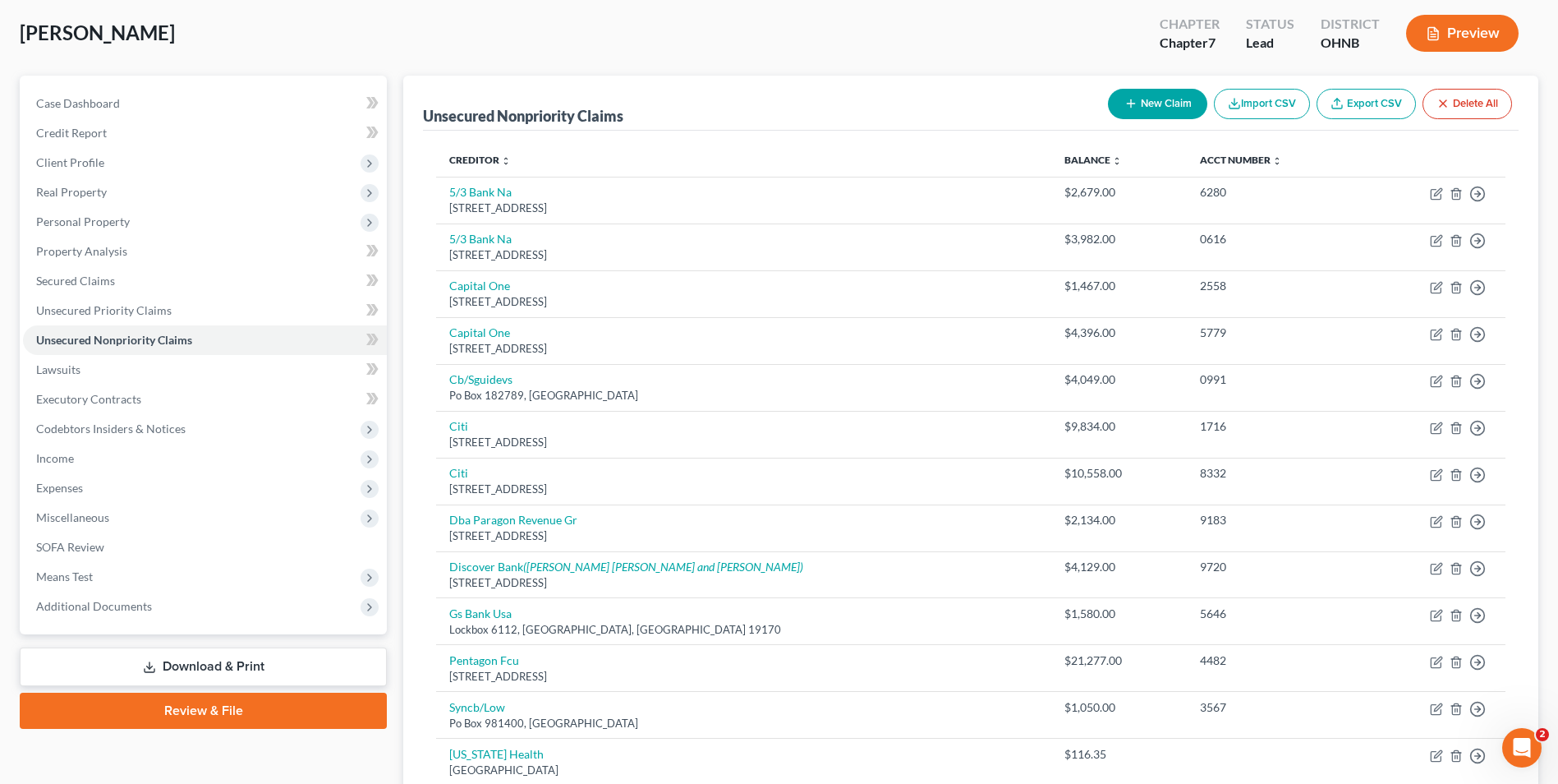
click at [1139, 107] on button "New Claim" at bounding box center [1158, 103] width 100 height 30
select select "0"
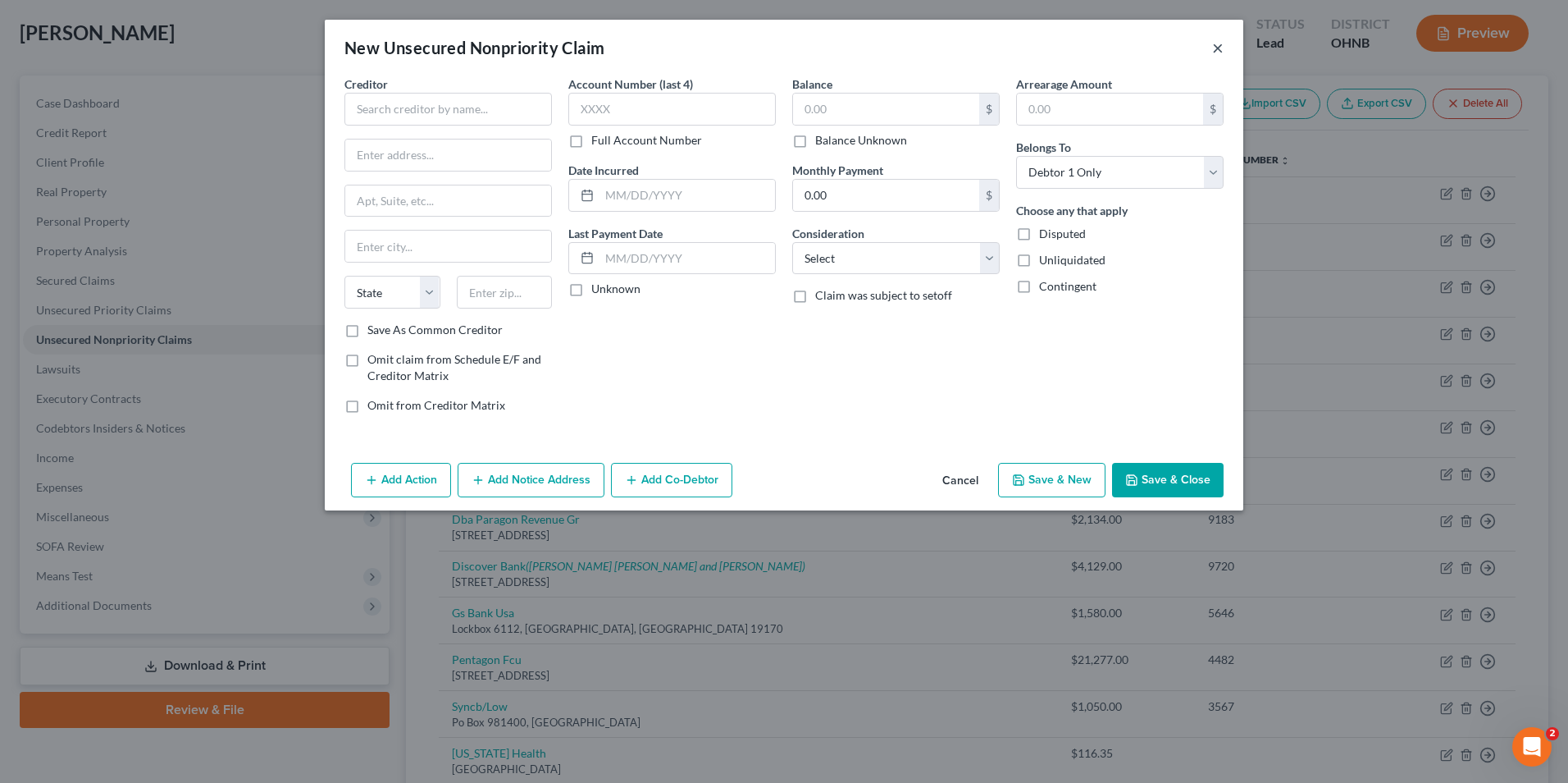
click at [1219, 47] on button "×" at bounding box center [1218, 47] width 11 height 19
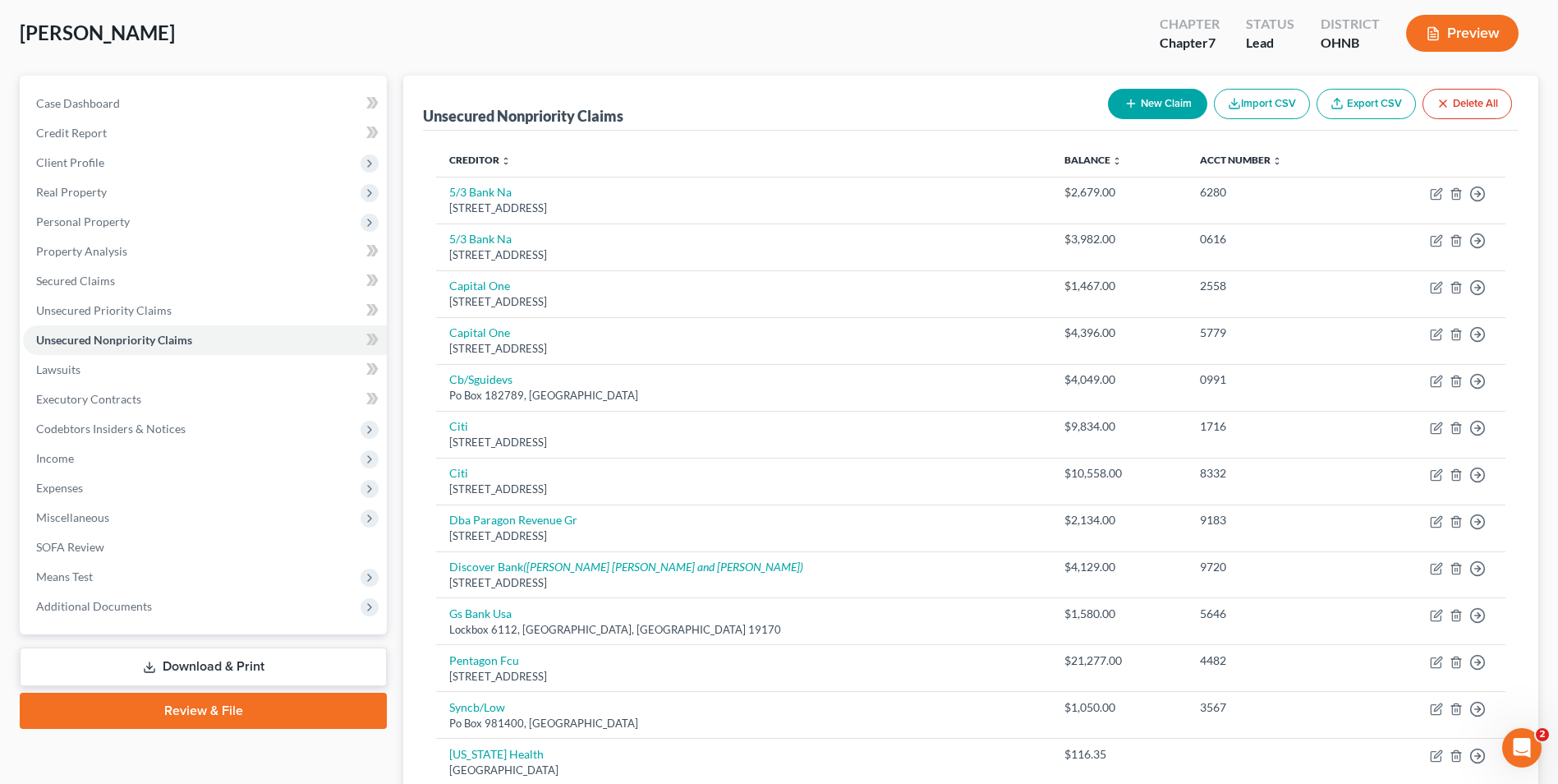
click at [1164, 94] on button "New Claim" at bounding box center [1158, 103] width 100 height 30
select select "0"
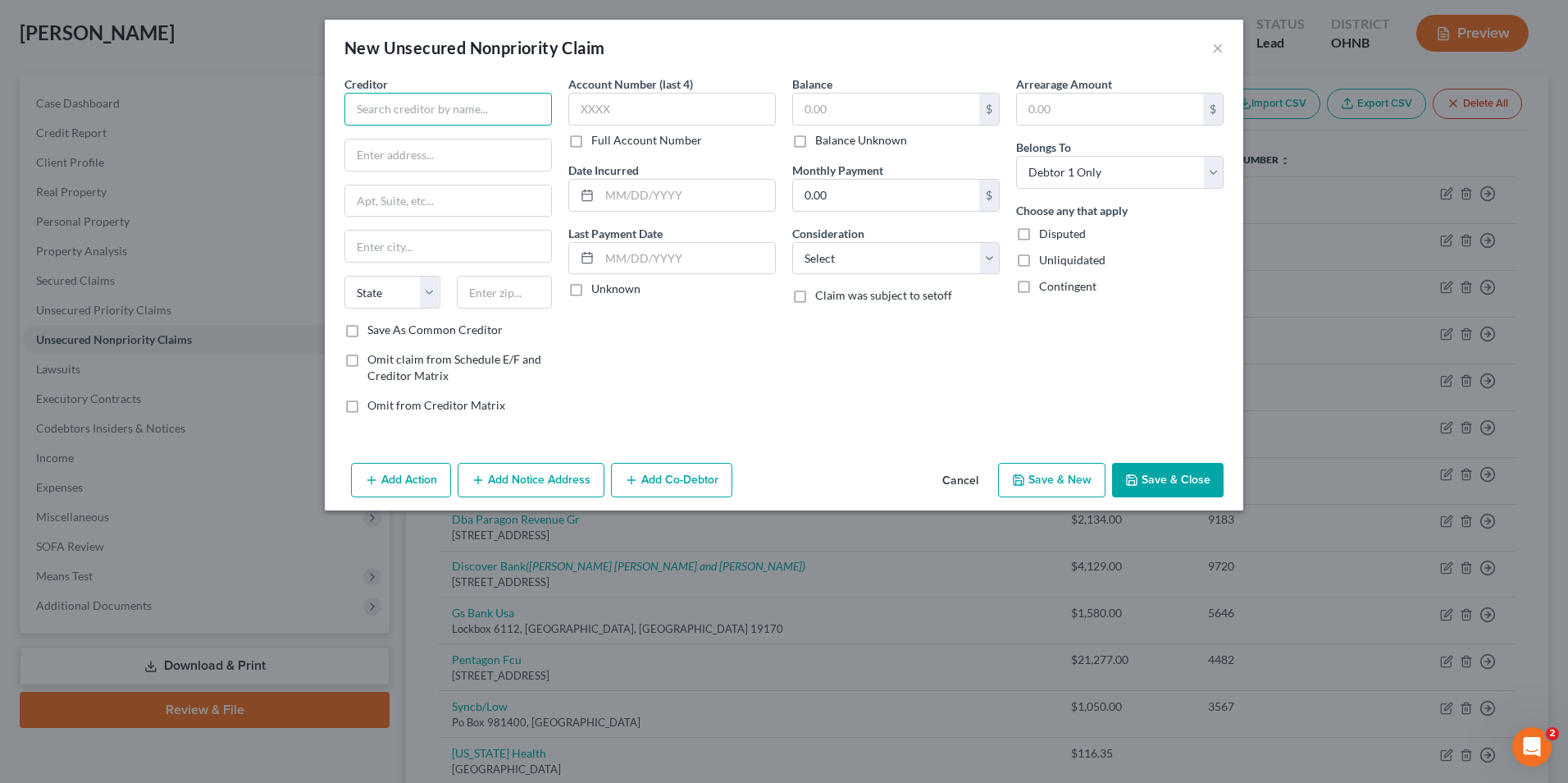
click at [483, 105] on input "text" at bounding box center [449, 109] width 208 height 33
type input "Midland Credit Managment"
click at [452, 153] on input "text" at bounding box center [448, 155] width 206 height 31
type input "350 Camino De La Reina"
click at [481, 215] on input "text" at bounding box center [448, 202] width 206 height 31
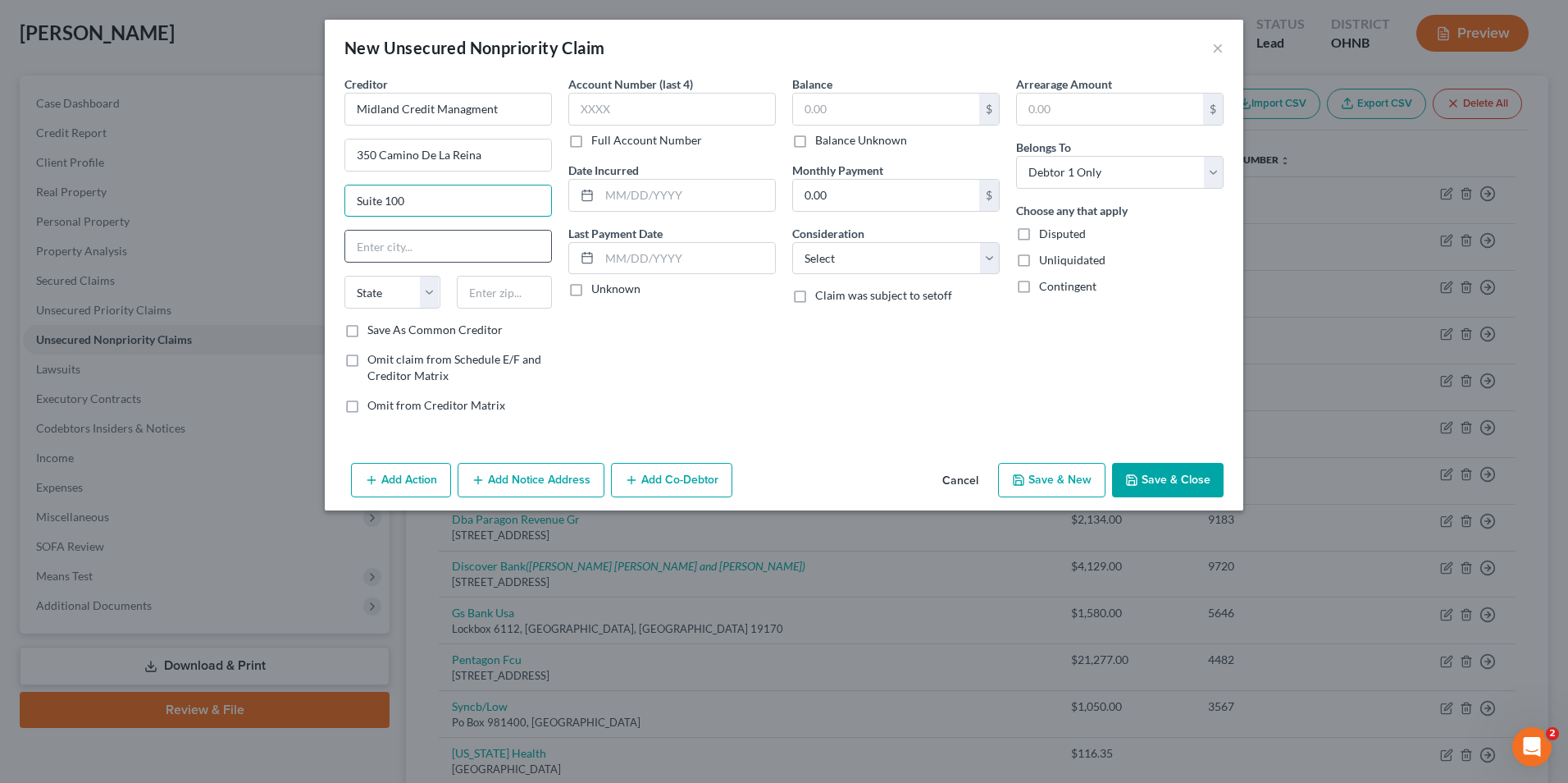
type input "Suite 100"
click at [465, 250] on input "text" at bounding box center [448, 247] width 206 height 31
type input "[GEOGRAPHIC_DATA]"
click at [341, 297] on div "State [US_STATE] AK AR AZ CA CO CT DE DC [GEOGRAPHIC_DATA] [GEOGRAPHIC_DATA] GU…" at bounding box center [393, 293] width 112 height 33
click at [357, 305] on select "State [US_STATE] AK AR AZ CA CO CT DE DC [GEOGRAPHIC_DATA] [GEOGRAPHIC_DATA] GU…" at bounding box center [393, 293] width 96 height 33
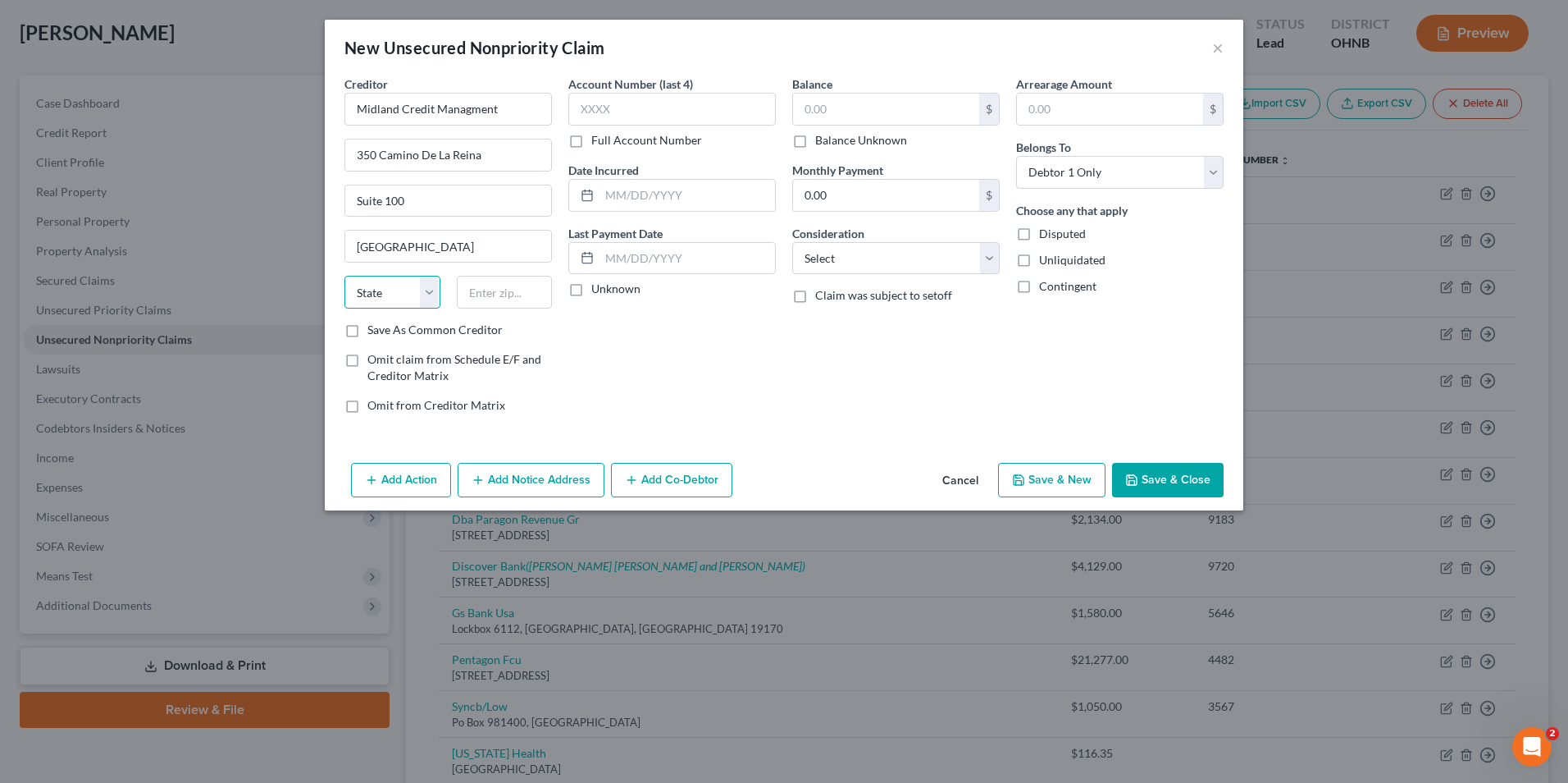
select select "4"
click at [345, 276] on select "State [US_STATE] AK AR AZ CA CO CT DE DC [GEOGRAPHIC_DATA] [GEOGRAPHIC_DATA] GU…" at bounding box center [393, 293] width 96 height 33
click at [488, 294] on input "text" at bounding box center [505, 293] width 96 height 33
type input "92108"
click at [859, 117] on input "text" at bounding box center [886, 109] width 186 height 31
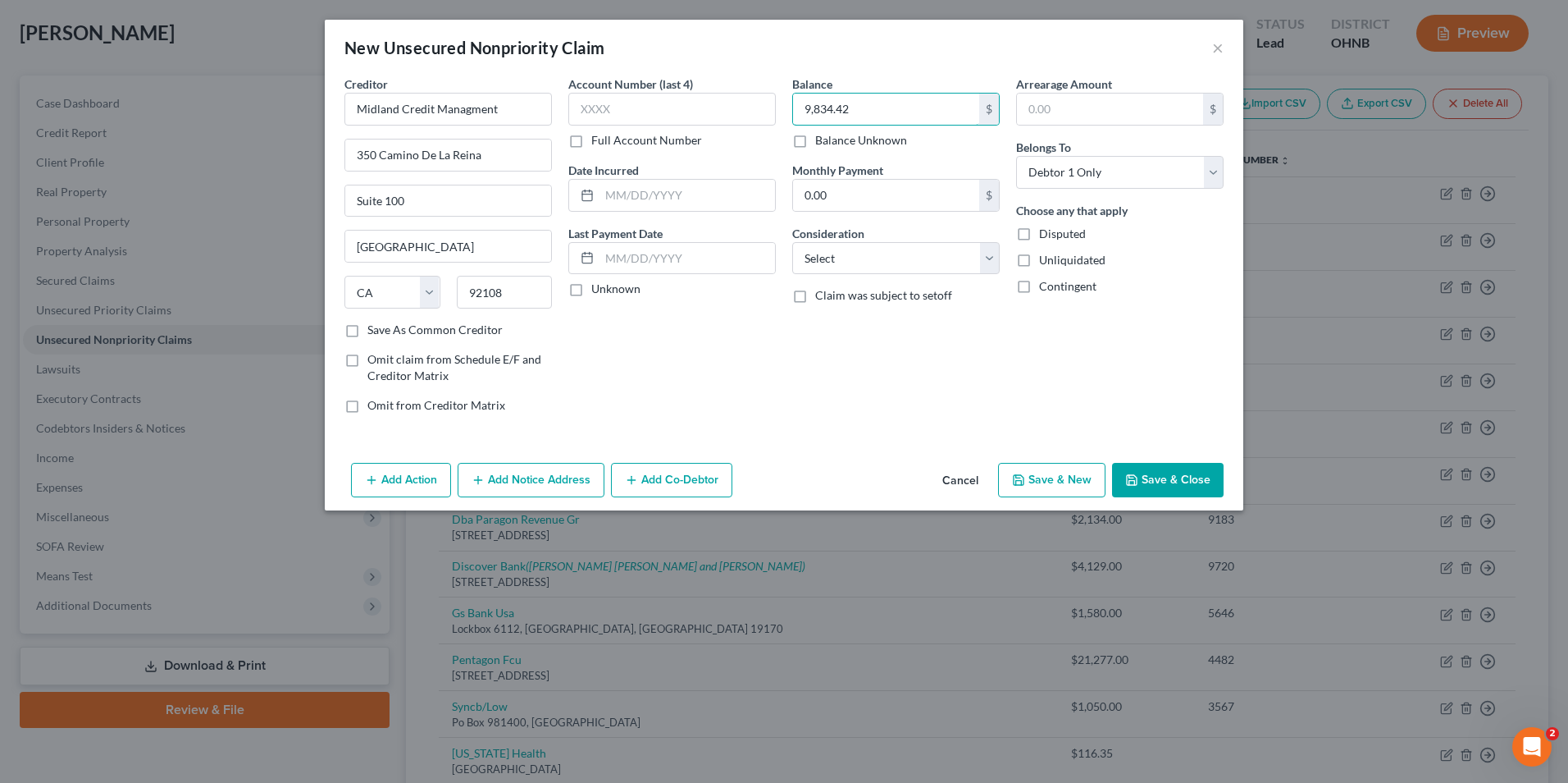
type input "9,834.42"
click at [1192, 478] on button "Save & Close" at bounding box center [1167, 479] width 111 height 34
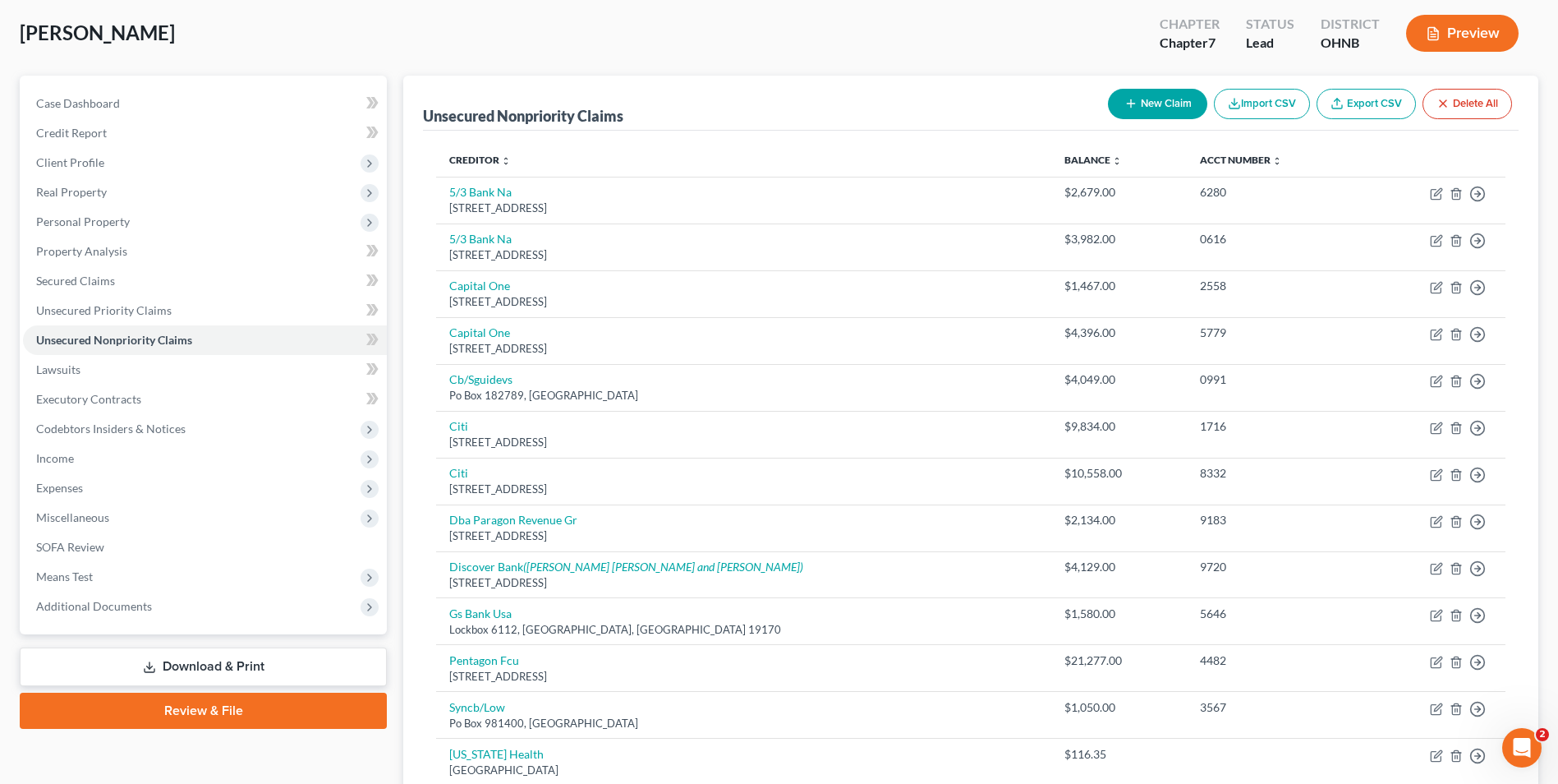
click at [1156, 104] on button "New Claim" at bounding box center [1158, 103] width 100 height 30
select select "0"
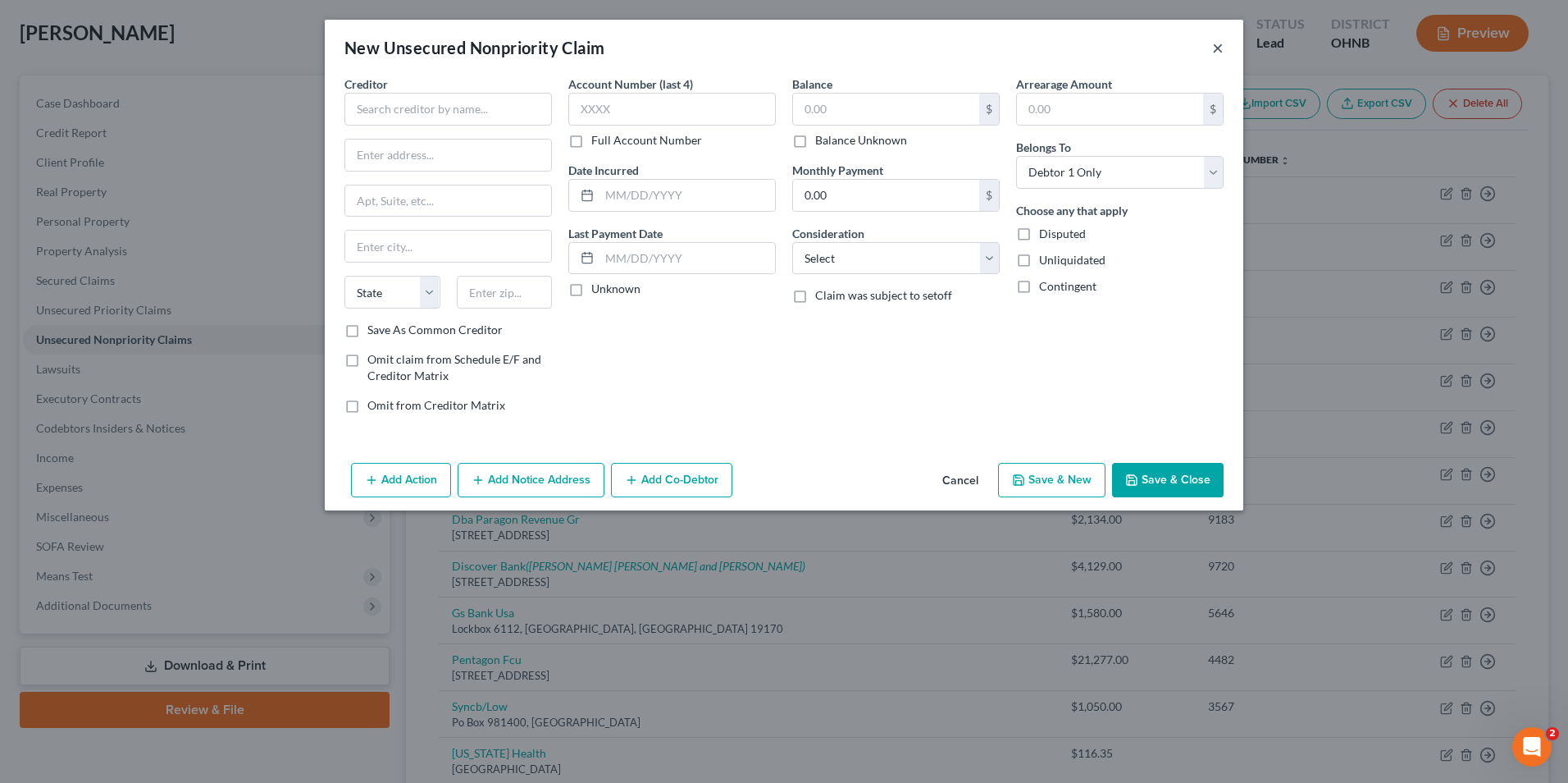
click at [1217, 49] on button "×" at bounding box center [1218, 47] width 11 height 19
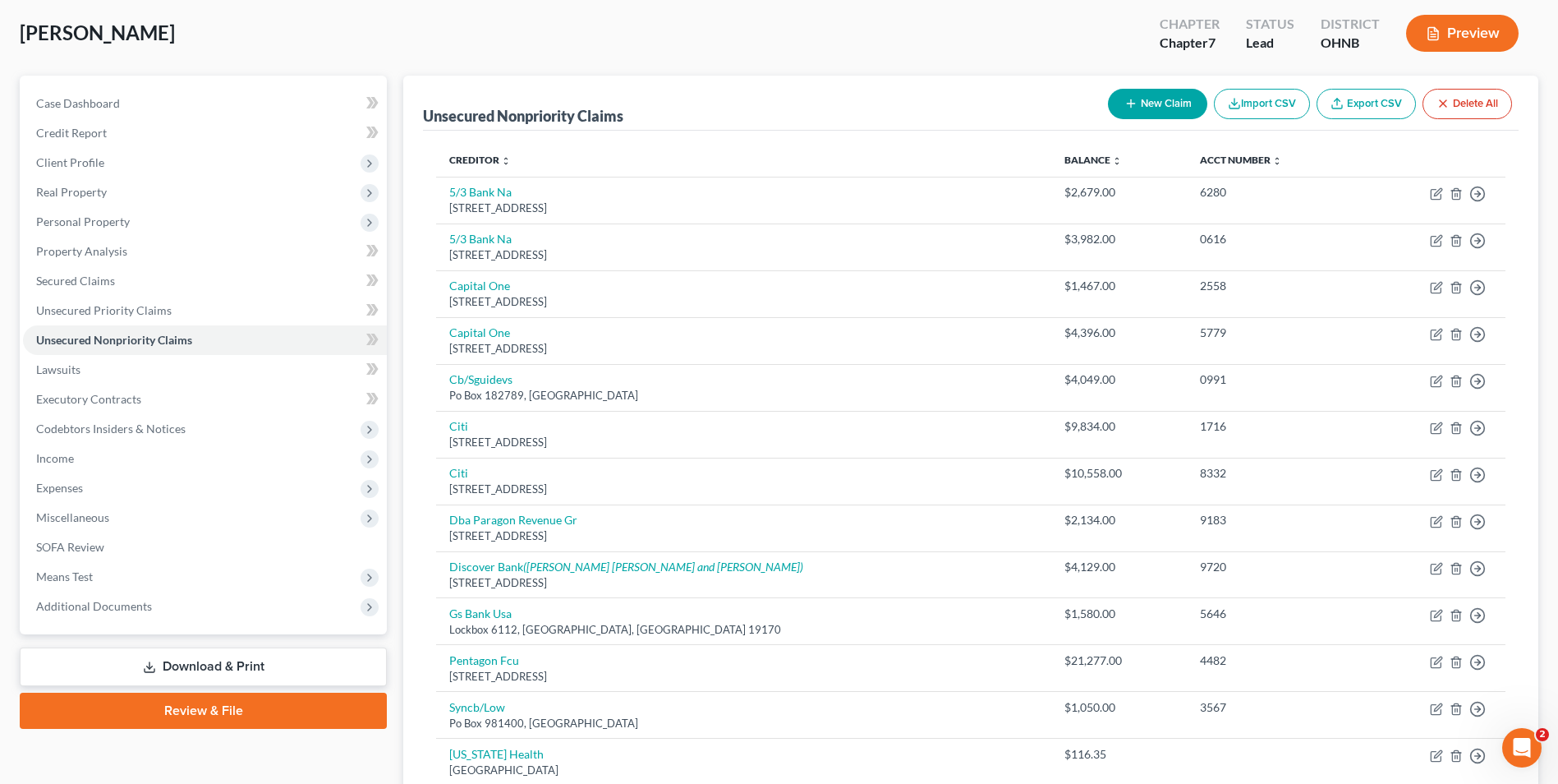
click at [1145, 112] on button "New Claim" at bounding box center [1158, 103] width 100 height 30
select select "0"
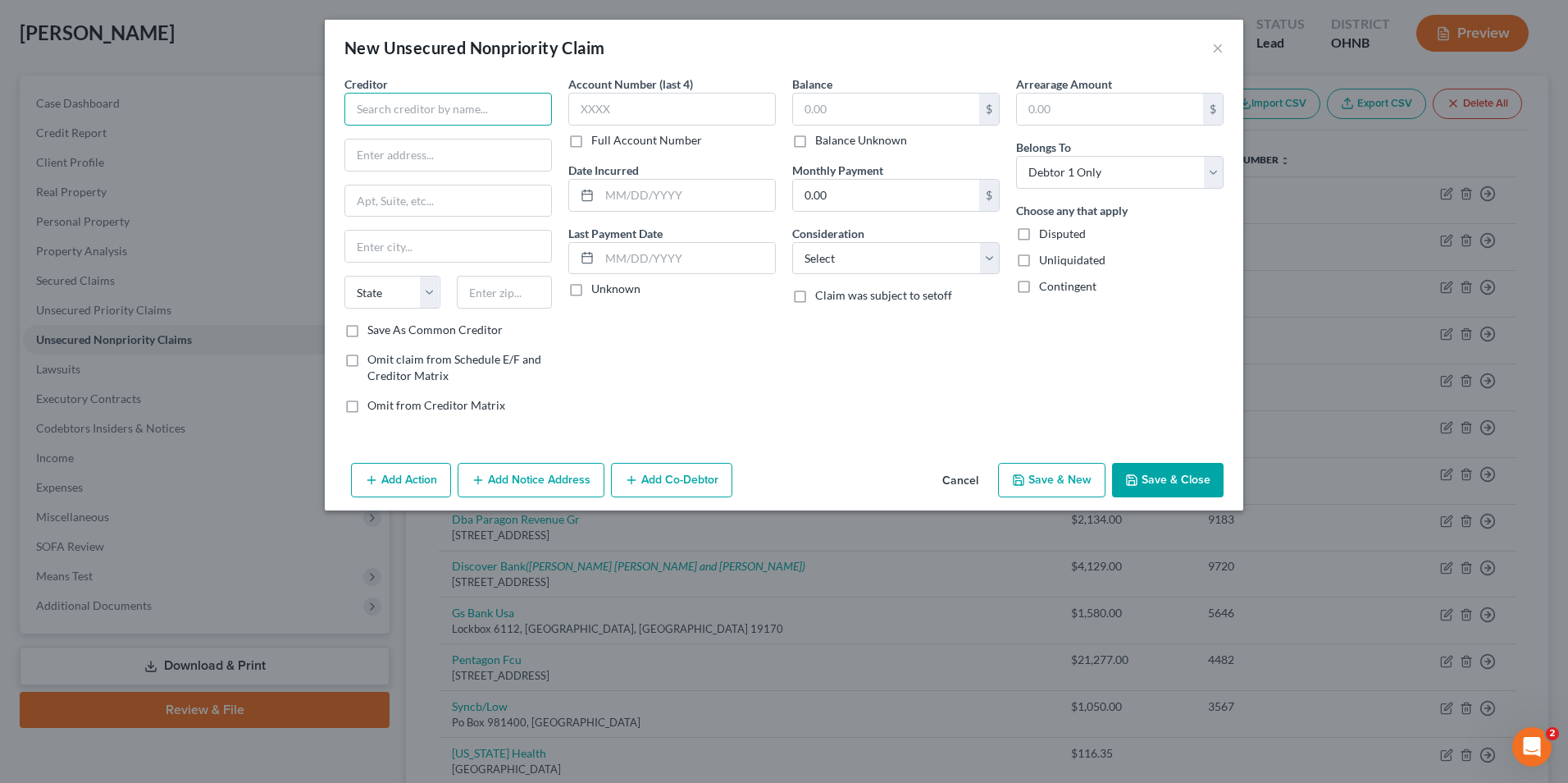
click at [412, 118] on input "text" at bounding box center [449, 109] width 208 height 33
click at [418, 146] on div "PO Box 198988, [GEOGRAPHIC_DATA]" at bounding box center [442, 153] width 170 height 14
type input "[PERSON_NAME]"
type input "PO Box 198988"
type input "[GEOGRAPHIC_DATA]"
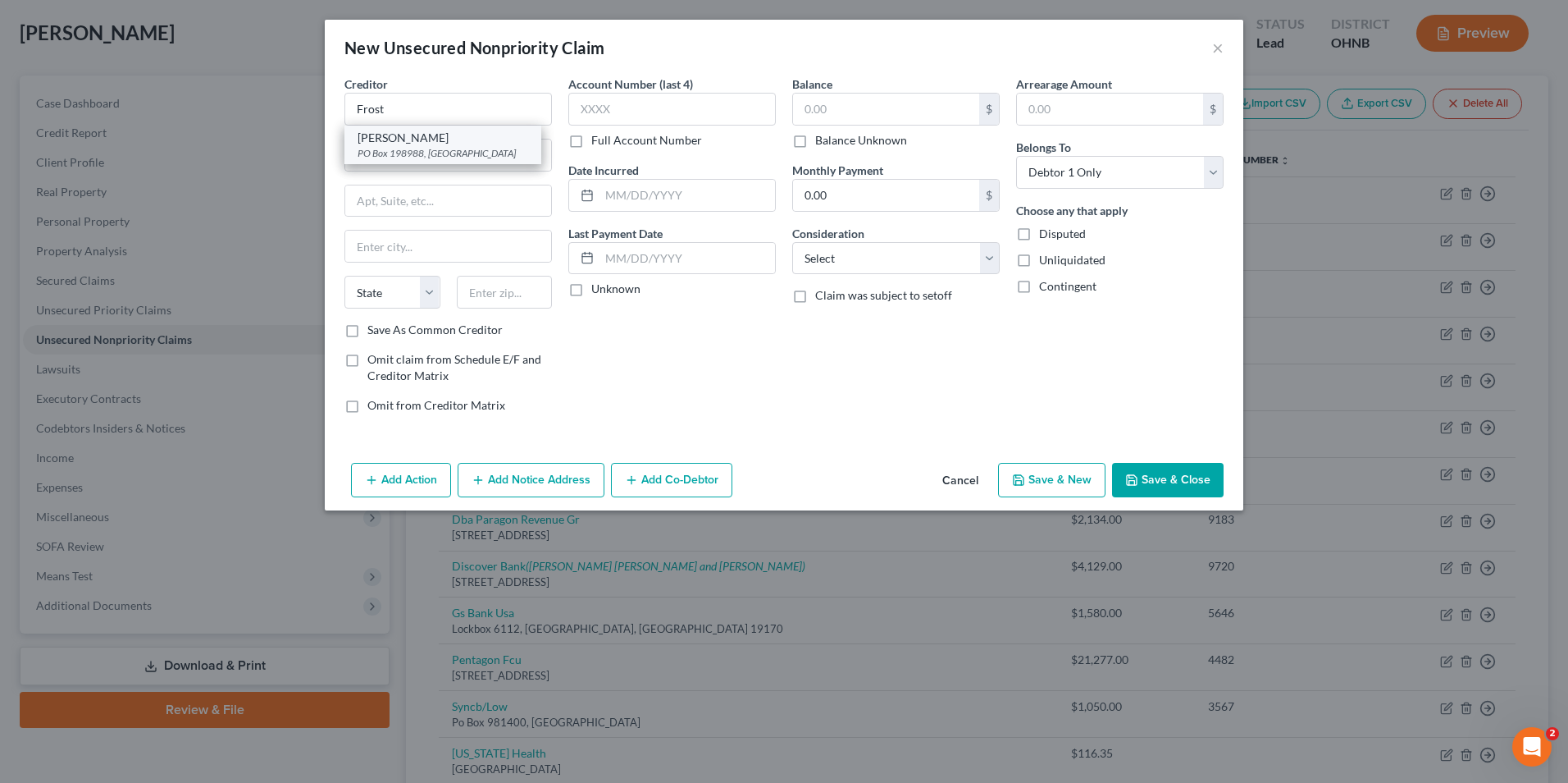
select select "44"
type input "37219"
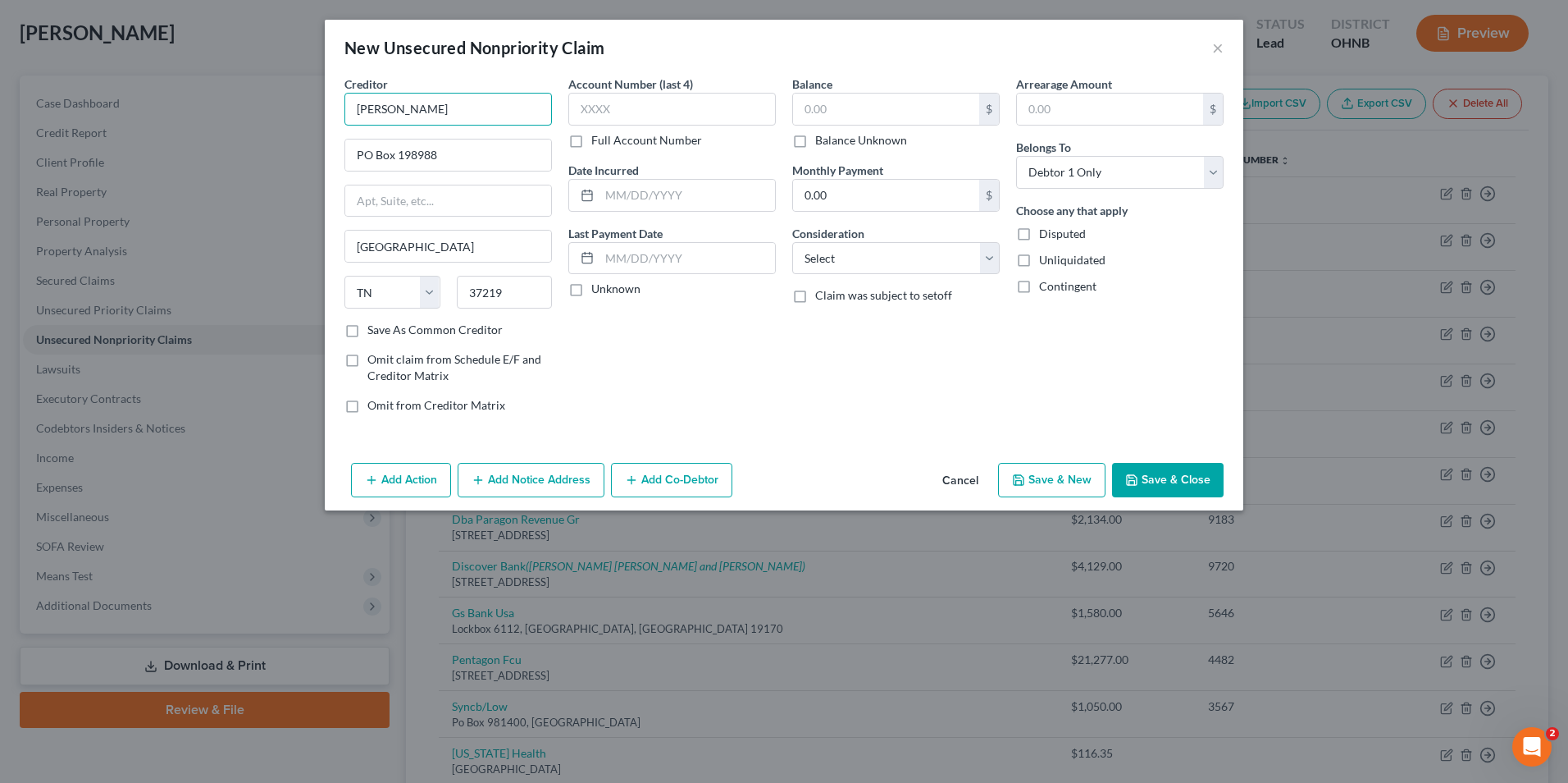
click at [479, 108] on input "[PERSON_NAME]" at bounding box center [449, 109] width 208 height 33
type input "[PERSON_NAME] Company"
click at [884, 111] on input "text" at bounding box center [886, 109] width 186 height 31
type input "51.05"
click at [1146, 473] on button "Save & Close" at bounding box center [1167, 479] width 111 height 34
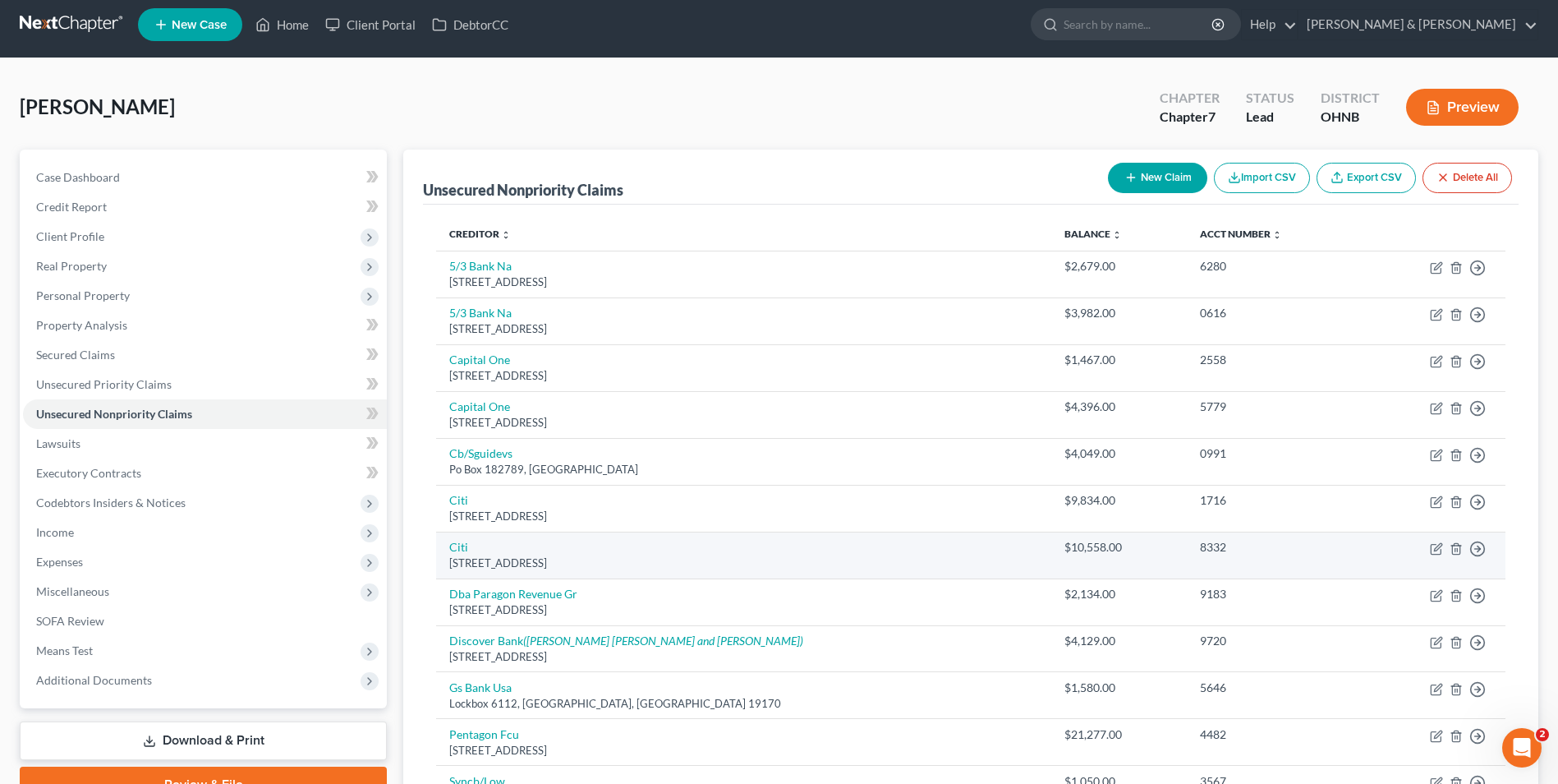
scroll to position [0, 0]
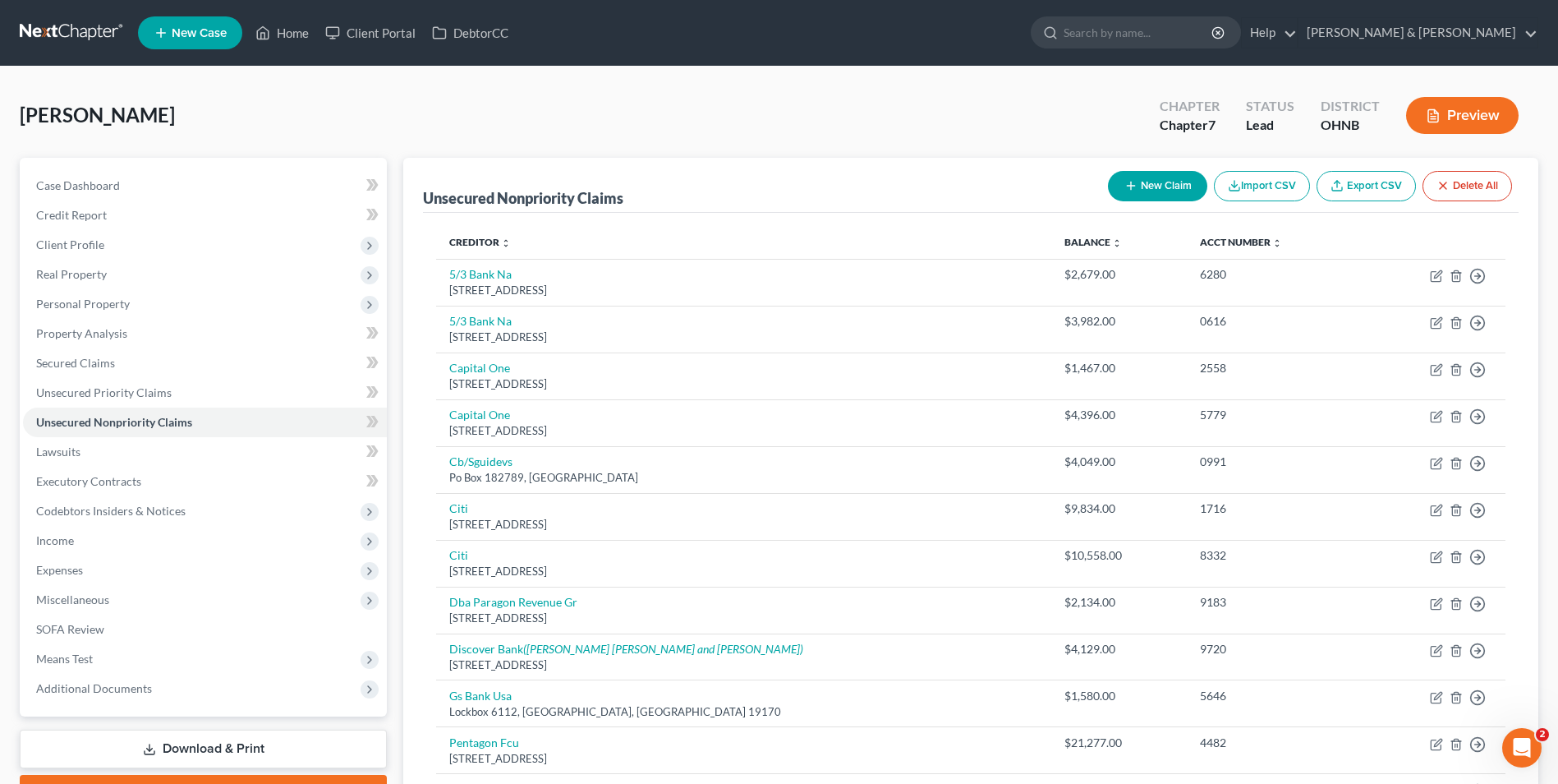
click at [1137, 191] on button "New Claim" at bounding box center [1158, 185] width 100 height 30
select select "0"
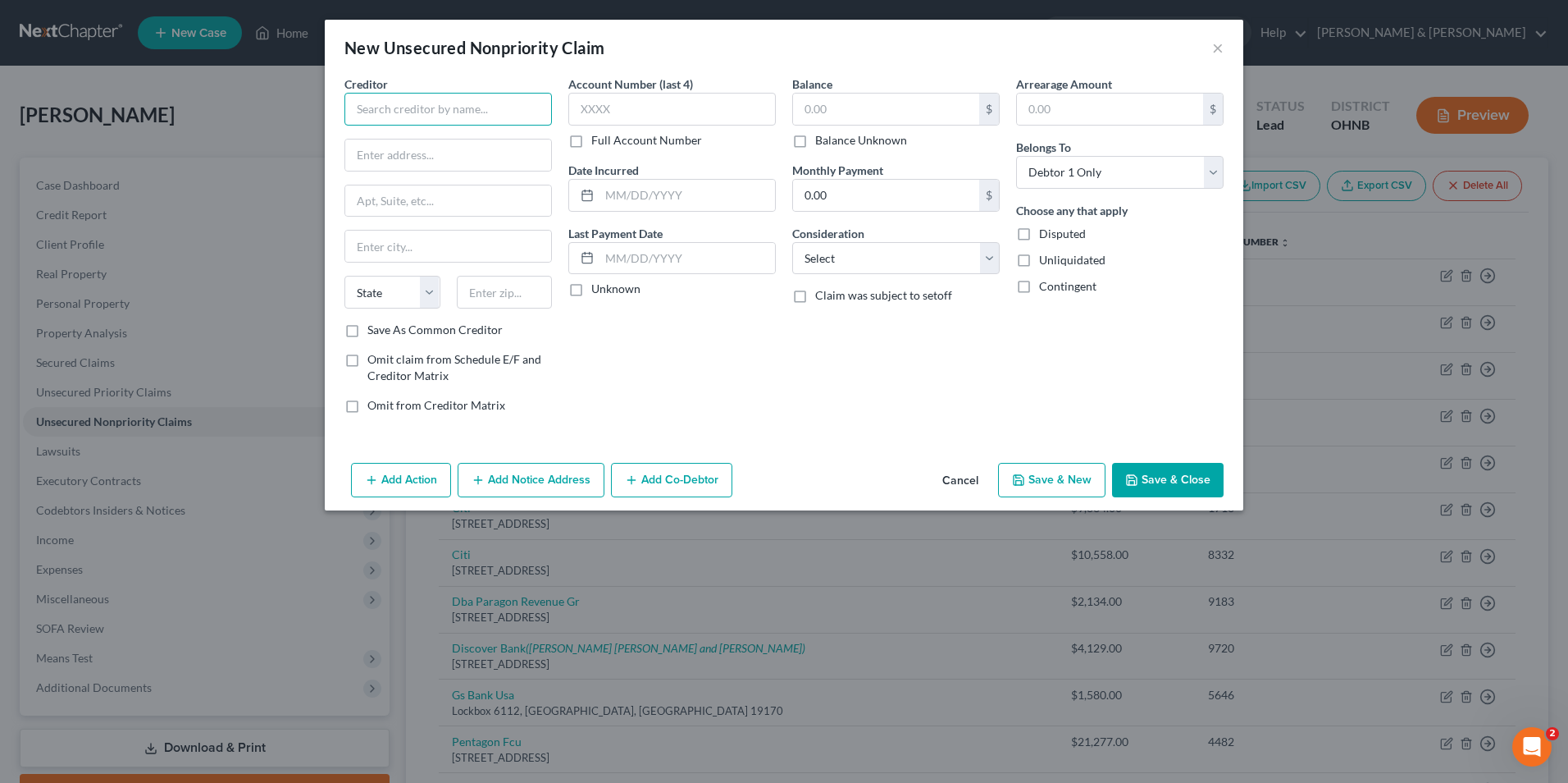
click at [488, 107] on input "text" at bounding box center [449, 109] width 208 height 33
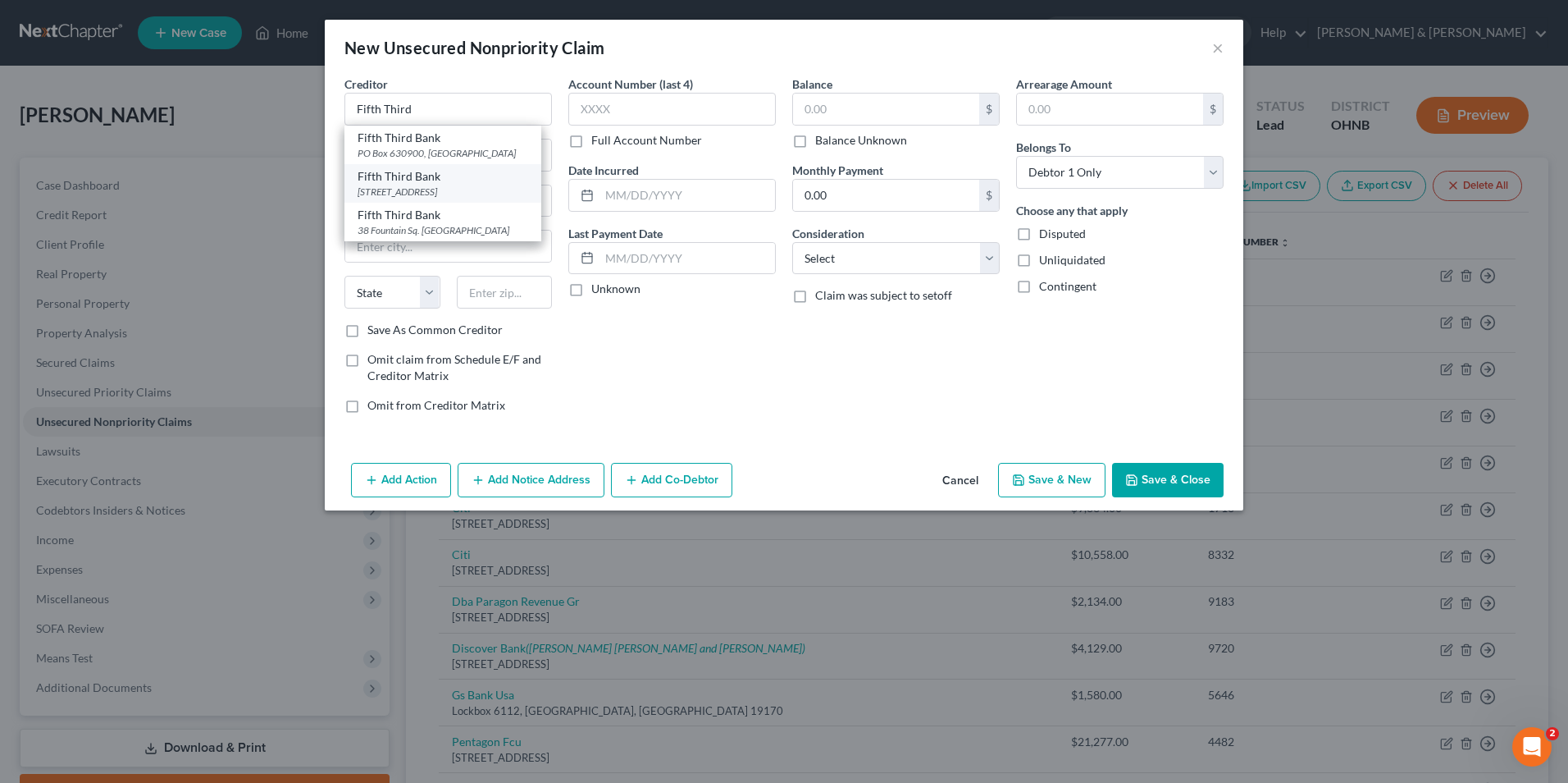
click at [493, 181] on div "Fifth Third Bank" at bounding box center [442, 177] width 170 height 17
type input "Fifth Third Bank"
type input "PO Box 740789"
type input "[GEOGRAPHIC_DATA]"
select select "36"
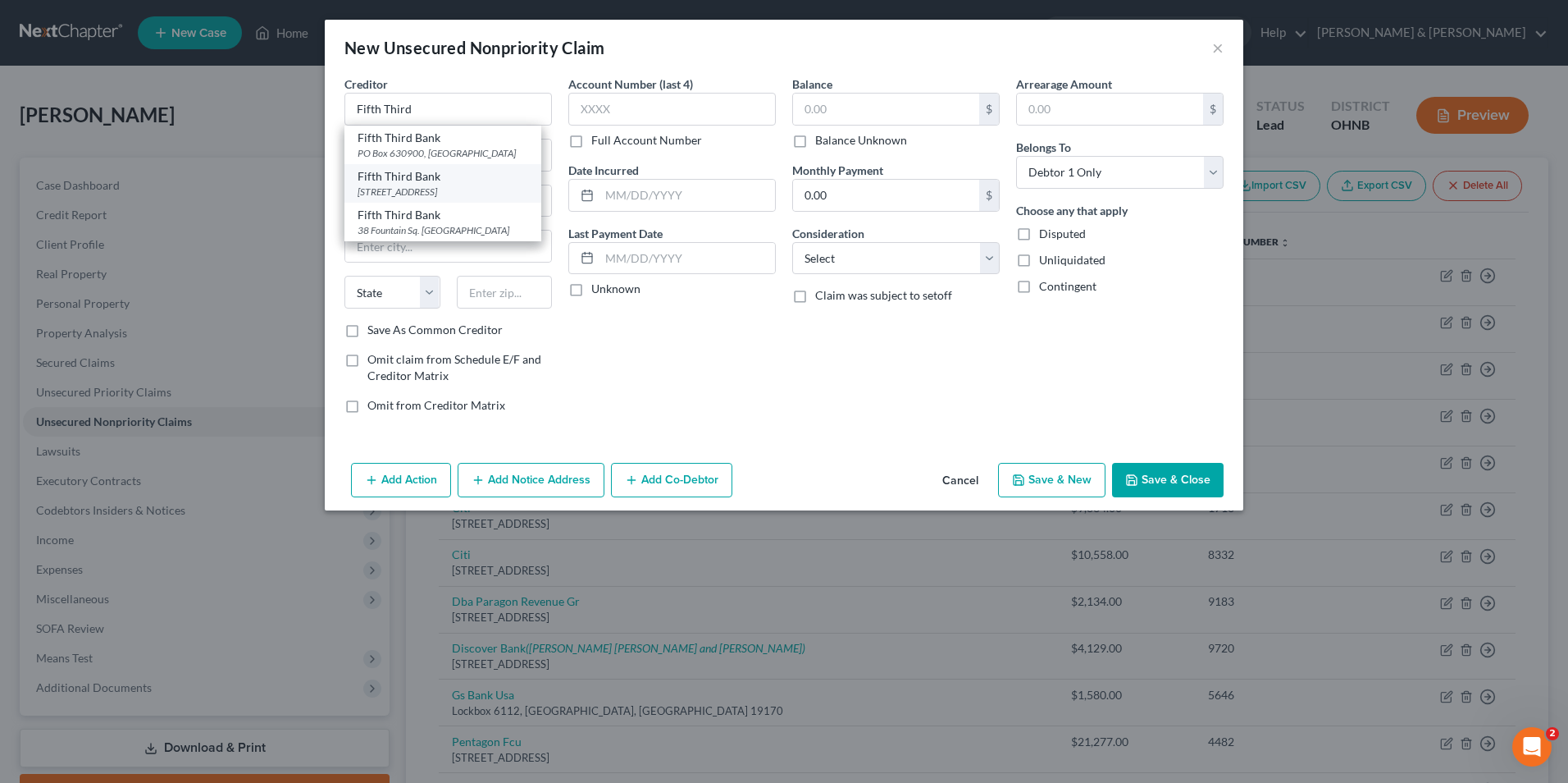
type input "45274"
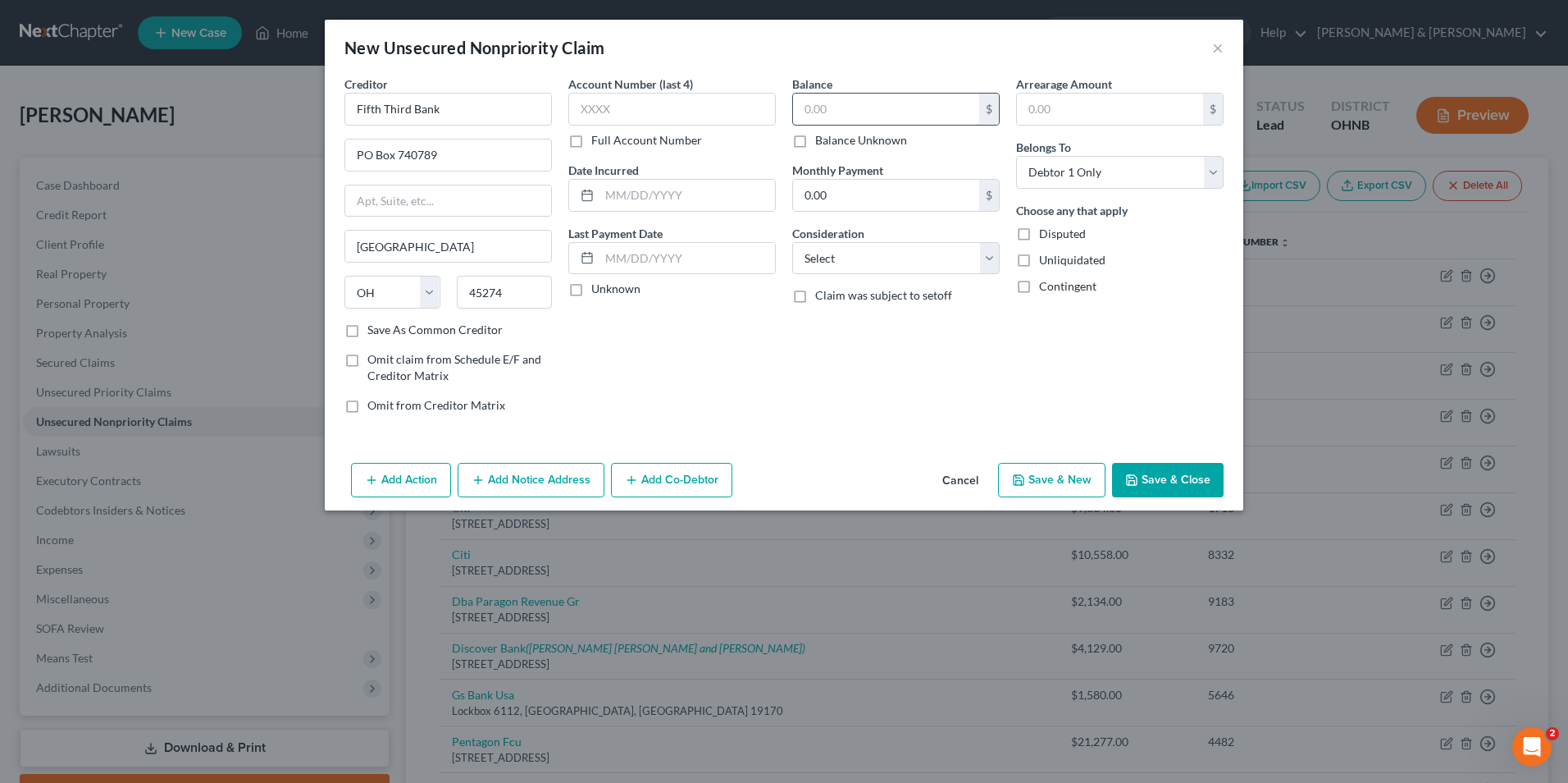
click at [824, 118] on input "text" at bounding box center [886, 109] width 186 height 31
type input "3,275.87"
click at [1144, 481] on button "Save & Close" at bounding box center [1167, 479] width 111 height 34
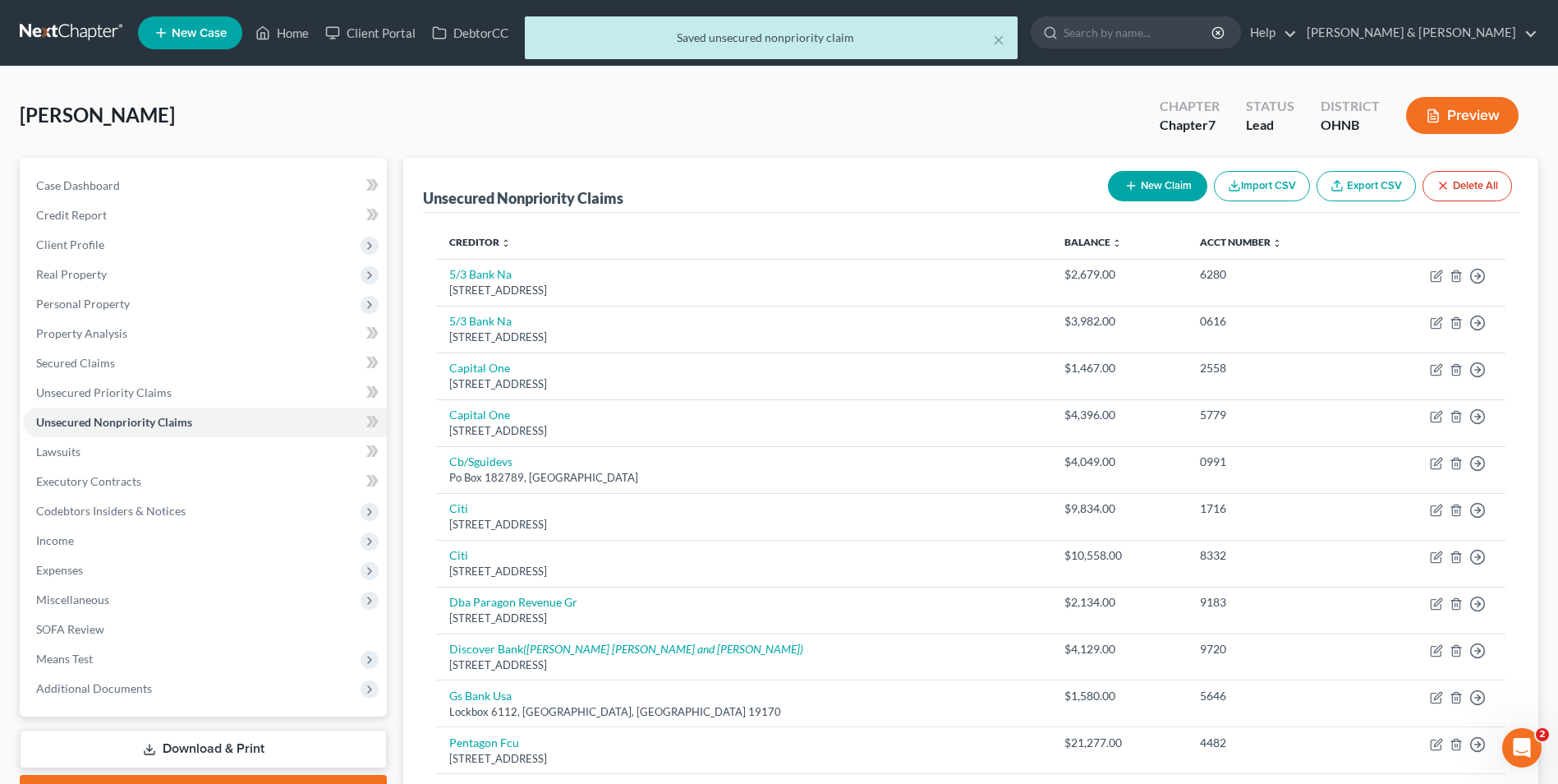
click at [1170, 177] on button "New Claim" at bounding box center [1158, 185] width 100 height 30
select select "0"
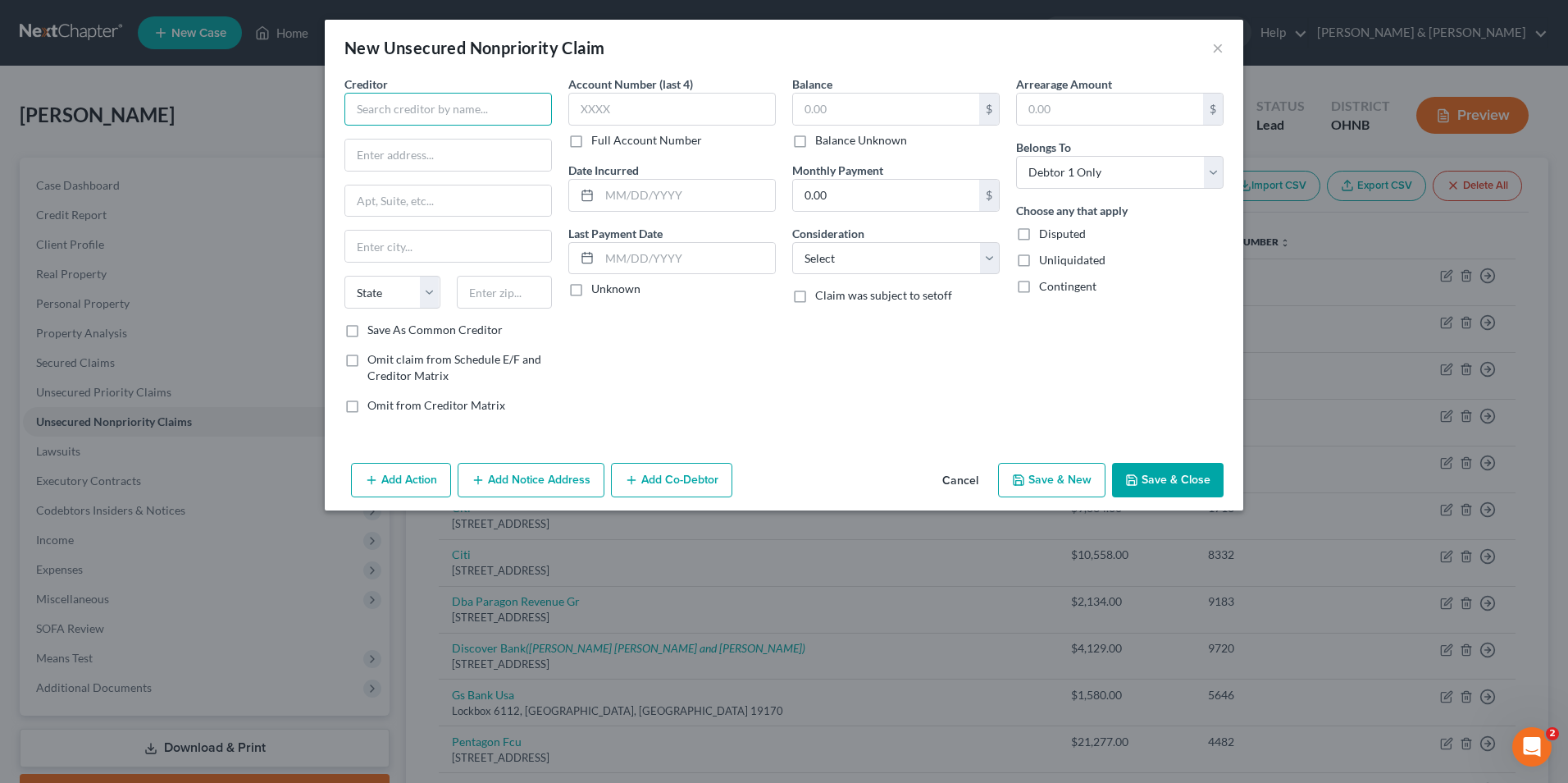
click at [475, 114] on input "text" at bounding box center [449, 109] width 208 height 33
click at [463, 143] on input "text" at bounding box center [448, 155] width 206 height 31
click at [435, 113] on input "Stellantis" at bounding box center [449, 109] width 208 height 33
type input "Stellantis Financial"
click at [452, 158] on input "text" at bounding box center [448, 155] width 206 height 31
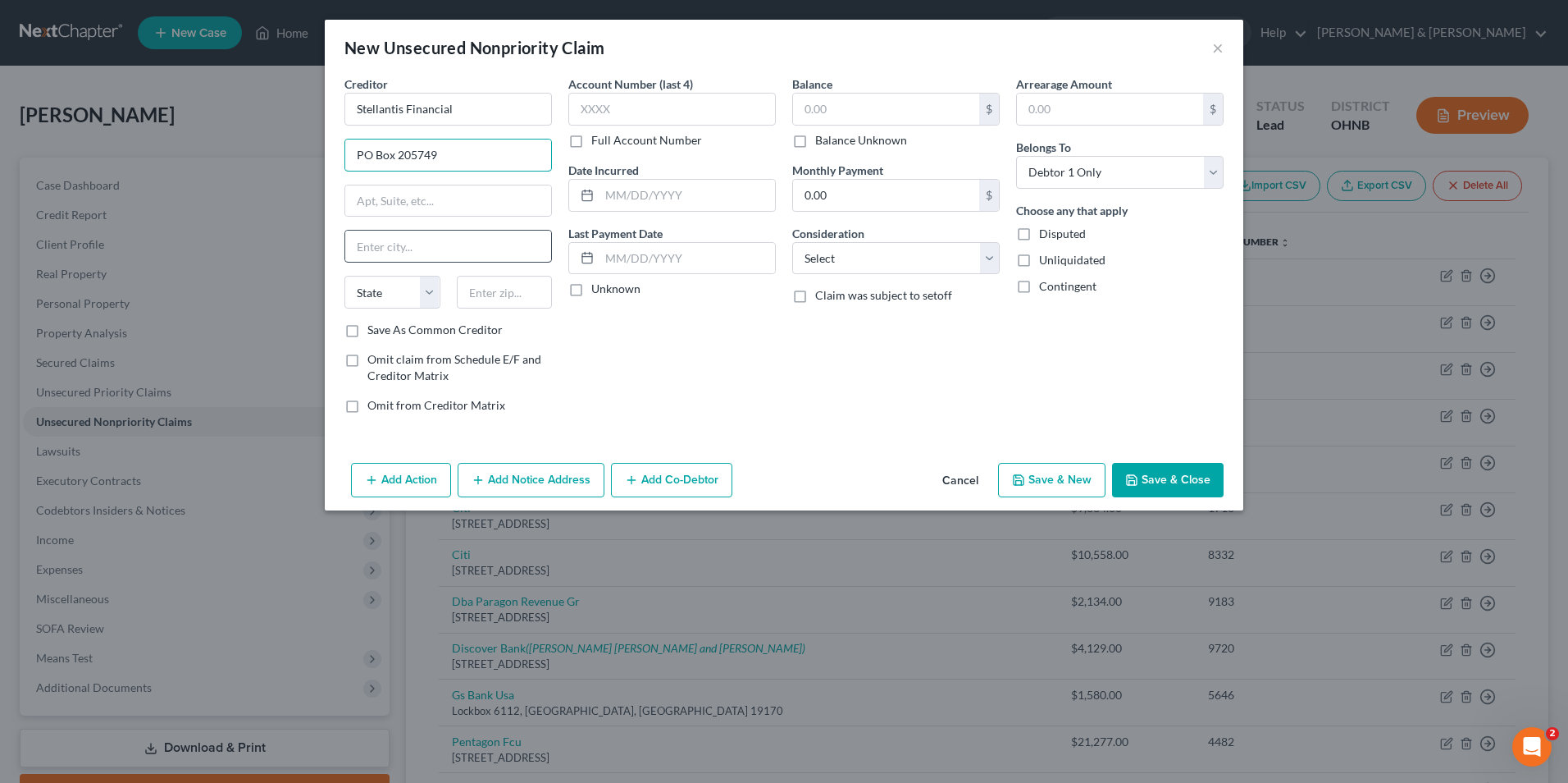
type input "PO Box 205749"
click at [451, 238] on input "text" at bounding box center [448, 247] width 206 height 31
type input "[GEOGRAPHIC_DATA]"
click at [417, 293] on select "State [US_STATE] AK AR AZ CA CO CT DE DC [GEOGRAPHIC_DATA] [GEOGRAPHIC_DATA] GU…" at bounding box center [393, 293] width 96 height 33
select select "45"
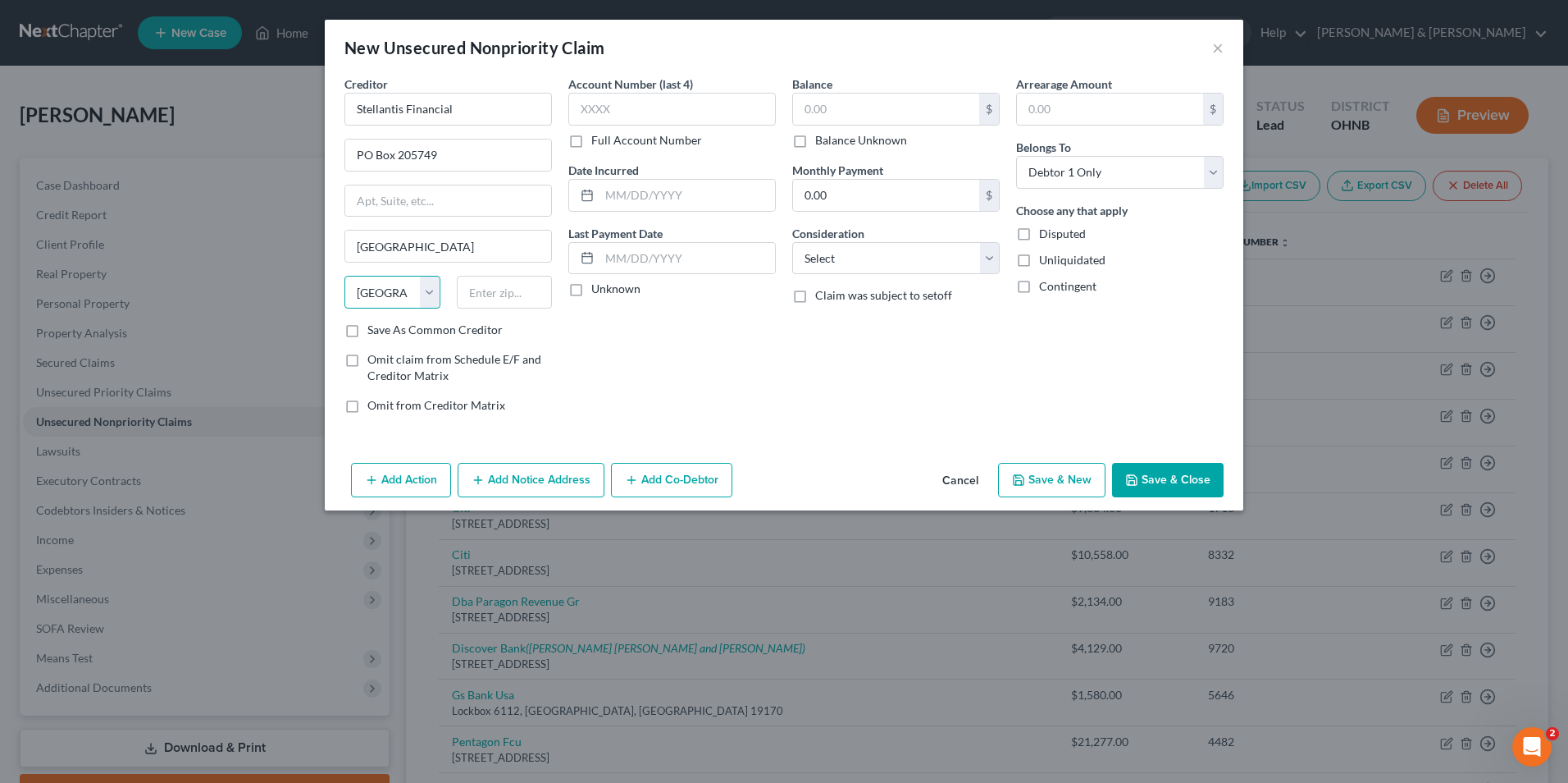
click at [345, 276] on select "State [US_STATE] AK AR AZ CA CO CT DE DC [GEOGRAPHIC_DATA] [GEOGRAPHIC_DATA] GU…" at bounding box center [393, 293] width 96 height 33
click at [520, 304] on input "text" at bounding box center [505, 293] width 96 height 33
type input "75320"
click at [827, 120] on input "text" at bounding box center [886, 109] width 186 height 31
type input "1,305.35"
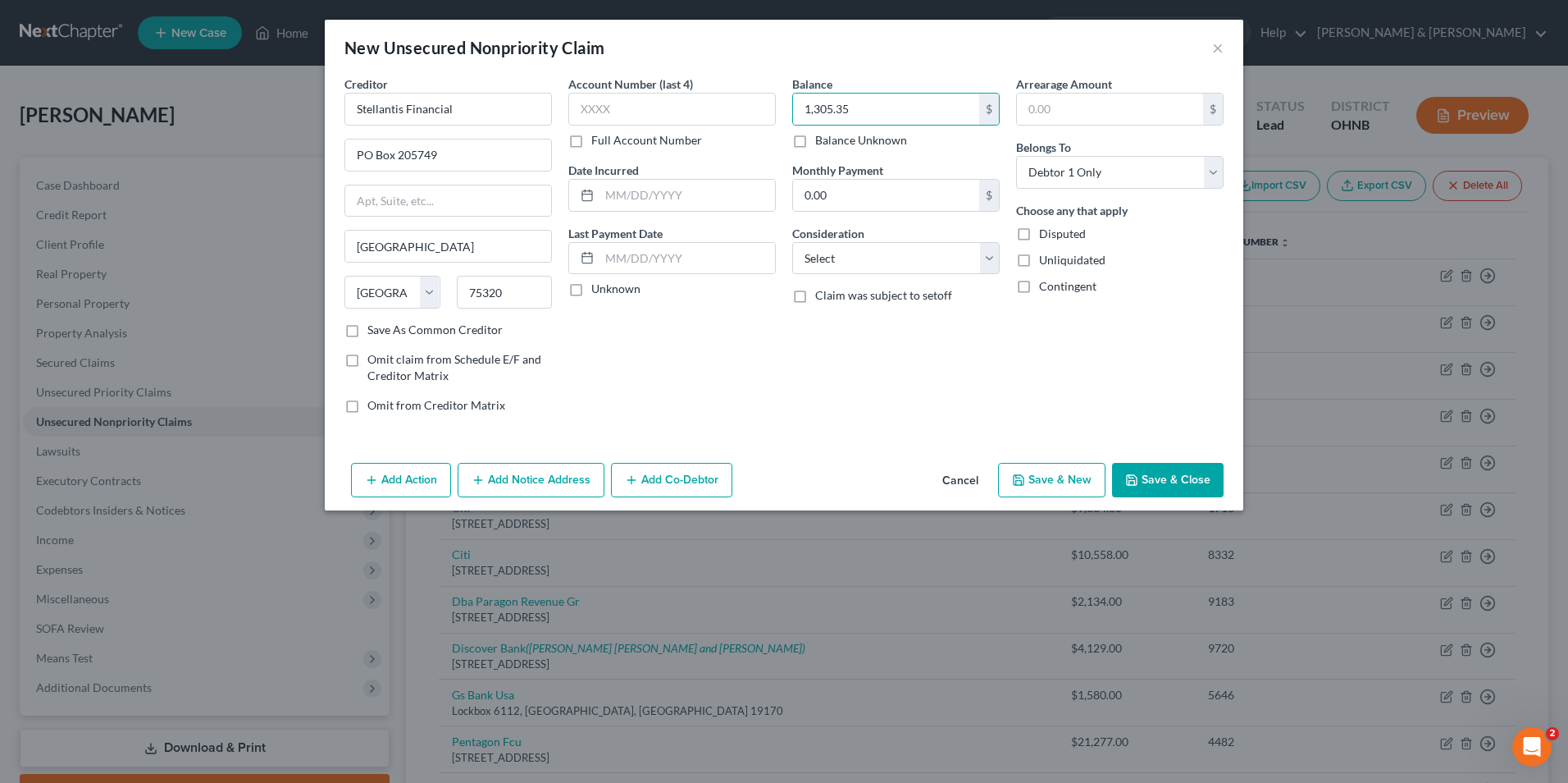
click at [1134, 477] on icon "button" at bounding box center [1131, 479] width 13 height 13
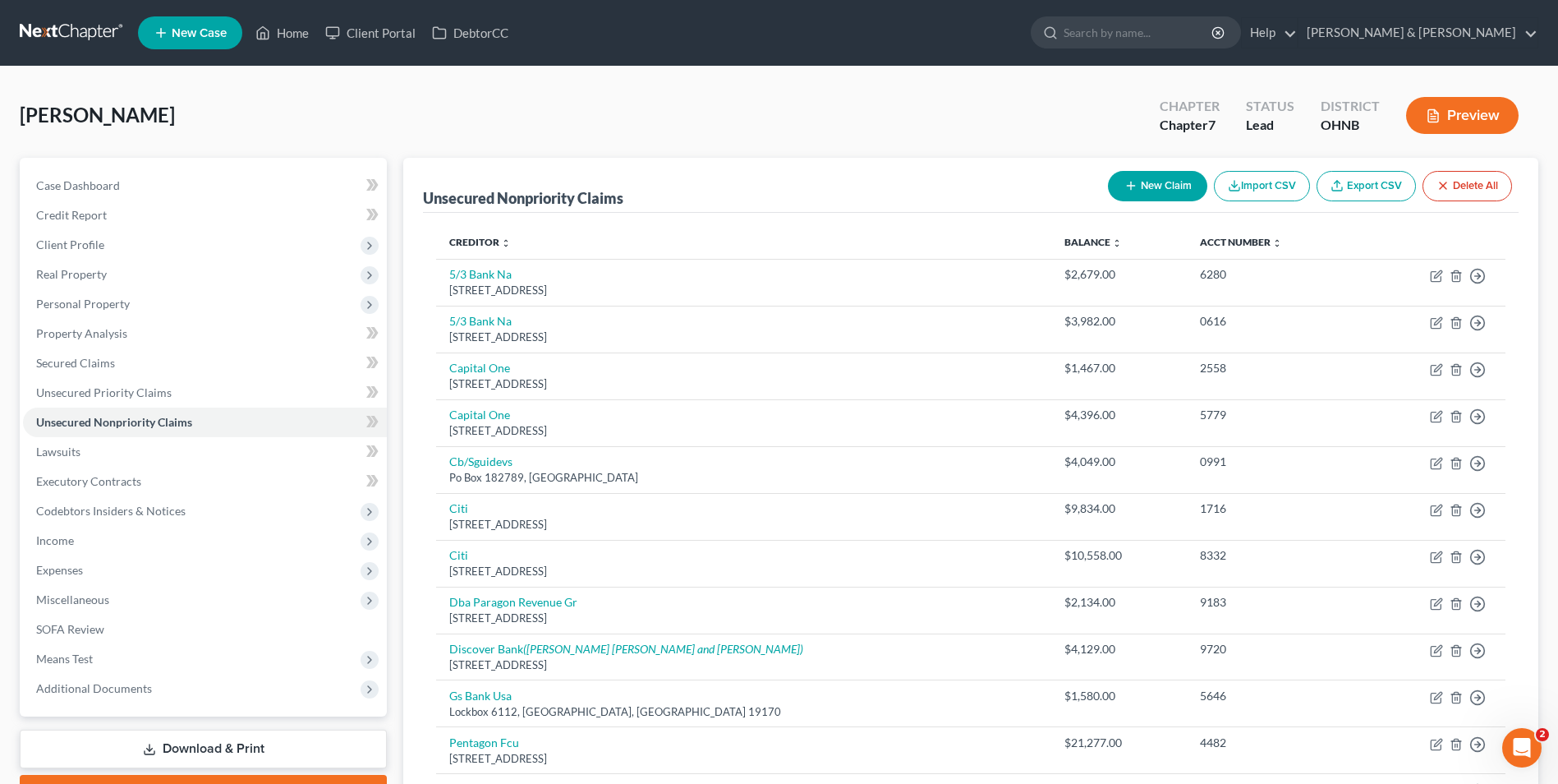
click at [1165, 186] on button "New Claim" at bounding box center [1158, 185] width 100 height 30
select select "0"
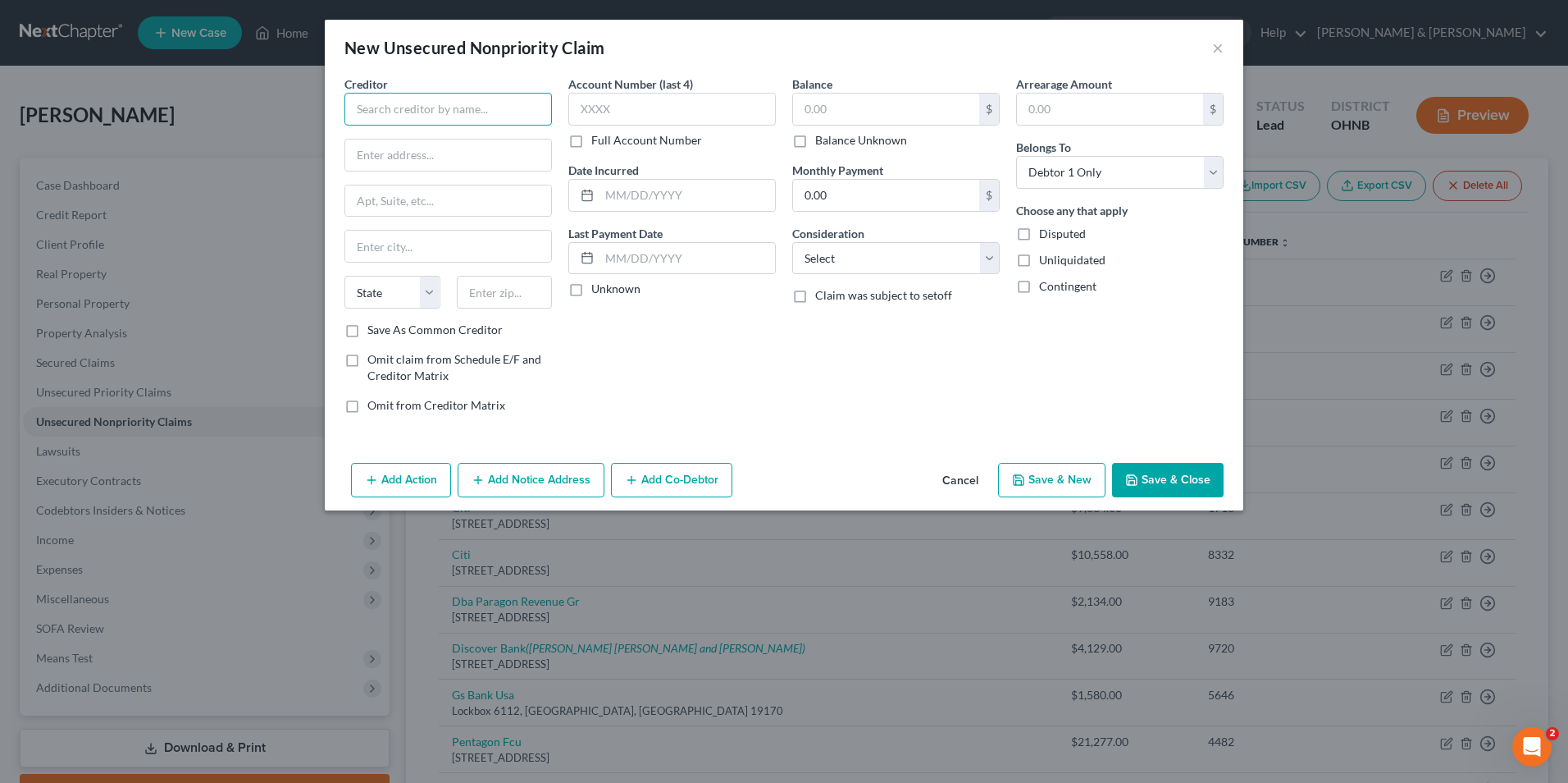
click at [470, 102] on input "text" at bounding box center [449, 109] width 208 height 33
type input "Synchrony/Lowes"
click at [470, 151] on input "text" at bounding box center [448, 155] width 206 height 31
drag, startPoint x: 481, startPoint y: 112, endPoint x: 334, endPoint y: 101, distance: 147.4
click at [334, 101] on div "Creditor * Synchrony/Lowes State [US_STATE] AK AR AZ CA CO [GEOGRAPHIC_DATA] DE…" at bounding box center [784, 266] width 919 height 381
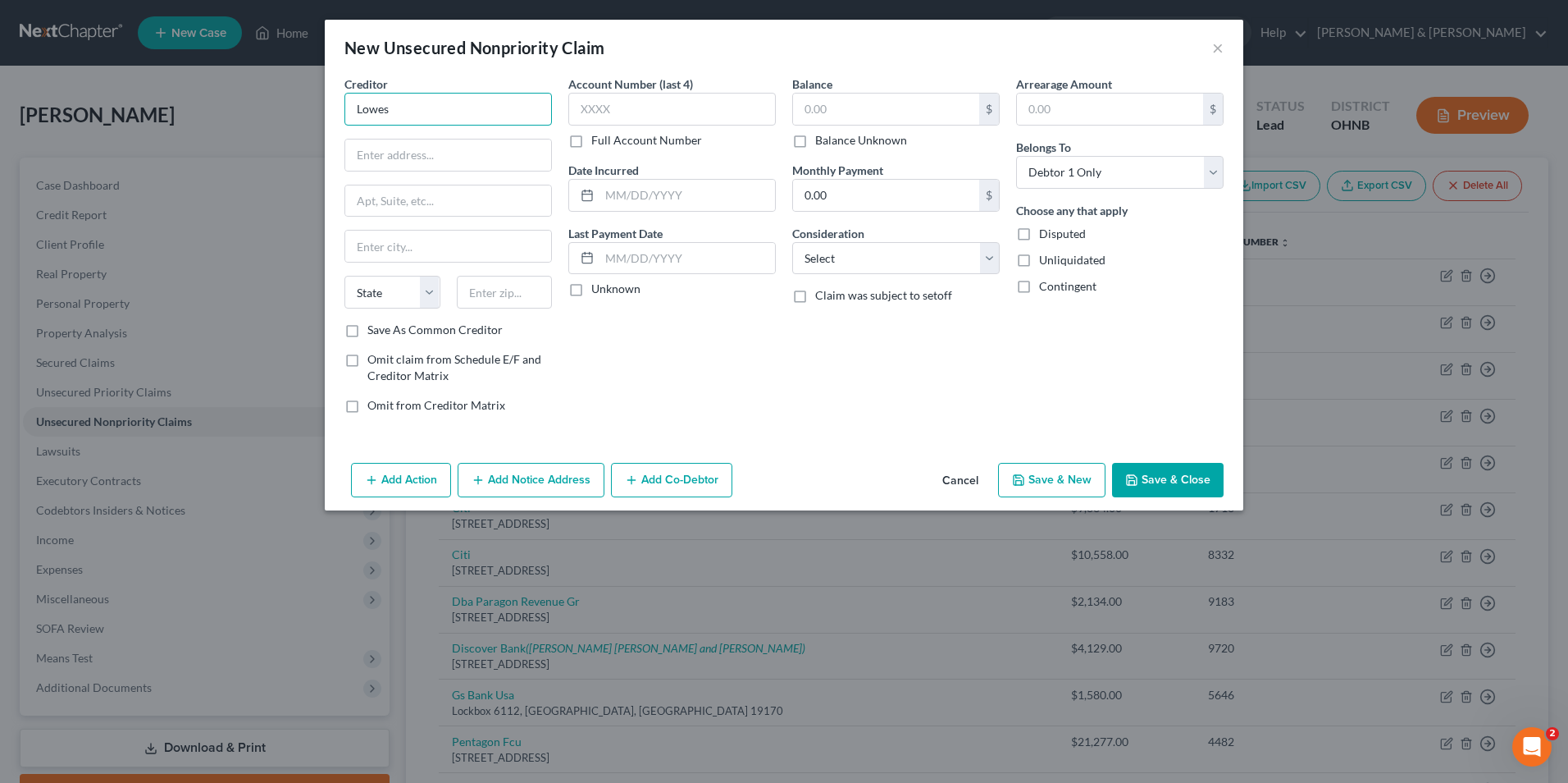
click at [420, 98] on input "Lowes" at bounding box center [449, 109] width 208 height 33
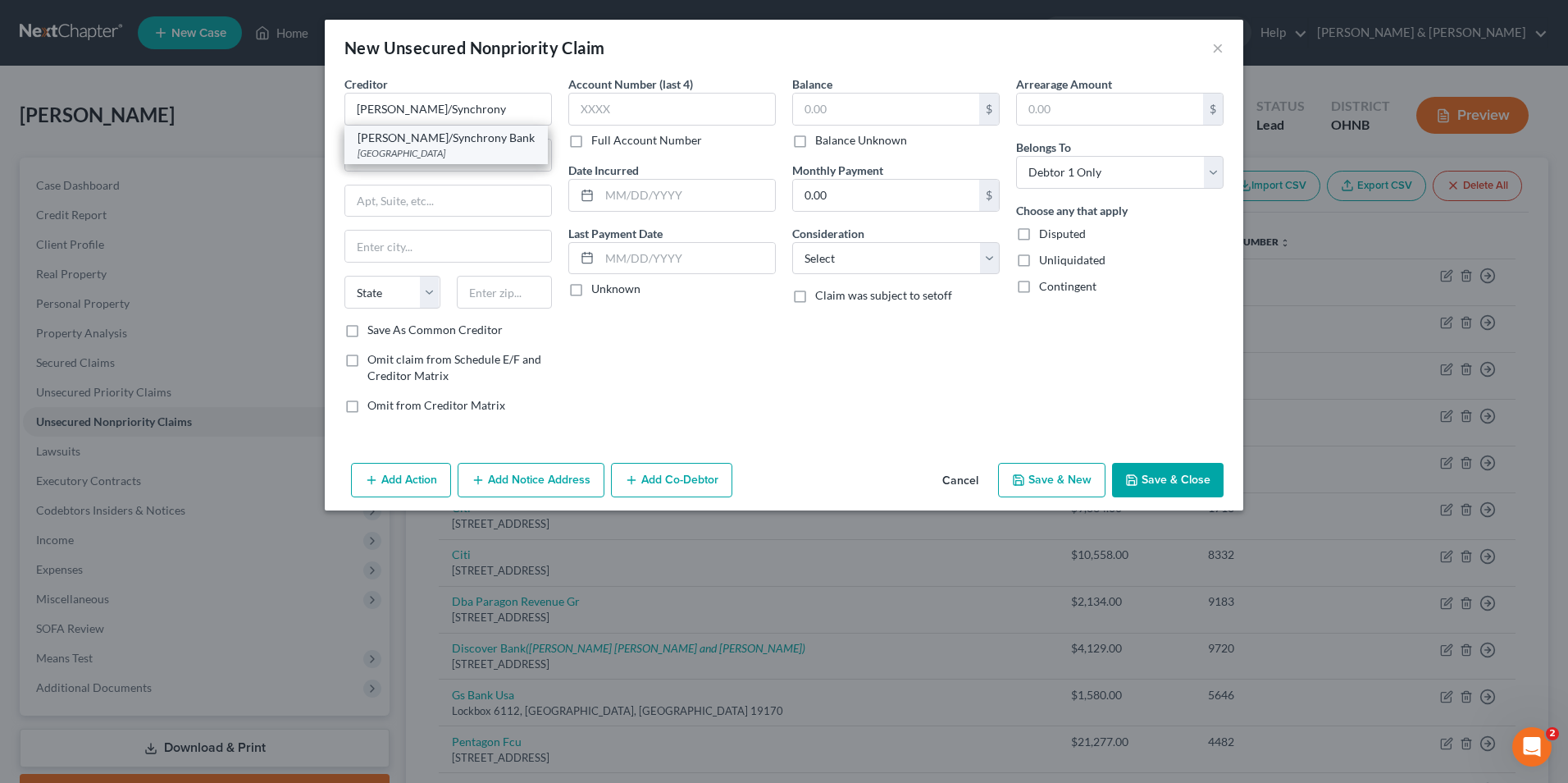
click at [452, 154] on div "[GEOGRAPHIC_DATA]" at bounding box center [446, 153] width 177 height 14
type input "[PERSON_NAME]/Synchrony Bank"
type input "PO Box 669807"
type input "[GEOGRAPHIC_DATA]"
select select "45"
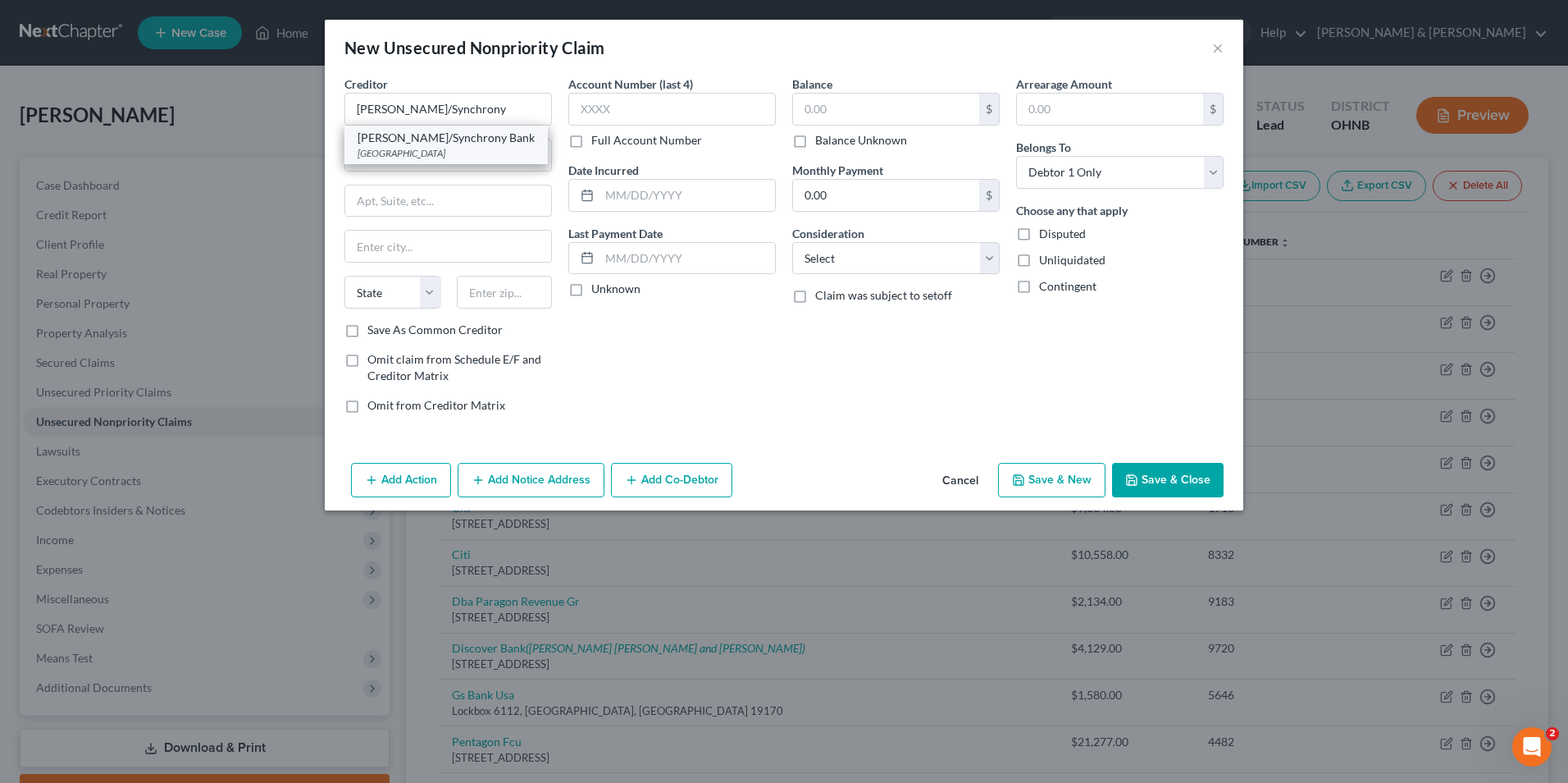
type input "75266"
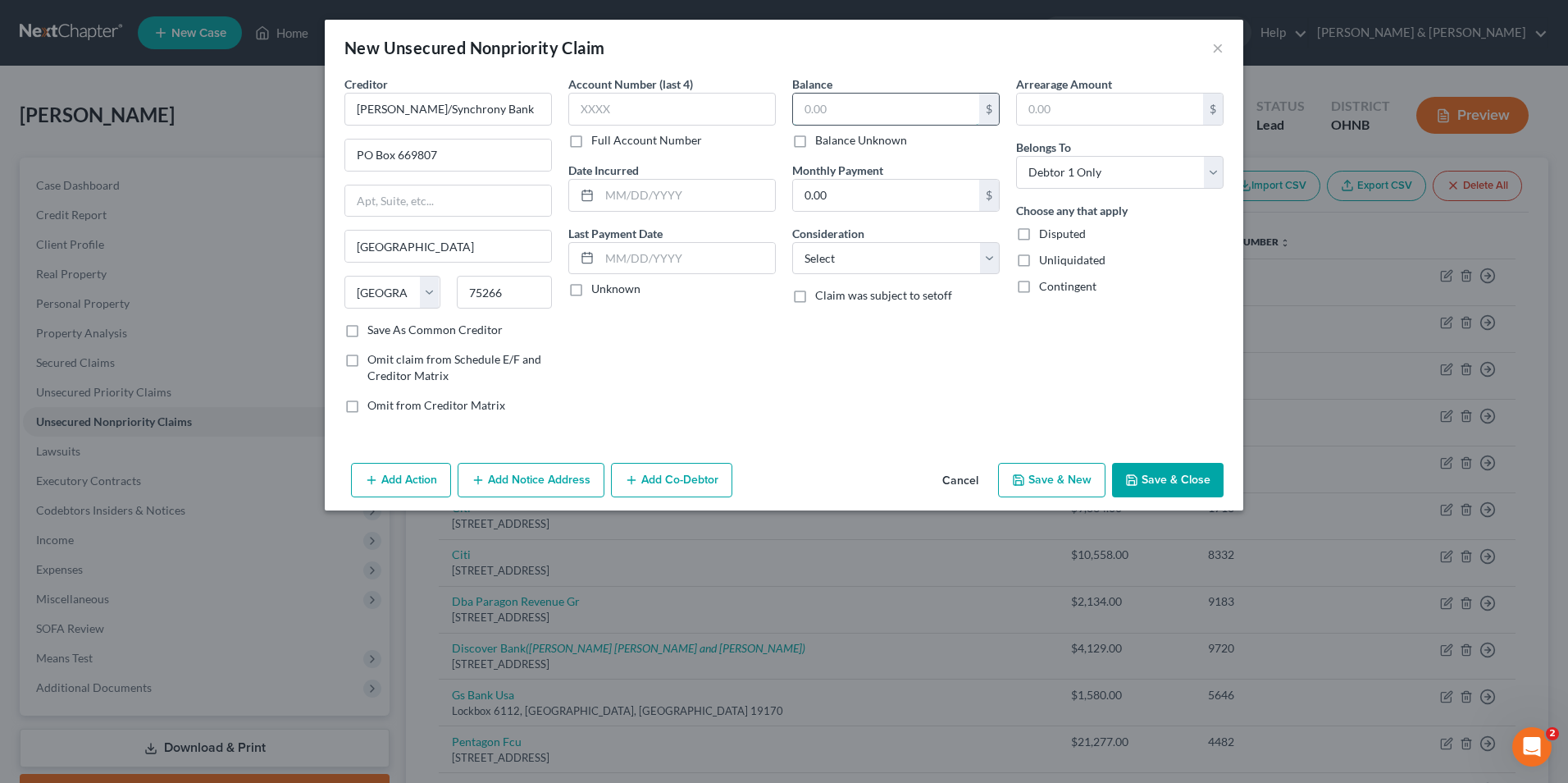
click at [827, 113] on input "text" at bounding box center [886, 109] width 186 height 31
type input "2,719.87"
click at [1154, 470] on button "Save & Close" at bounding box center [1167, 479] width 111 height 34
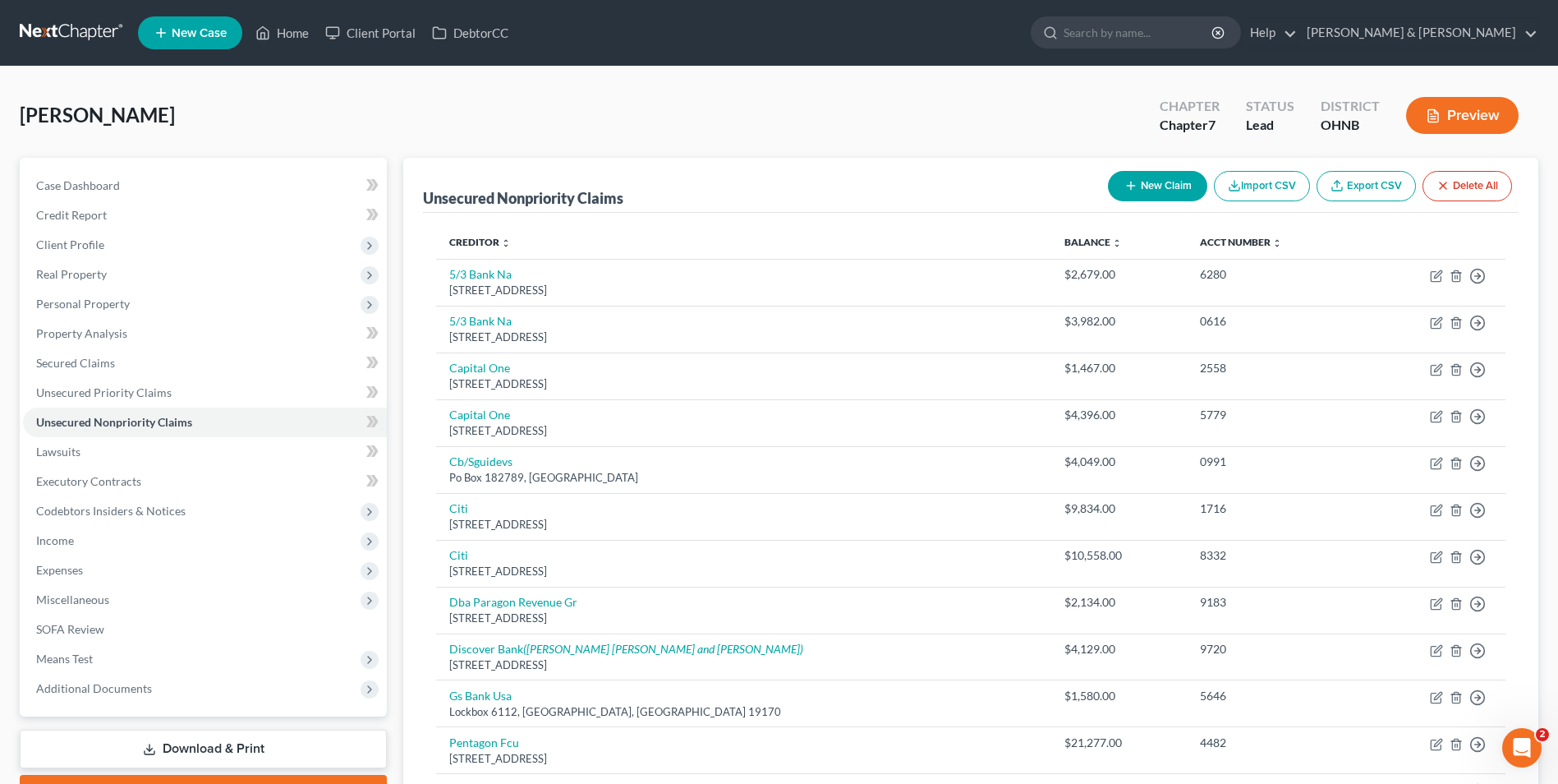
click at [1137, 186] on button "New Claim" at bounding box center [1158, 185] width 100 height 30
select select "0"
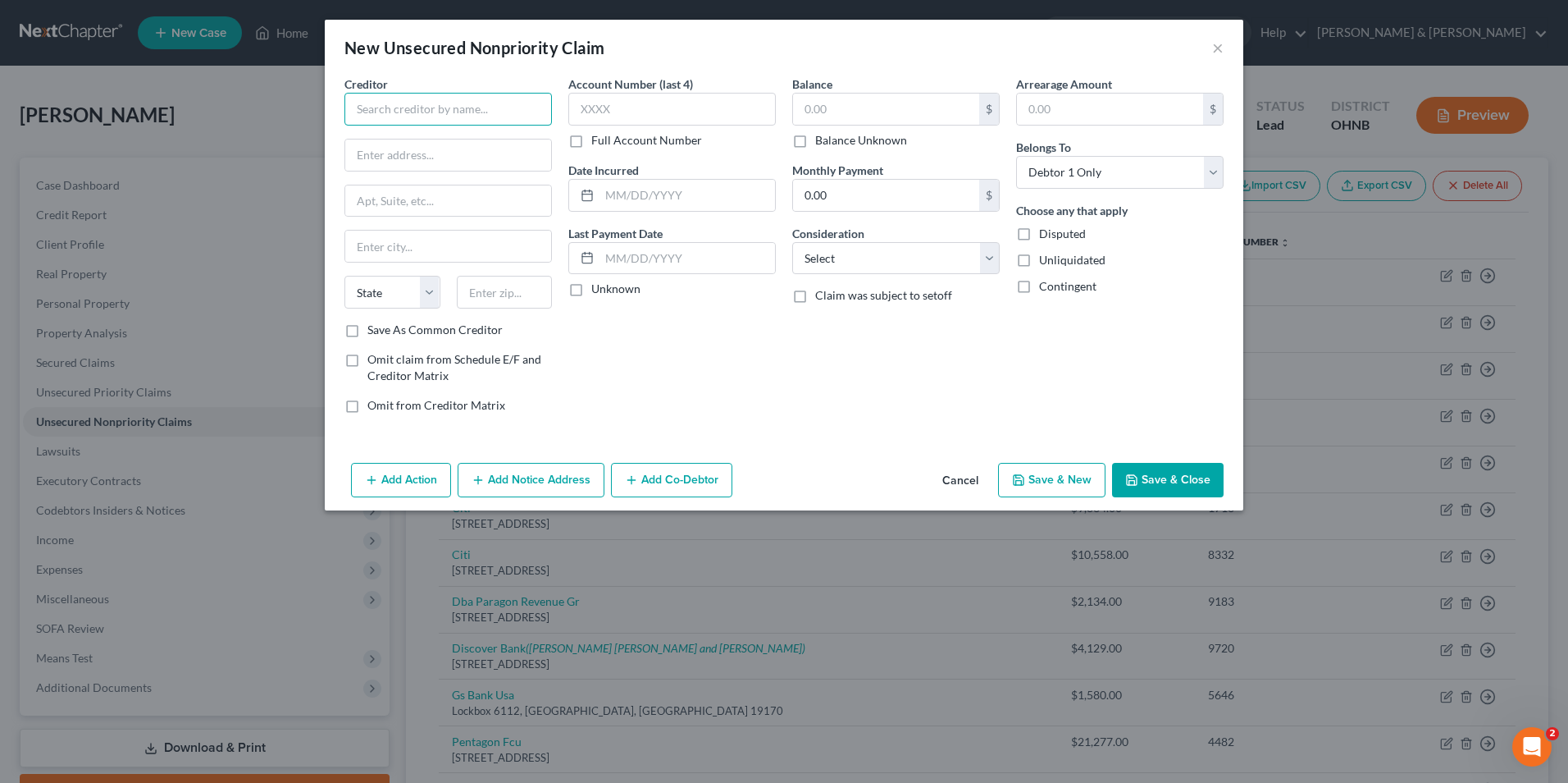
click at [495, 109] on input "text" at bounding box center [449, 109] width 208 height 33
type input "Sportsman's Guide"
click at [481, 144] on input "text" at bounding box center [448, 155] width 206 height 31
type input "PO Box 650026"
click at [479, 238] on input "text" at bounding box center [448, 247] width 206 height 31
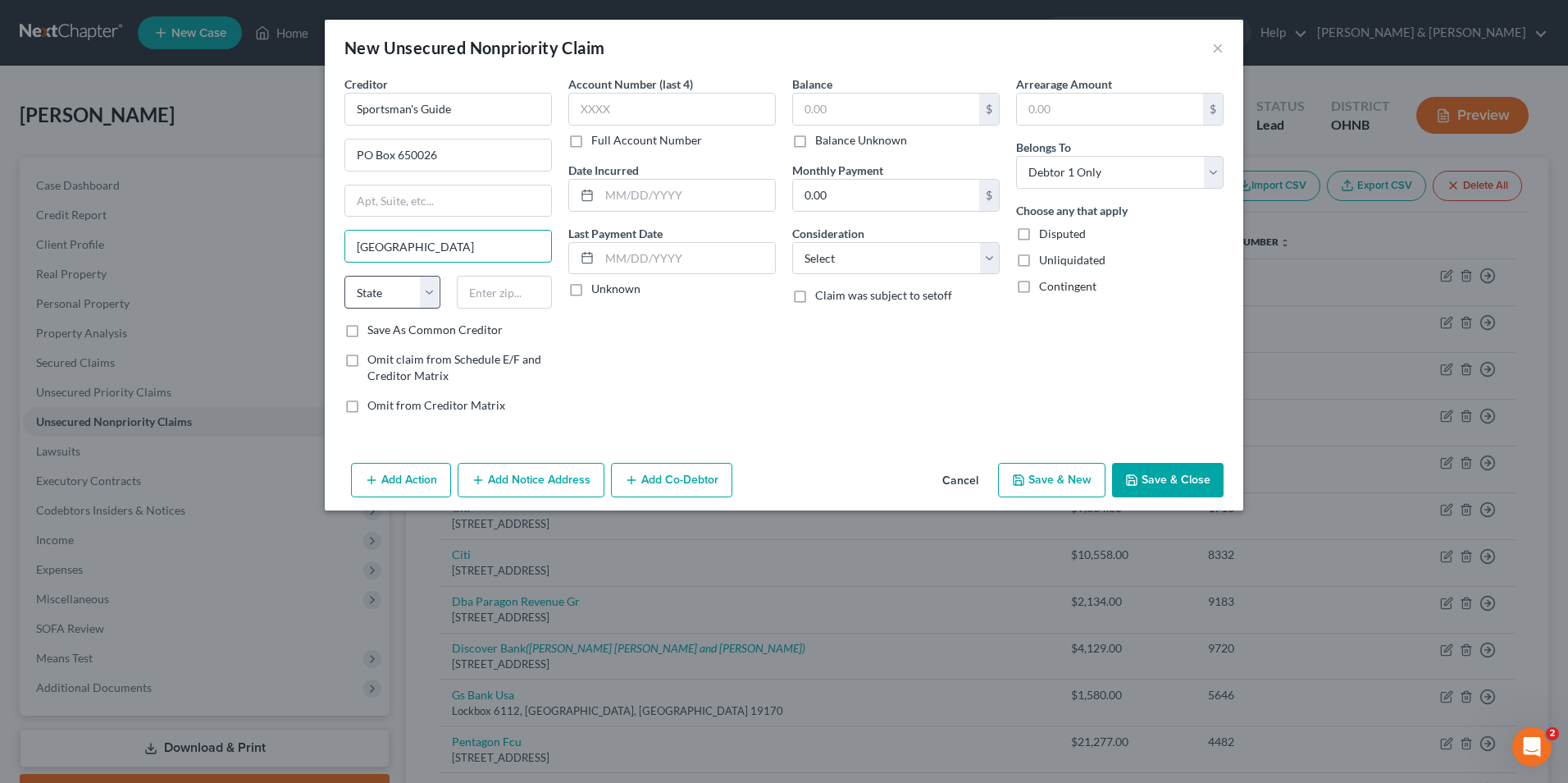
type input "[GEOGRAPHIC_DATA]"
click at [417, 300] on select "State [US_STATE] AK AR AZ CA CO CT DE DC [GEOGRAPHIC_DATA] [GEOGRAPHIC_DATA] GU…" at bounding box center [393, 293] width 96 height 33
select select "45"
click at [345, 276] on select "State [US_STATE] AK AR AZ CA CO CT DE DC [GEOGRAPHIC_DATA] [GEOGRAPHIC_DATA] GU…" at bounding box center [393, 293] width 96 height 33
click at [519, 295] on input "text" at bounding box center [505, 293] width 96 height 33
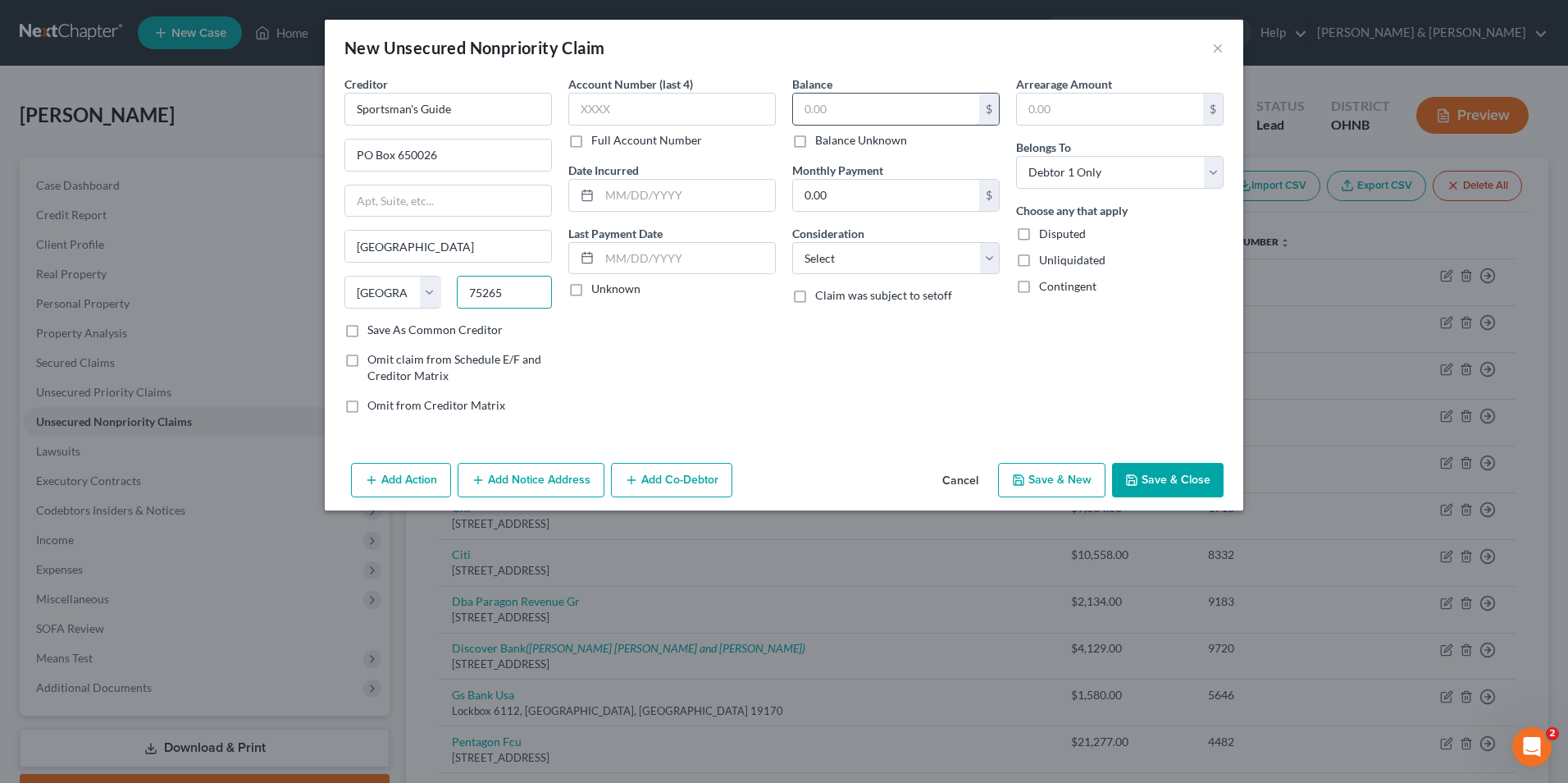
type input "75265"
click at [818, 109] on input "text" at bounding box center [886, 109] width 186 height 31
type input "4,640.53"
click at [1174, 485] on button "Save & Close" at bounding box center [1167, 479] width 111 height 34
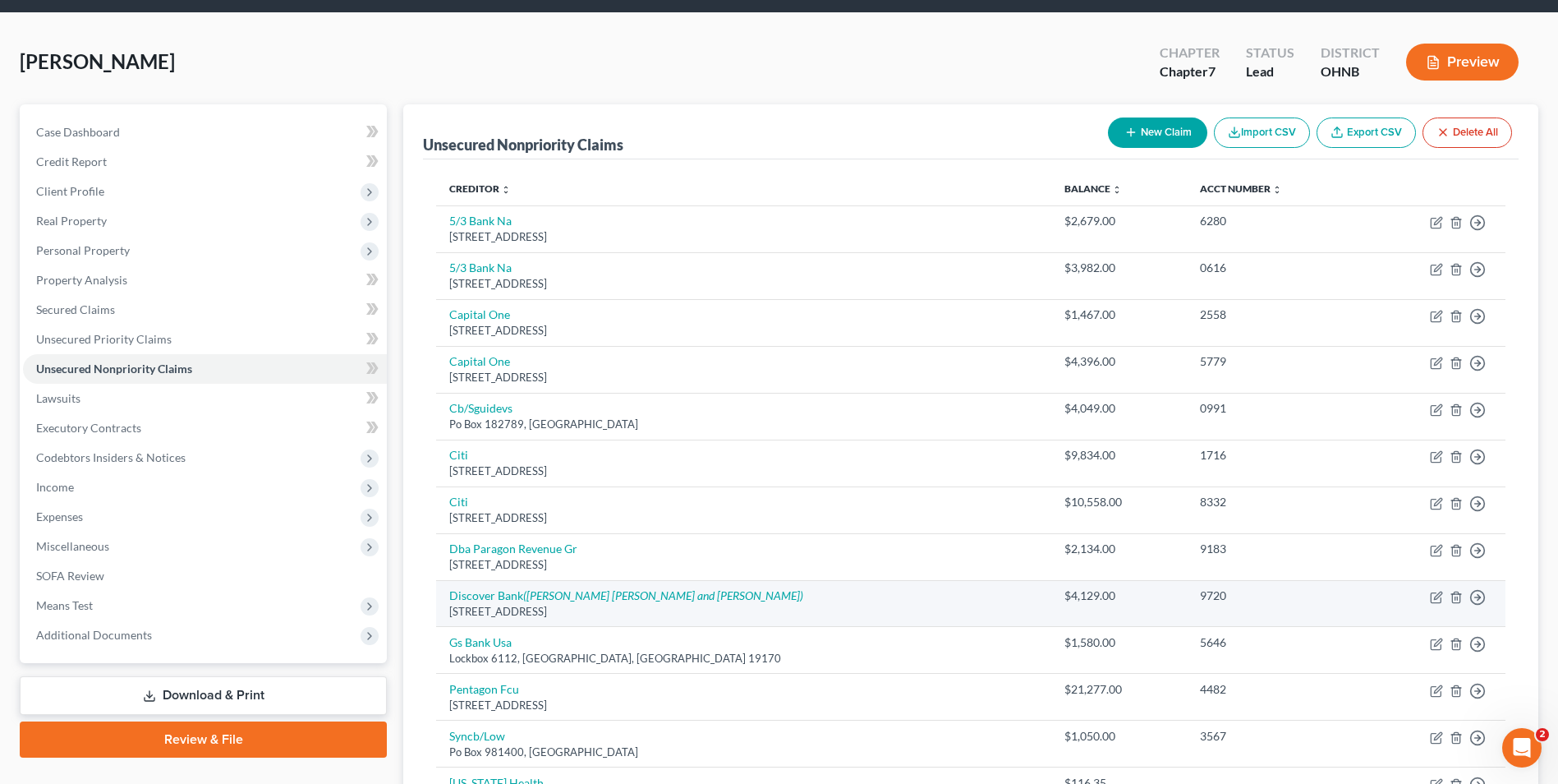
scroll to position [82, 0]
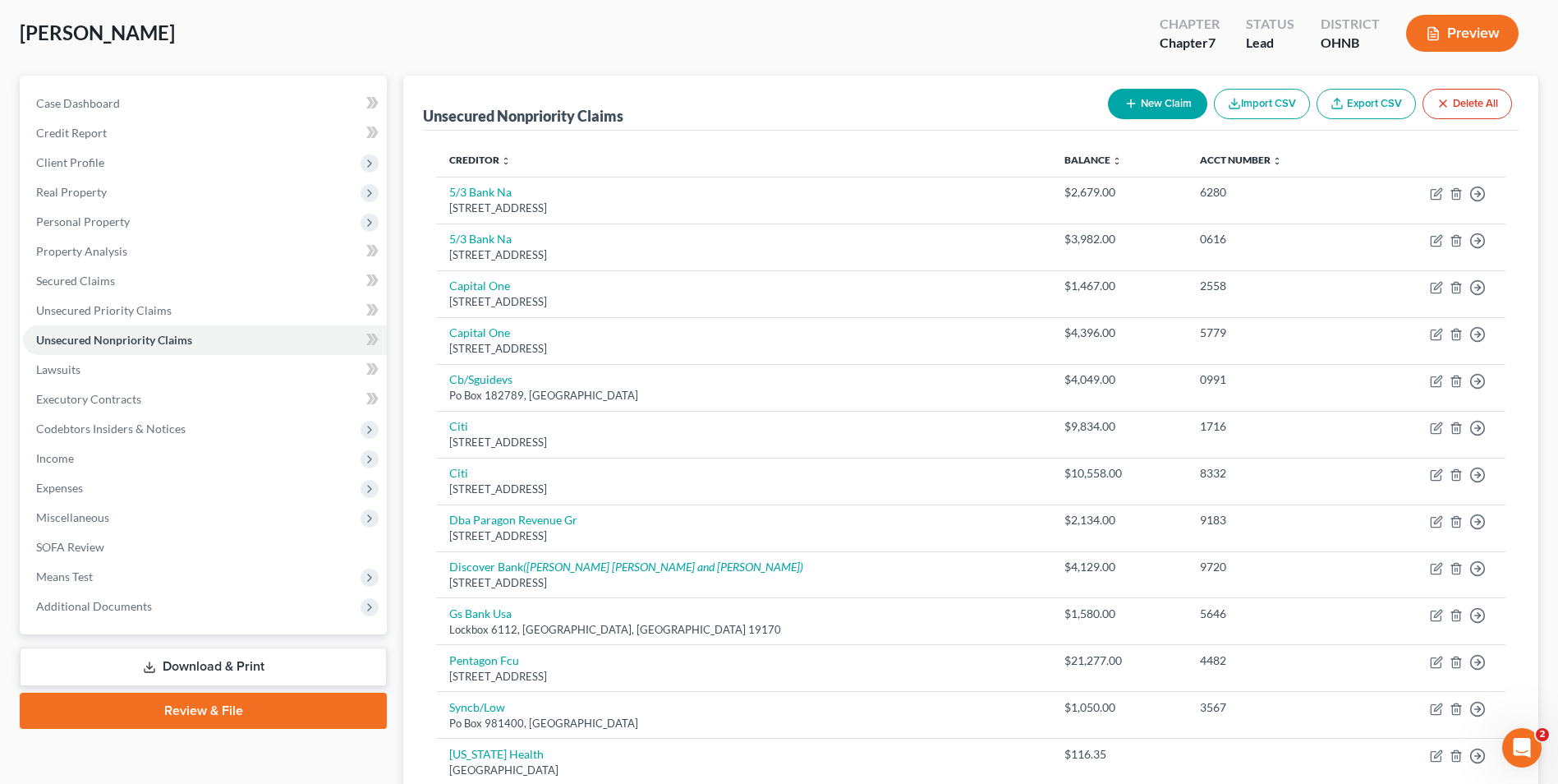
click at [1132, 100] on button "New Claim" at bounding box center [1158, 103] width 100 height 30
select select "0"
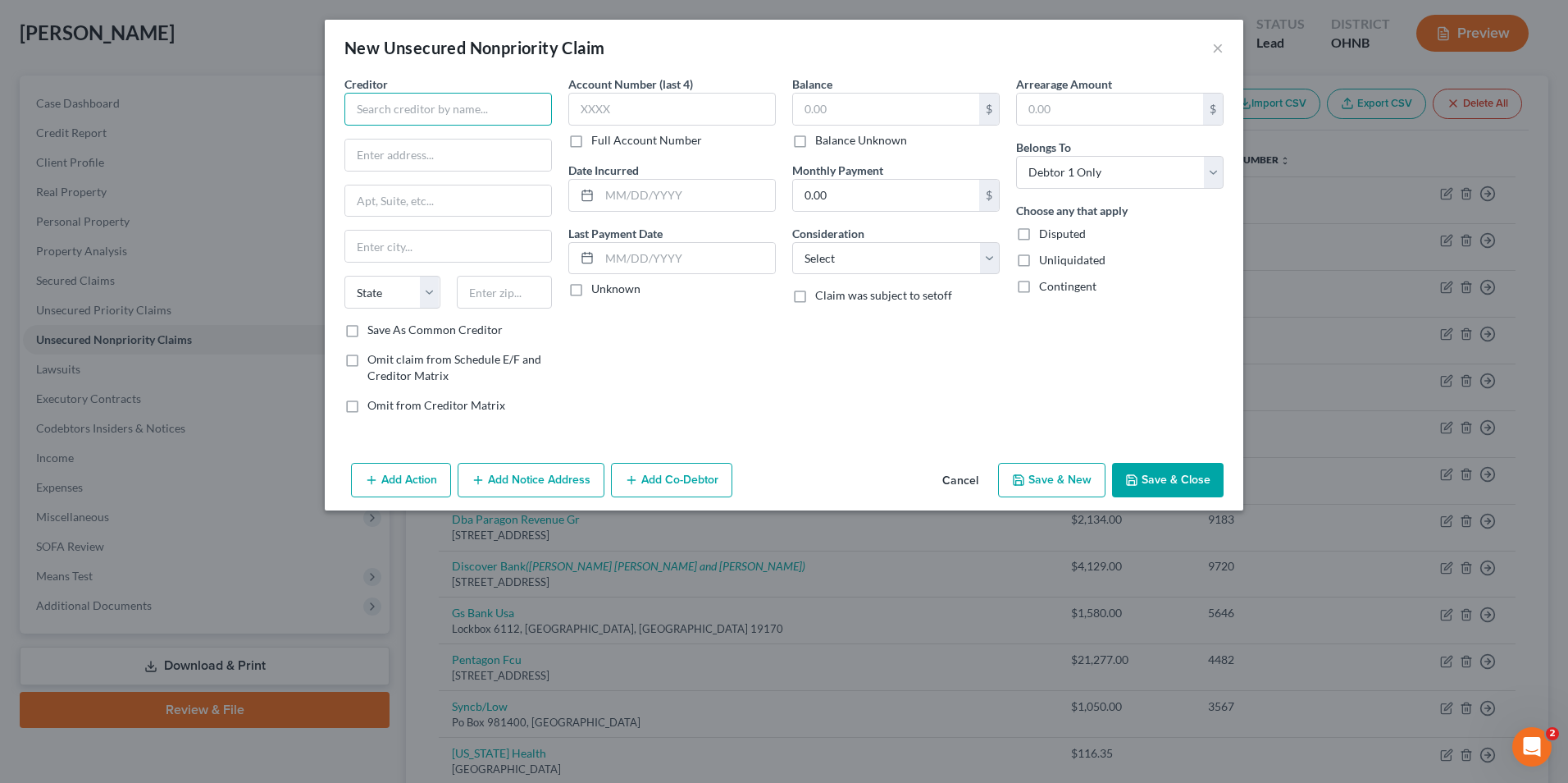
click at [509, 110] on input "text" at bounding box center [449, 109] width 208 height 33
type input "Capital One/ [PERSON_NAME]'s"
click at [444, 155] on input "text" at bounding box center [448, 155] width 206 height 31
type input "PO Box 4069"
click at [396, 239] on input "text" at bounding box center [448, 247] width 206 height 31
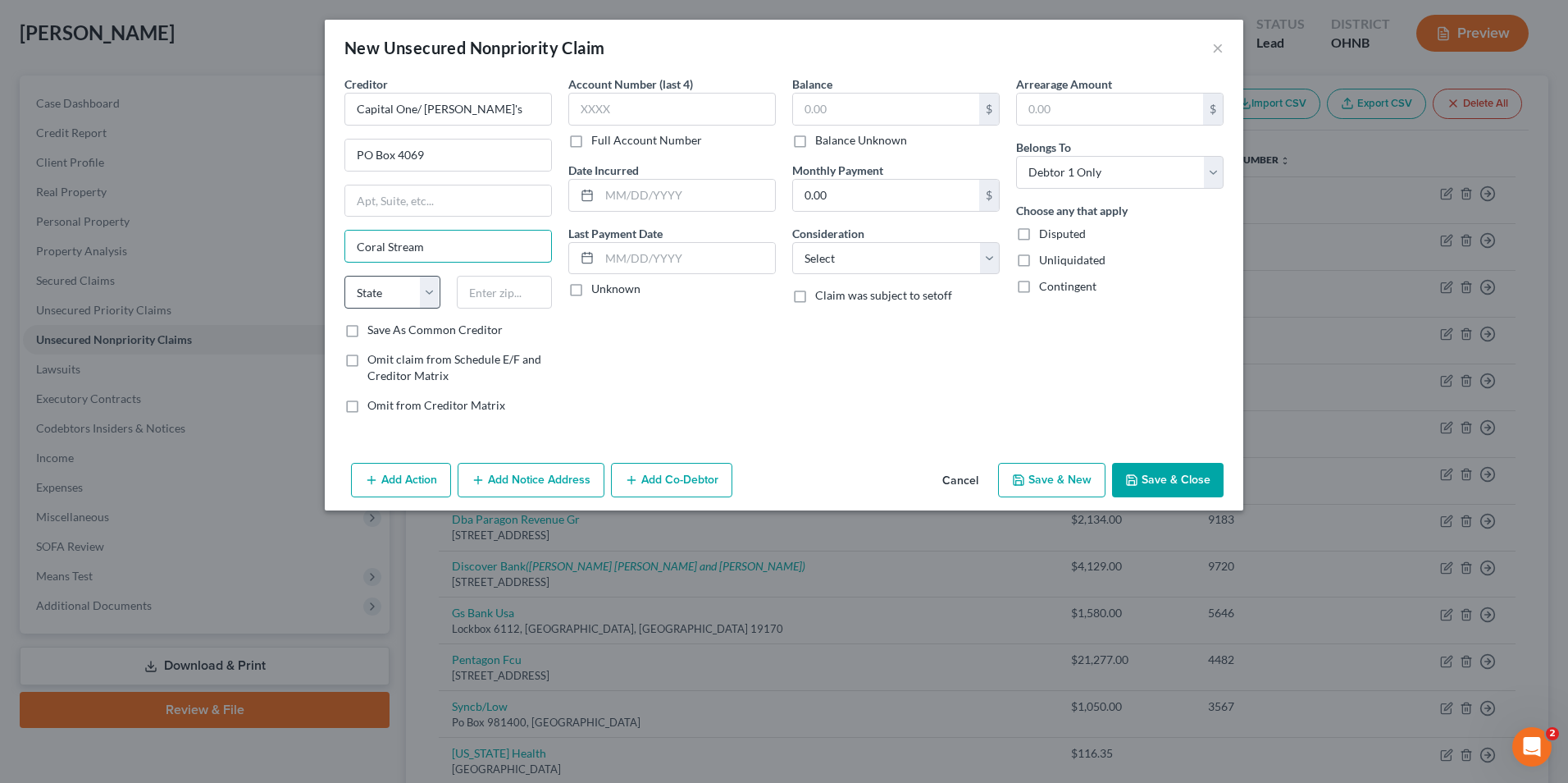
type input "Coral Stream"
click at [390, 303] on select "State [US_STATE] AK AR AZ CA CO CT DE DC [GEOGRAPHIC_DATA] [GEOGRAPHIC_DATA] GU…" at bounding box center [393, 293] width 96 height 33
select select "14"
click at [345, 276] on select "State [US_STATE] AK AR AZ CA CO CT DE DC [GEOGRAPHIC_DATA] [GEOGRAPHIC_DATA] GU…" at bounding box center [393, 293] width 96 height 33
click at [517, 292] on input "text" at bounding box center [505, 293] width 96 height 33
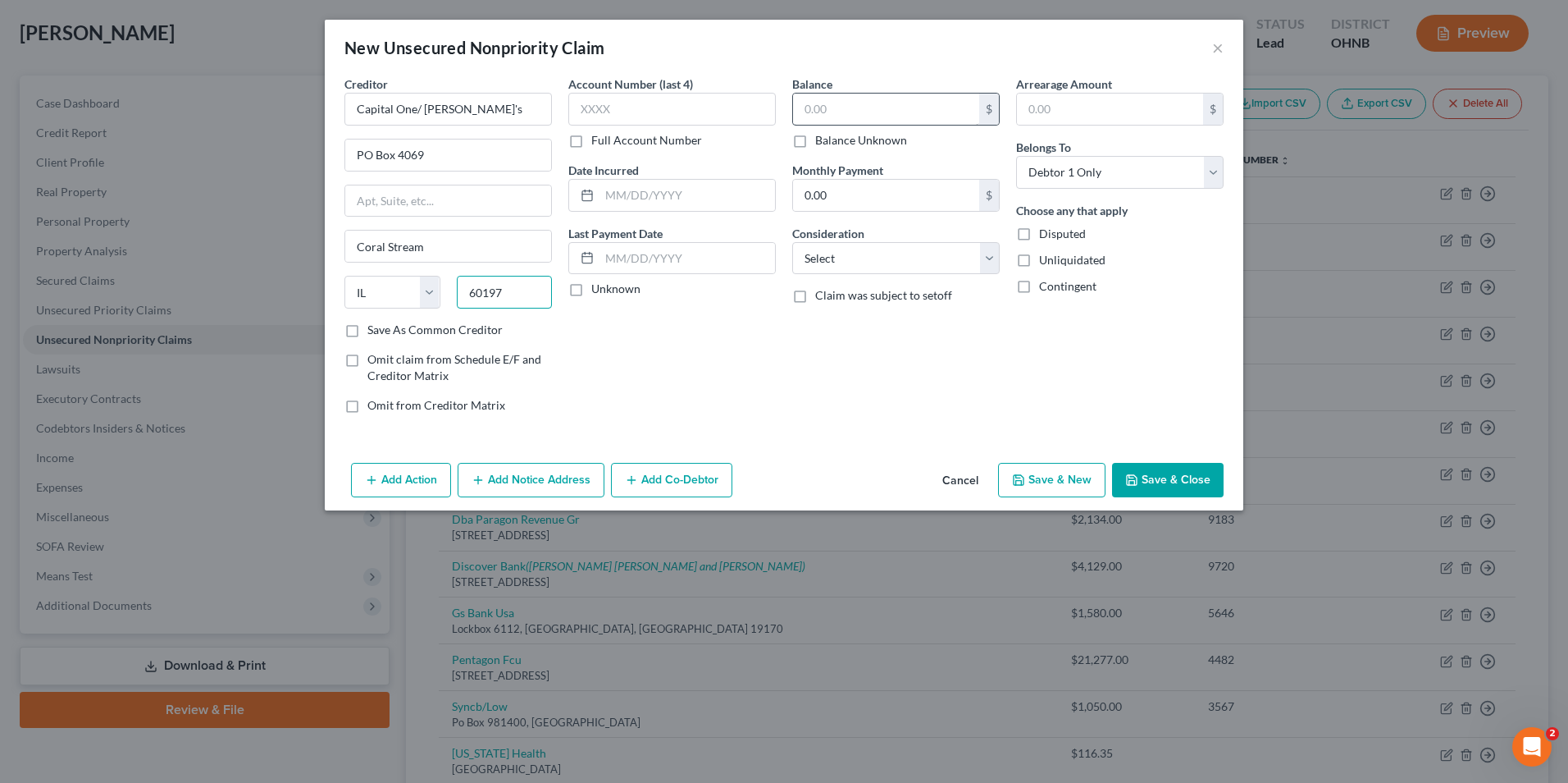
type input "60197"
click at [844, 109] on input "text" at bounding box center [886, 109] width 186 height 31
type input "[PERSON_NAME] Stream"
type input "2,023.18"
click at [1194, 474] on button "Save & Close" at bounding box center [1167, 479] width 111 height 34
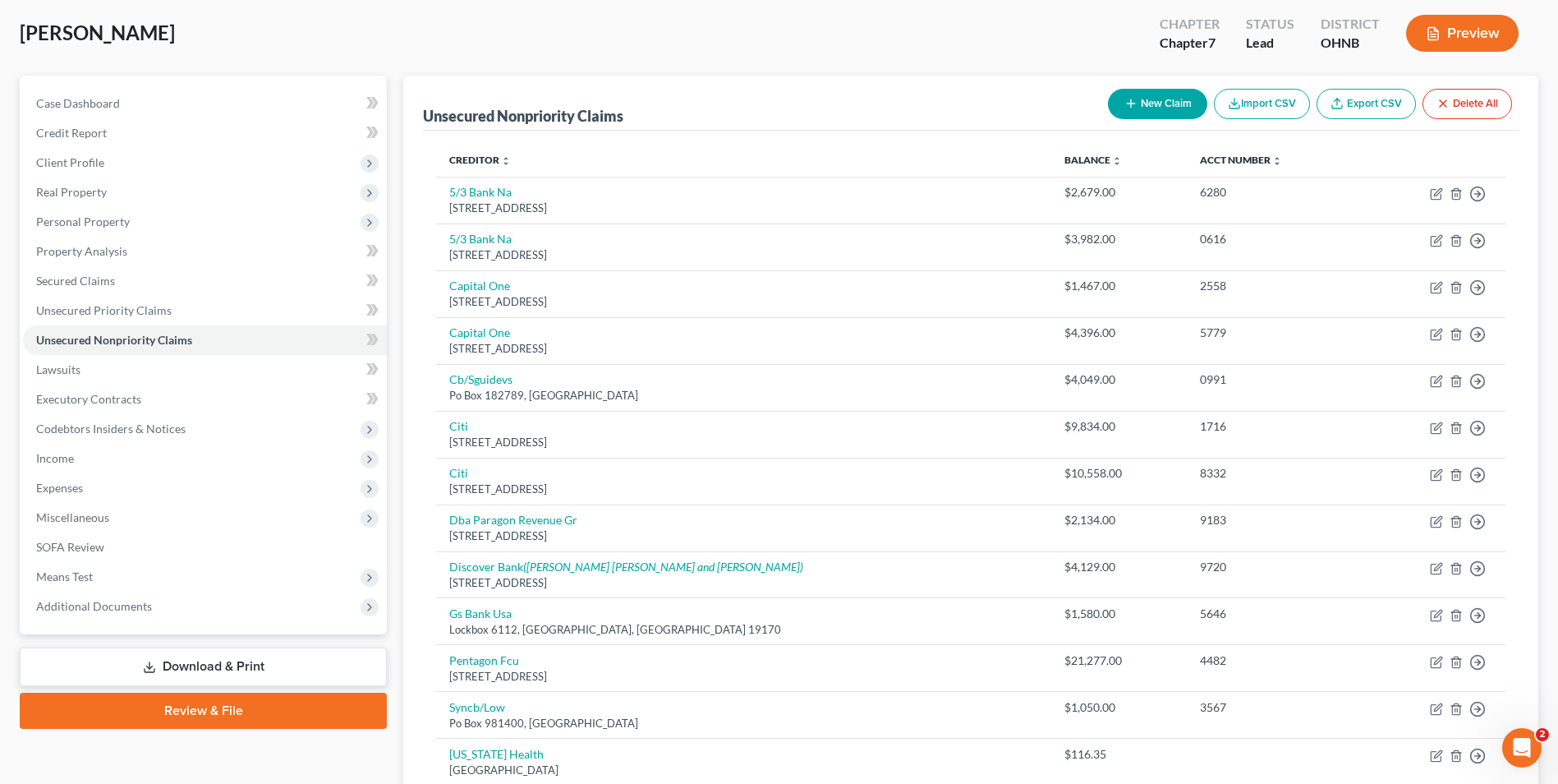
click at [1160, 105] on button "New Claim" at bounding box center [1158, 103] width 100 height 30
select select "0"
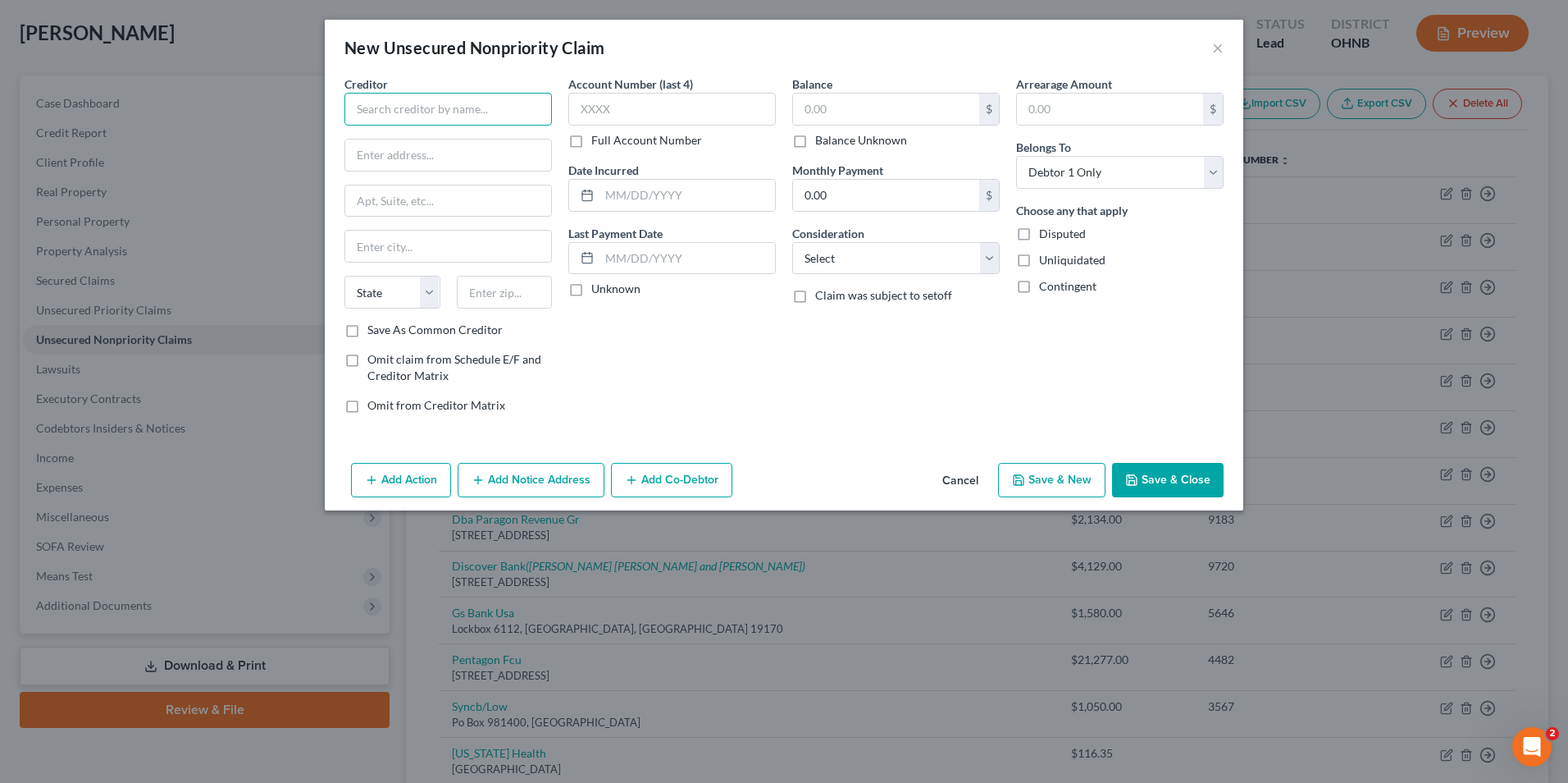
click at [509, 113] on input "text" at bounding box center [449, 109] width 208 height 33
type input "Penfed Credit Union"
click at [464, 150] on input "text" at bounding box center [448, 155] width 206 height 31
type input "PO Box 2360"
click at [413, 246] on input "text" at bounding box center [448, 247] width 206 height 31
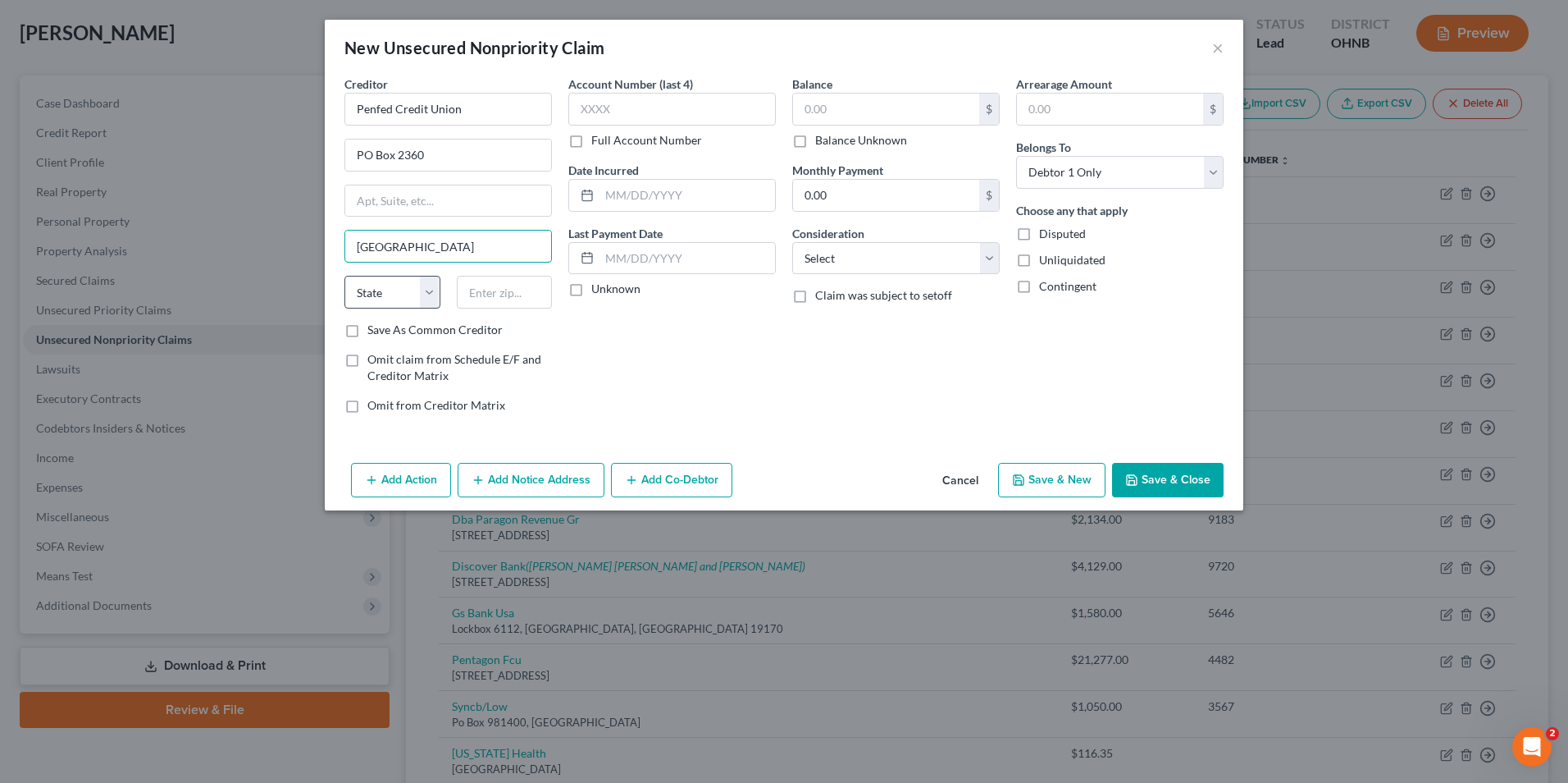
type input "[GEOGRAPHIC_DATA]"
click at [408, 292] on select "State [US_STATE] AK AR AZ CA CO CT DE DC [GEOGRAPHIC_DATA] [GEOGRAPHIC_DATA] GU…" at bounding box center [393, 293] width 96 height 33
select select "30"
click at [345, 276] on select "State [US_STATE] AK AR AZ CA CO CT DE DC [GEOGRAPHIC_DATA] [GEOGRAPHIC_DATA] GU…" at bounding box center [393, 293] width 96 height 33
click at [487, 301] on input "text" at bounding box center [505, 293] width 96 height 33
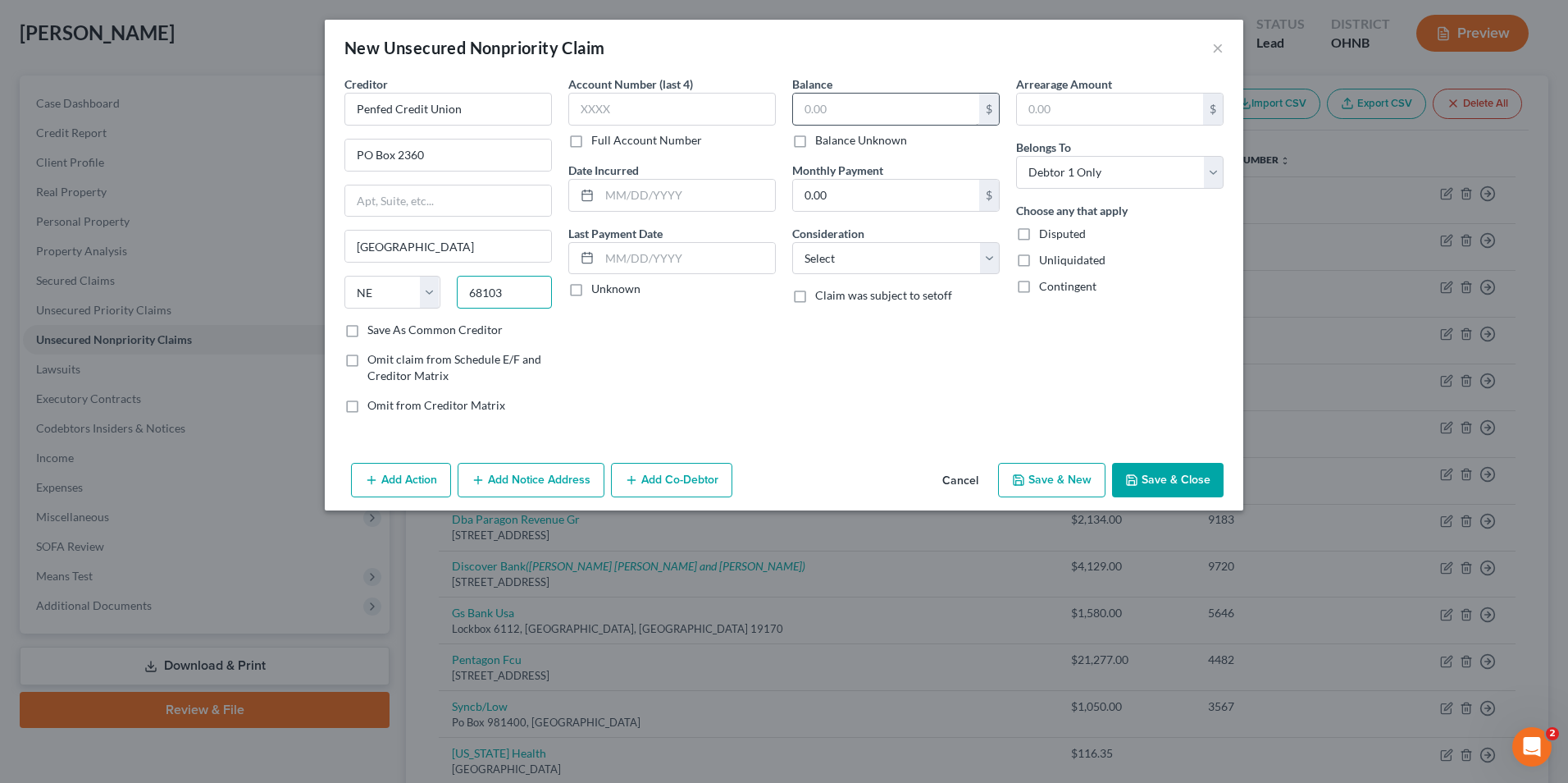
type input "68103"
click at [842, 112] on input "text" at bounding box center [886, 109] width 186 height 31
type input "22,852.40"
click at [1146, 472] on button "Save & Close" at bounding box center [1167, 479] width 111 height 34
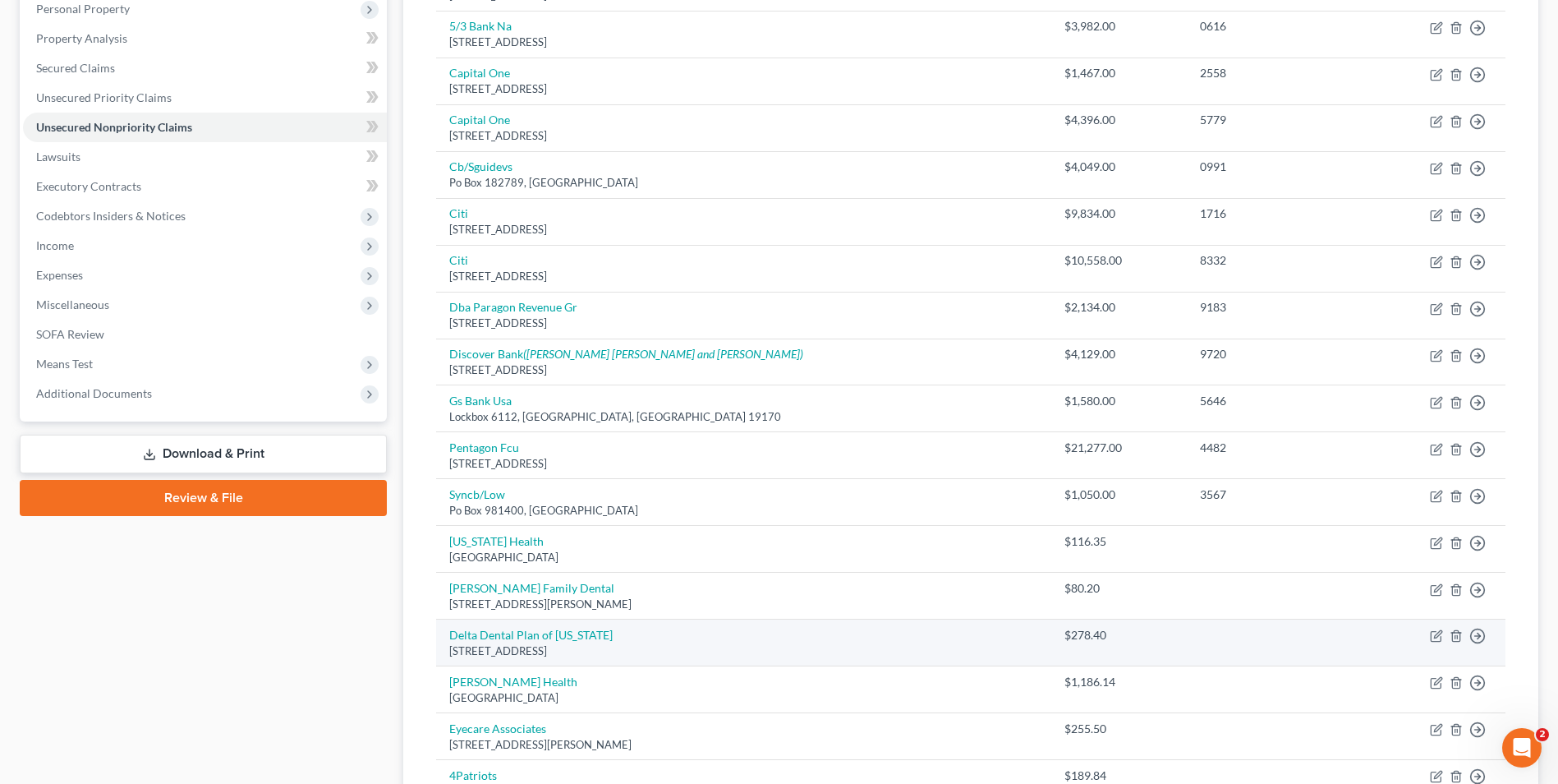
scroll to position [0, 0]
